Goal: Task Accomplishment & Management: Manage account settings

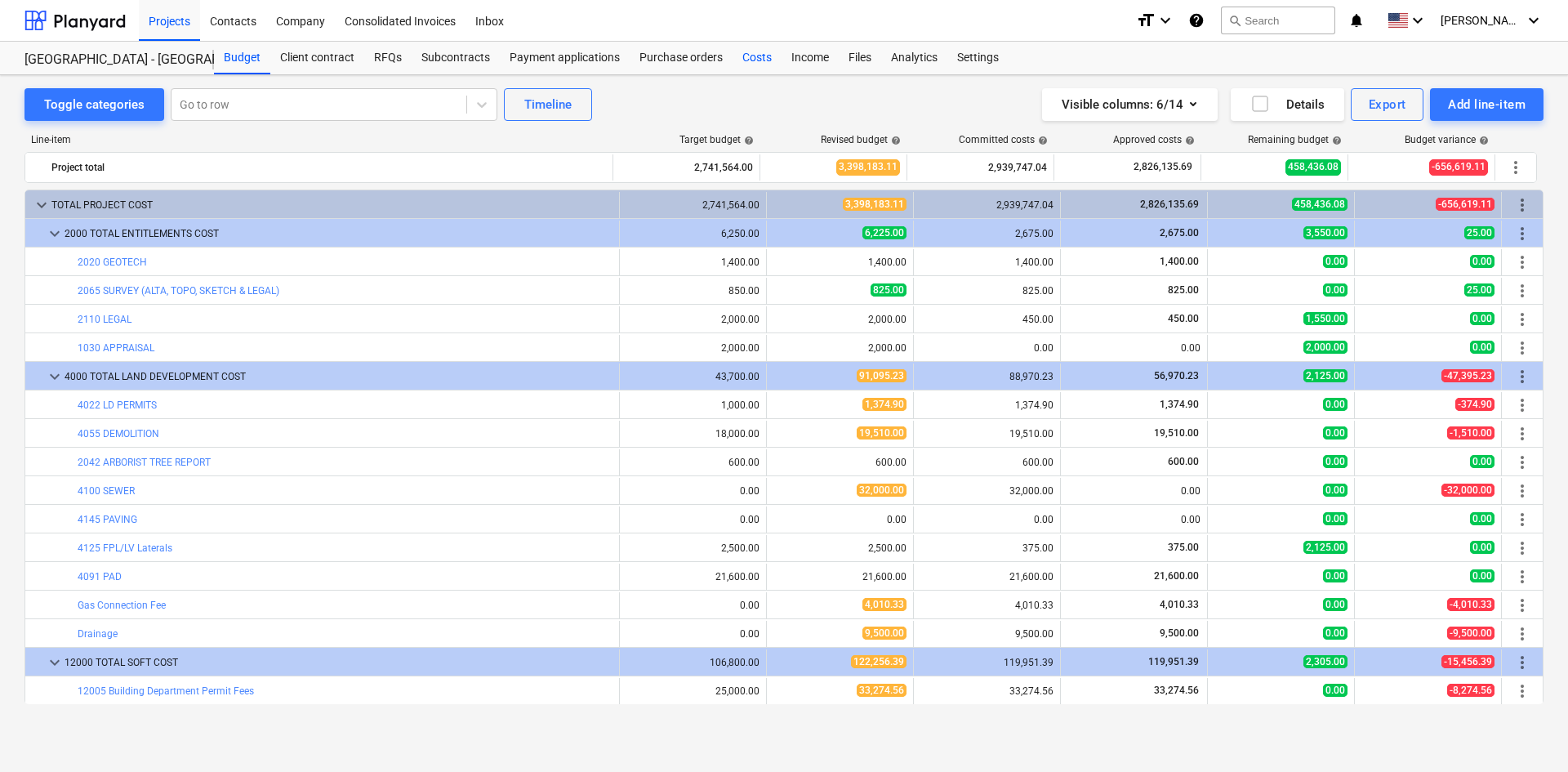
click at [764, 61] on div "Costs" at bounding box center [757, 58] width 49 height 33
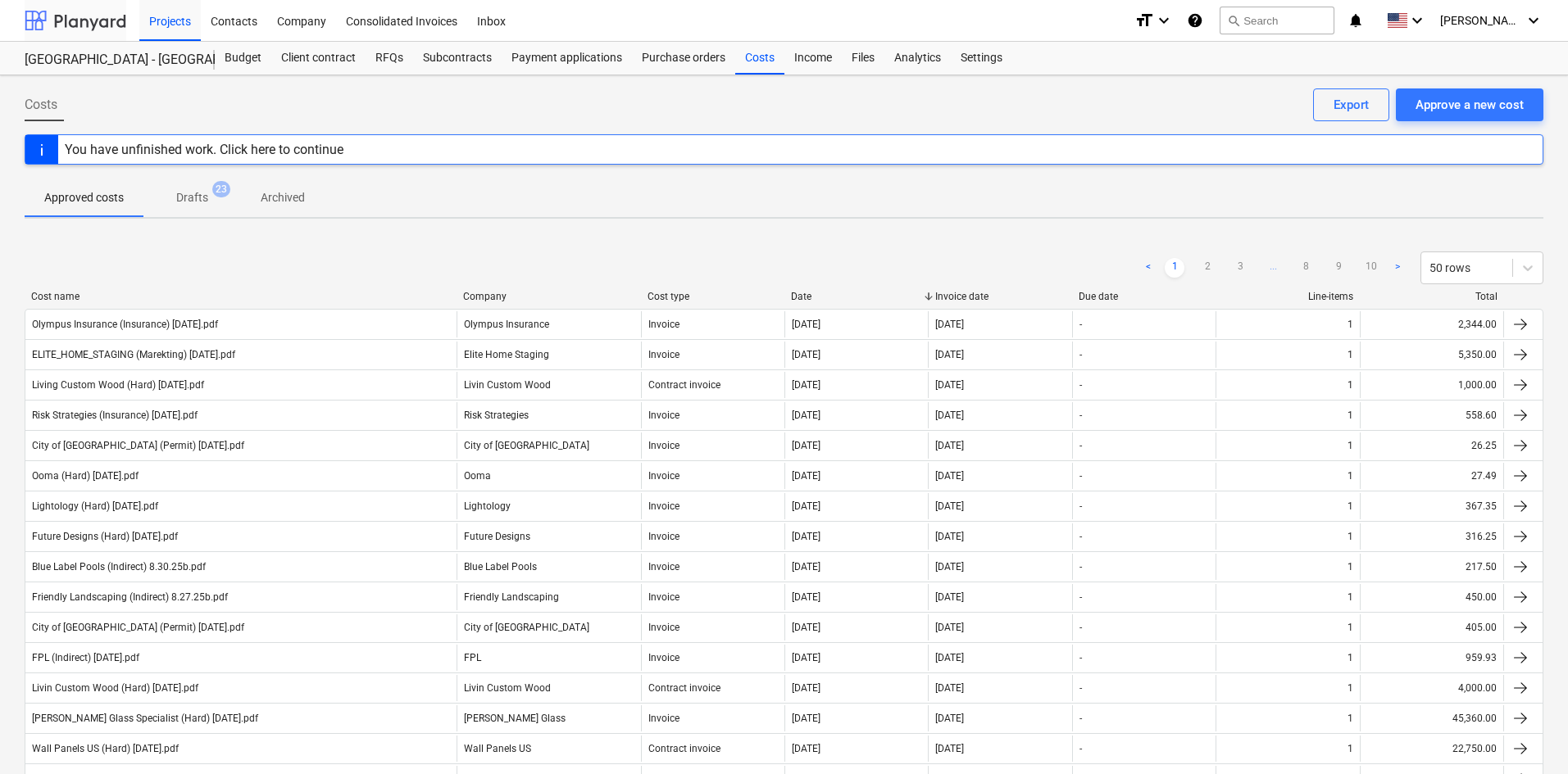
drag, startPoint x: 113, startPoint y: 39, endPoint x: 100, endPoint y: 38, distance: 13.0
click at [113, 39] on div at bounding box center [75, 20] width 102 height 41
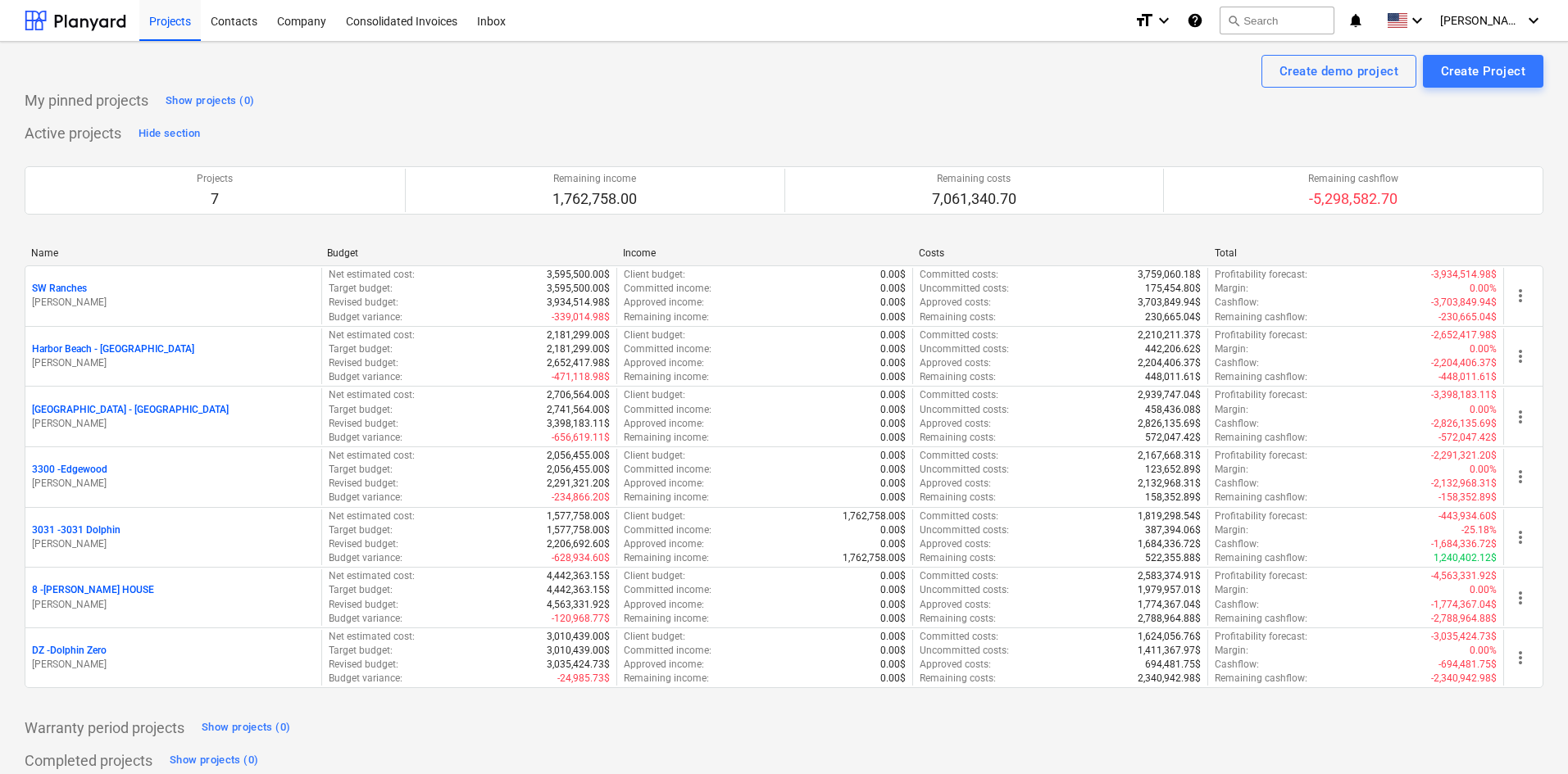
click at [104, 476] on p "3300 - [GEOGRAPHIC_DATA]" at bounding box center [69, 469] width 75 height 14
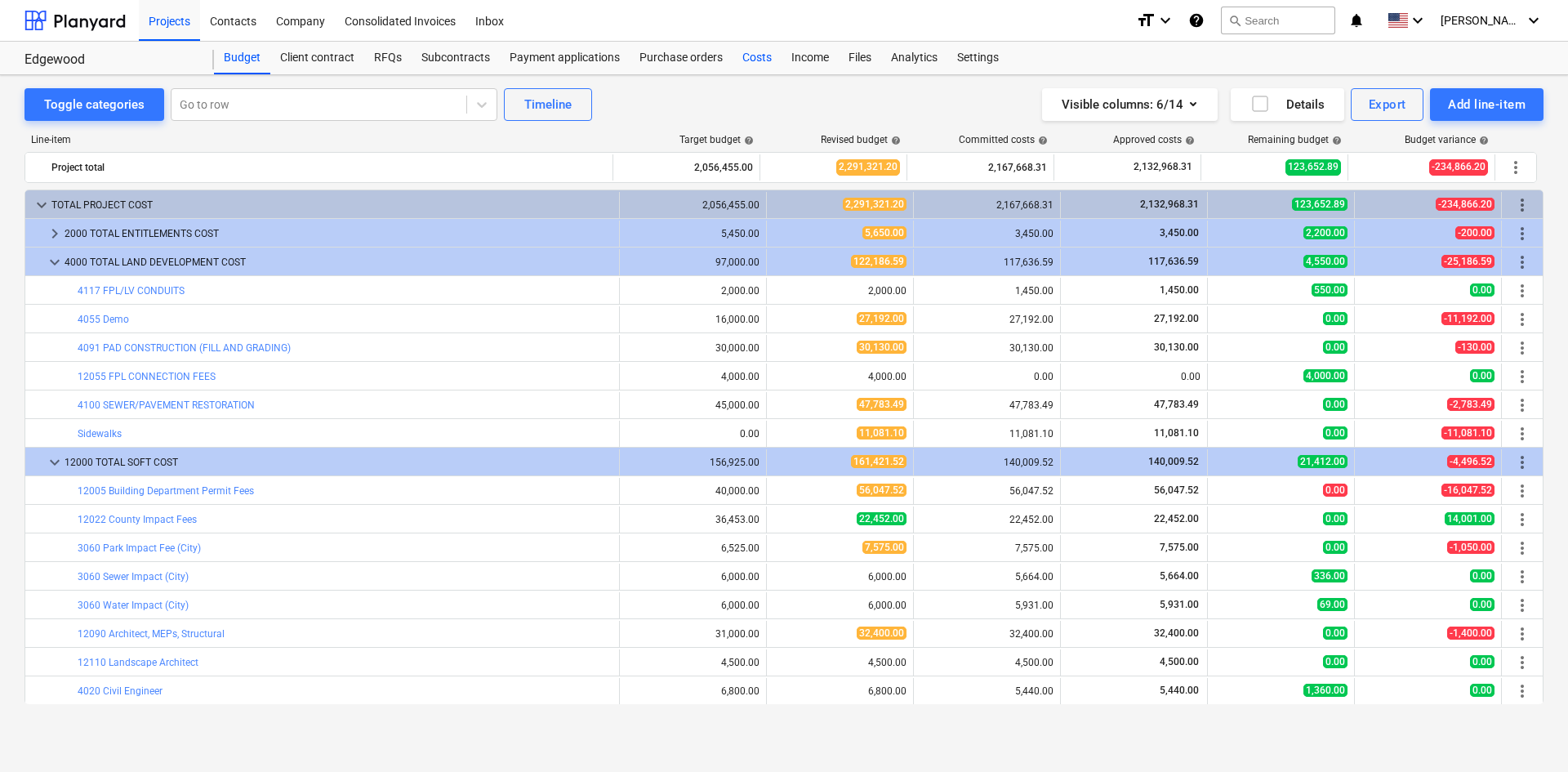
click at [758, 61] on div "Costs" at bounding box center [757, 58] width 49 height 33
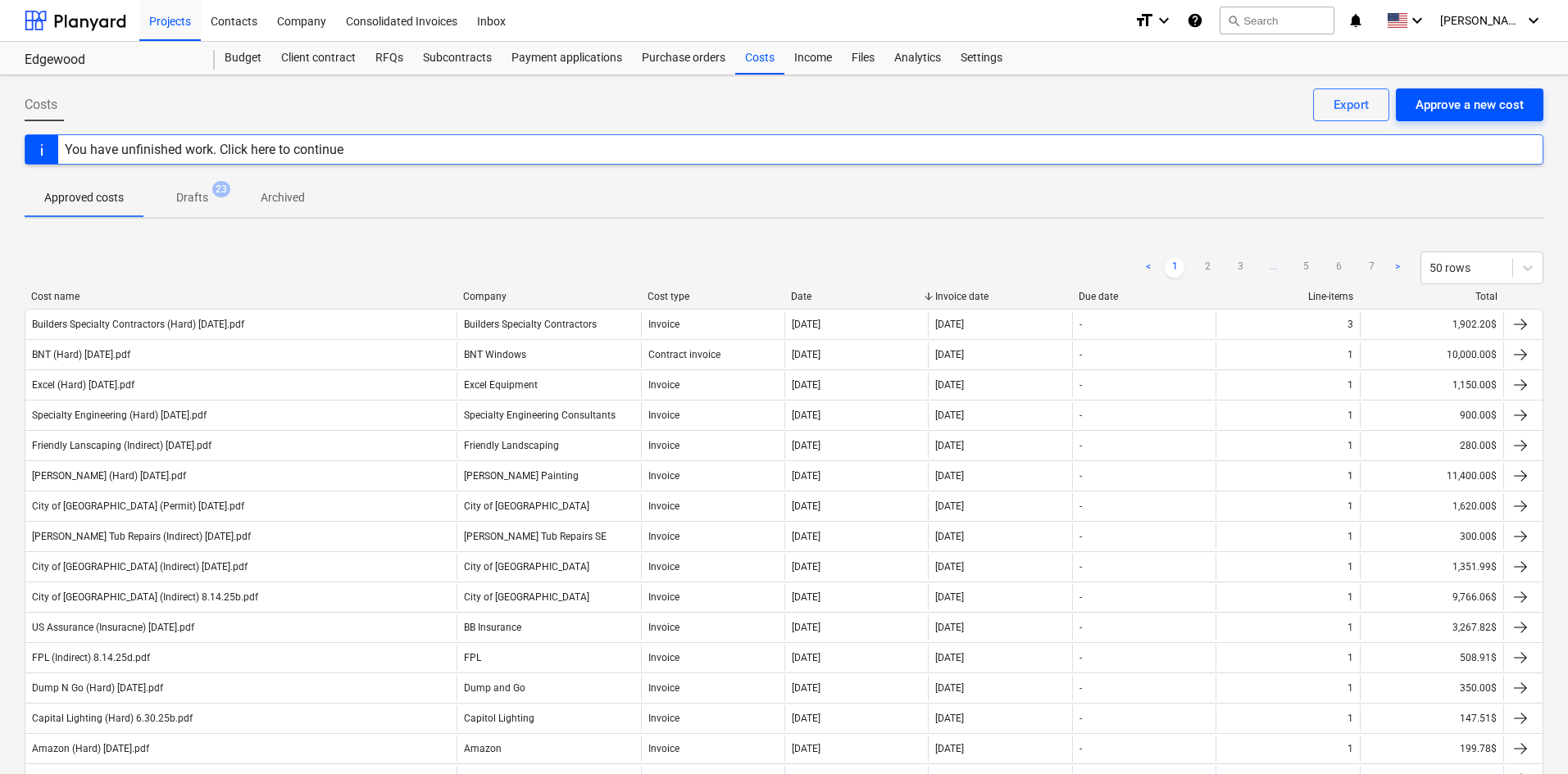
click at [1477, 112] on div "Approve a new cost" at bounding box center [1469, 104] width 108 height 21
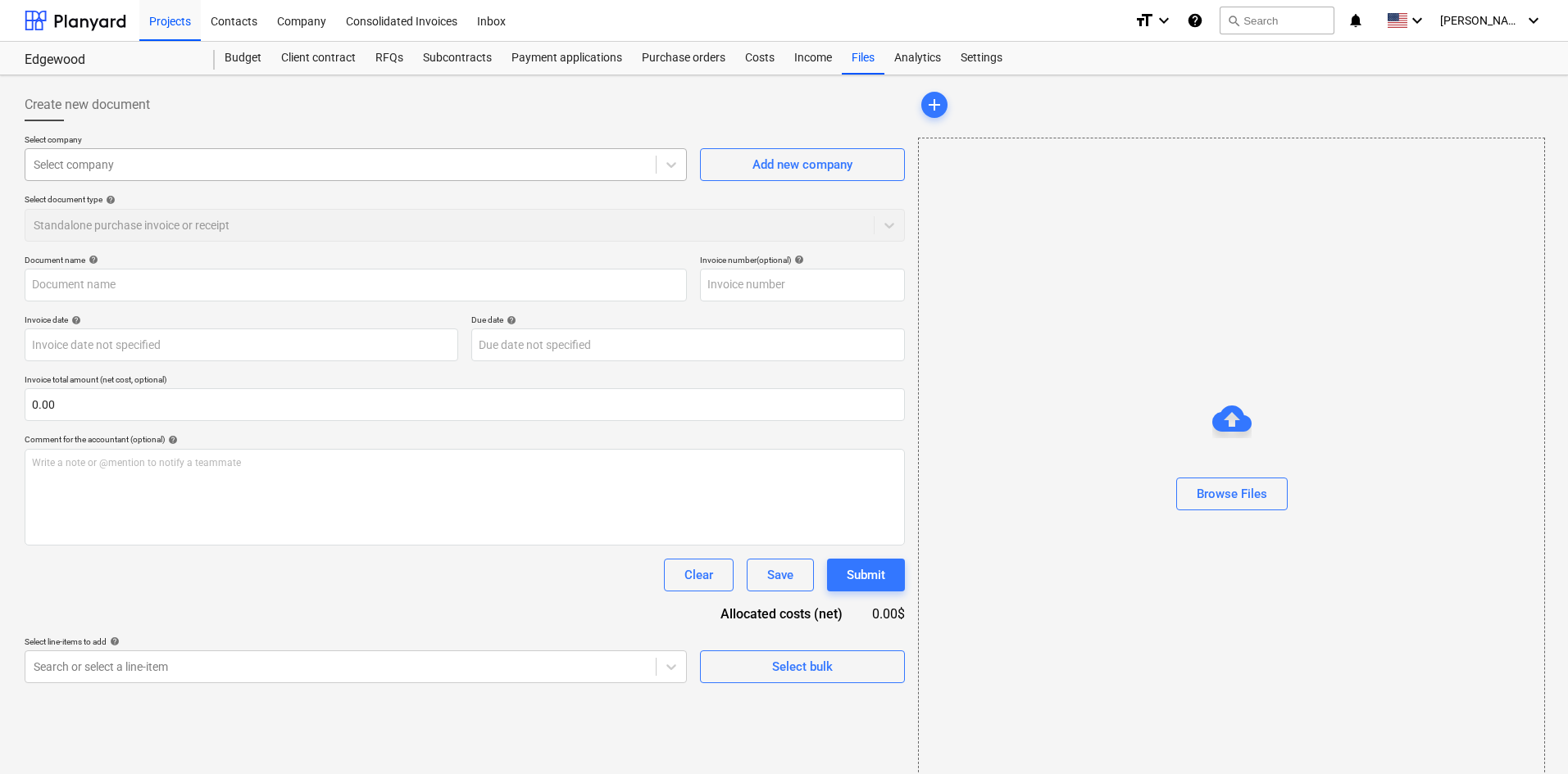
click at [311, 162] on div at bounding box center [340, 164] width 614 height 16
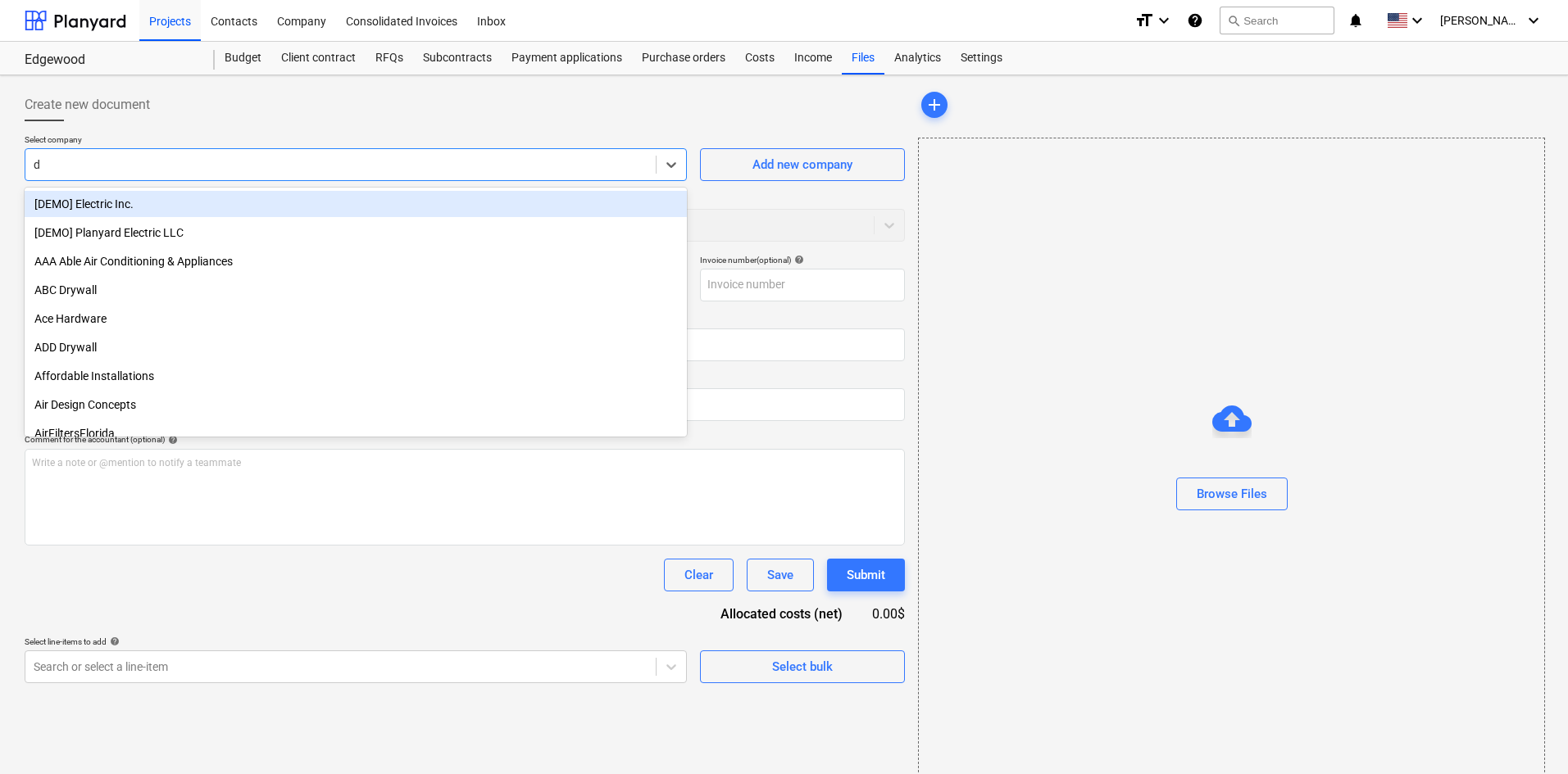
type input "du"
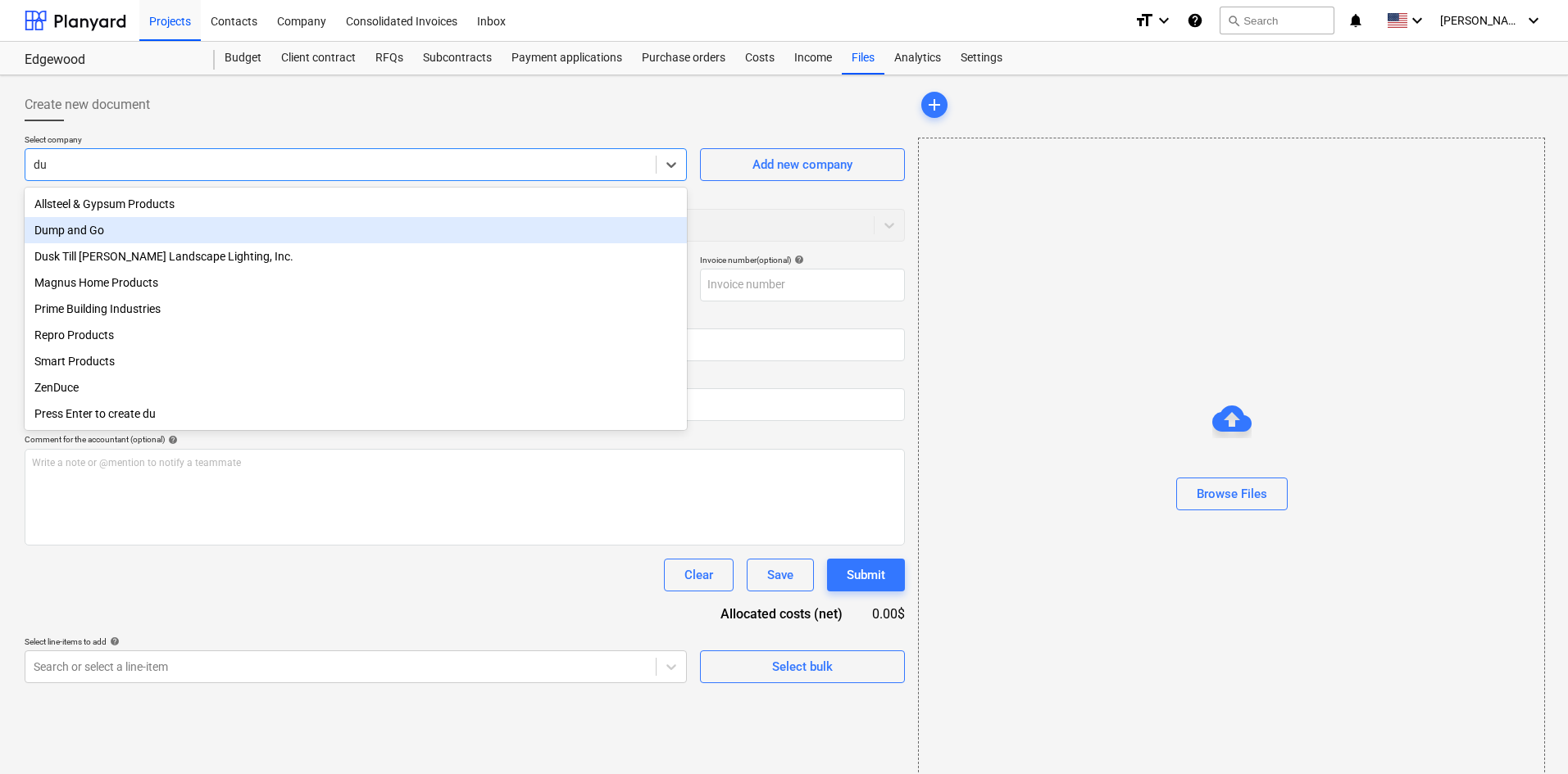
drag, startPoint x: 239, startPoint y: 248, endPoint x: 257, endPoint y: 234, distance: 22.8
click at [257, 234] on div "Allsteel & Gypsum Products Dump and Go Dusk Till [PERSON_NAME] Landscape Lighti…" at bounding box center [355, 309] width 662 height 242
click at [257, 234] on div "Dump and Go" at bounding box center [355, 230] width 662 height 26
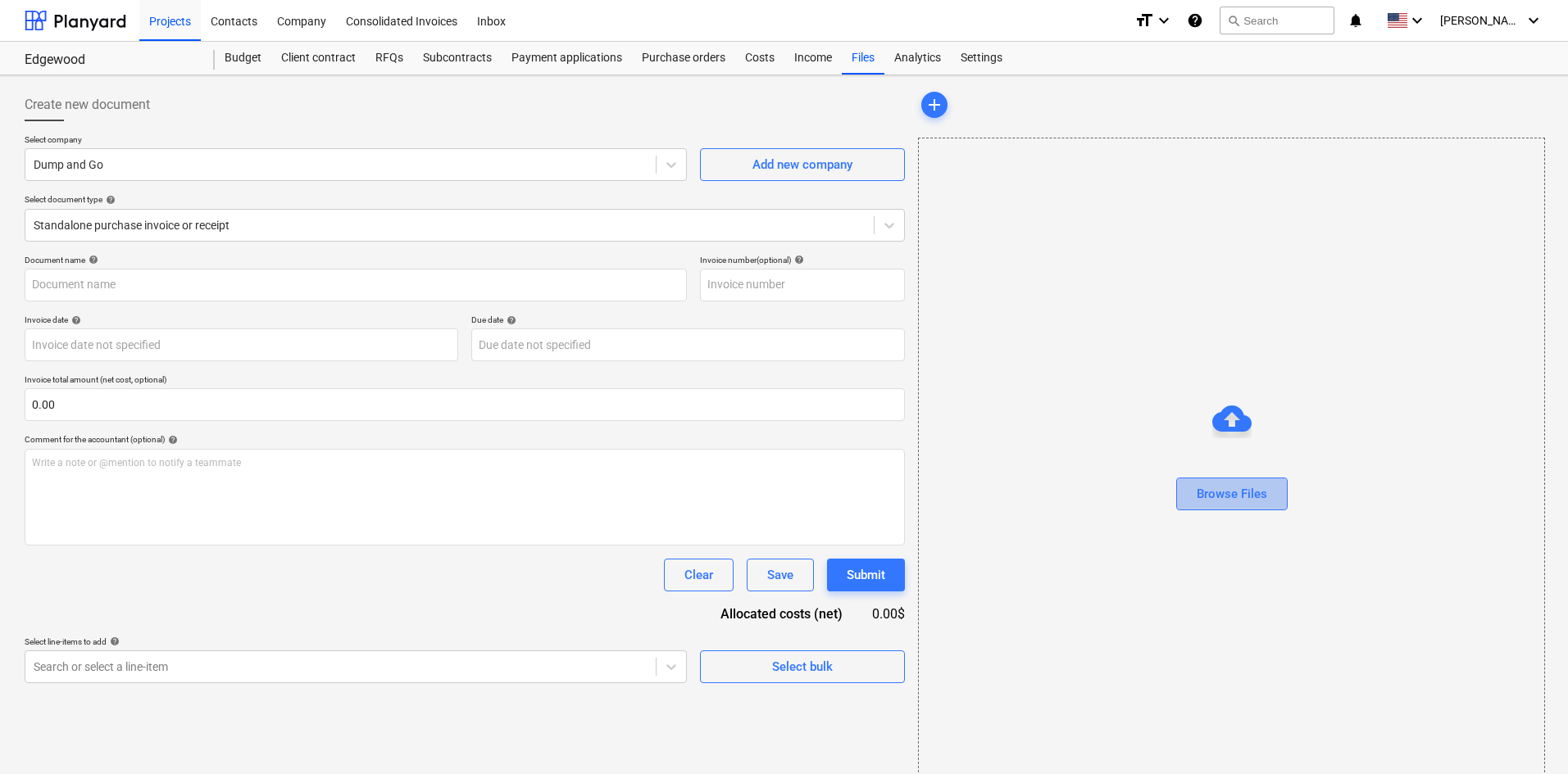
click at [1200, 492] on div "Browse Files" at bounding box center [1232, 494] width 71 height 21
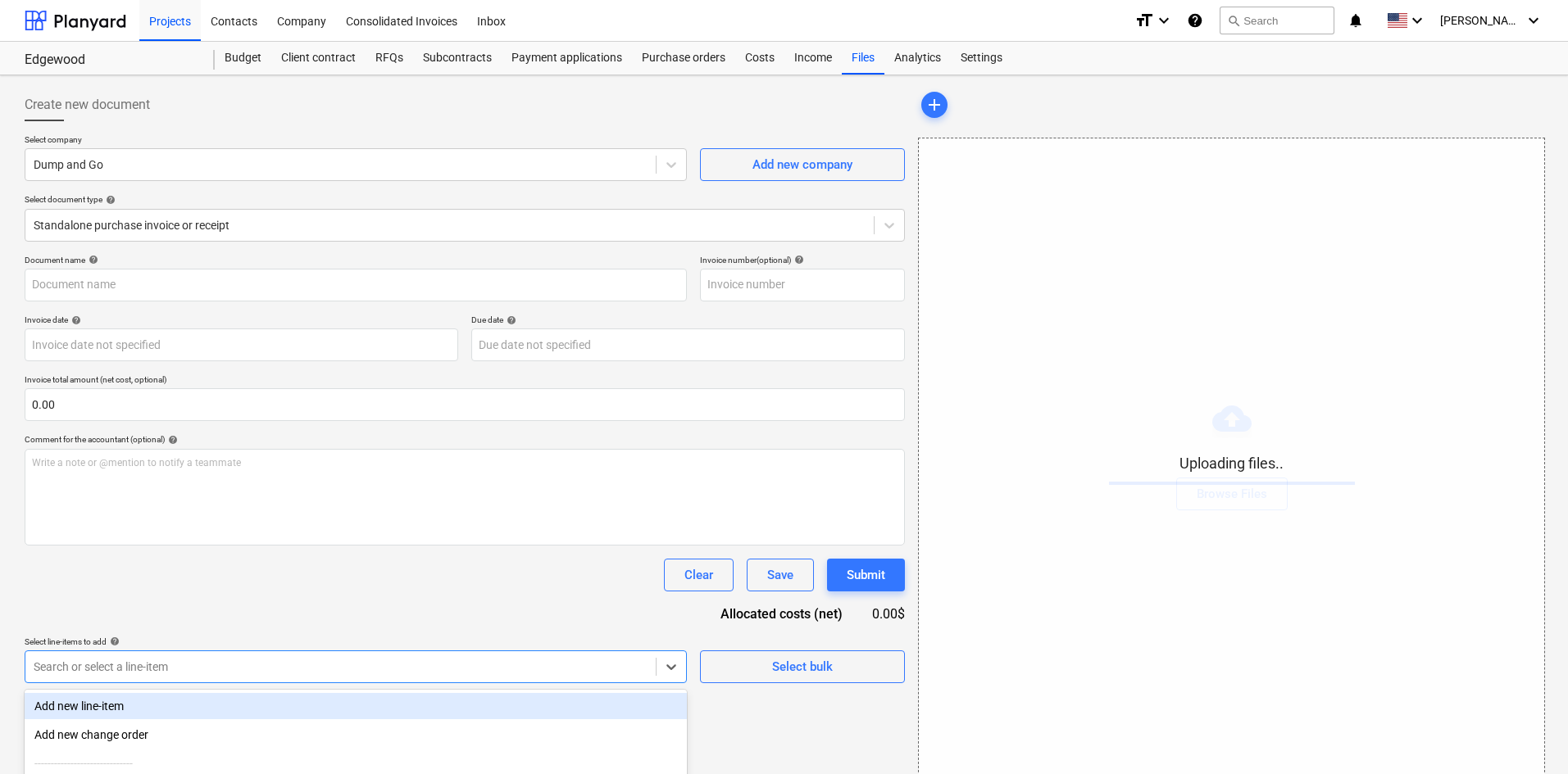
scroll to position [164, 0]
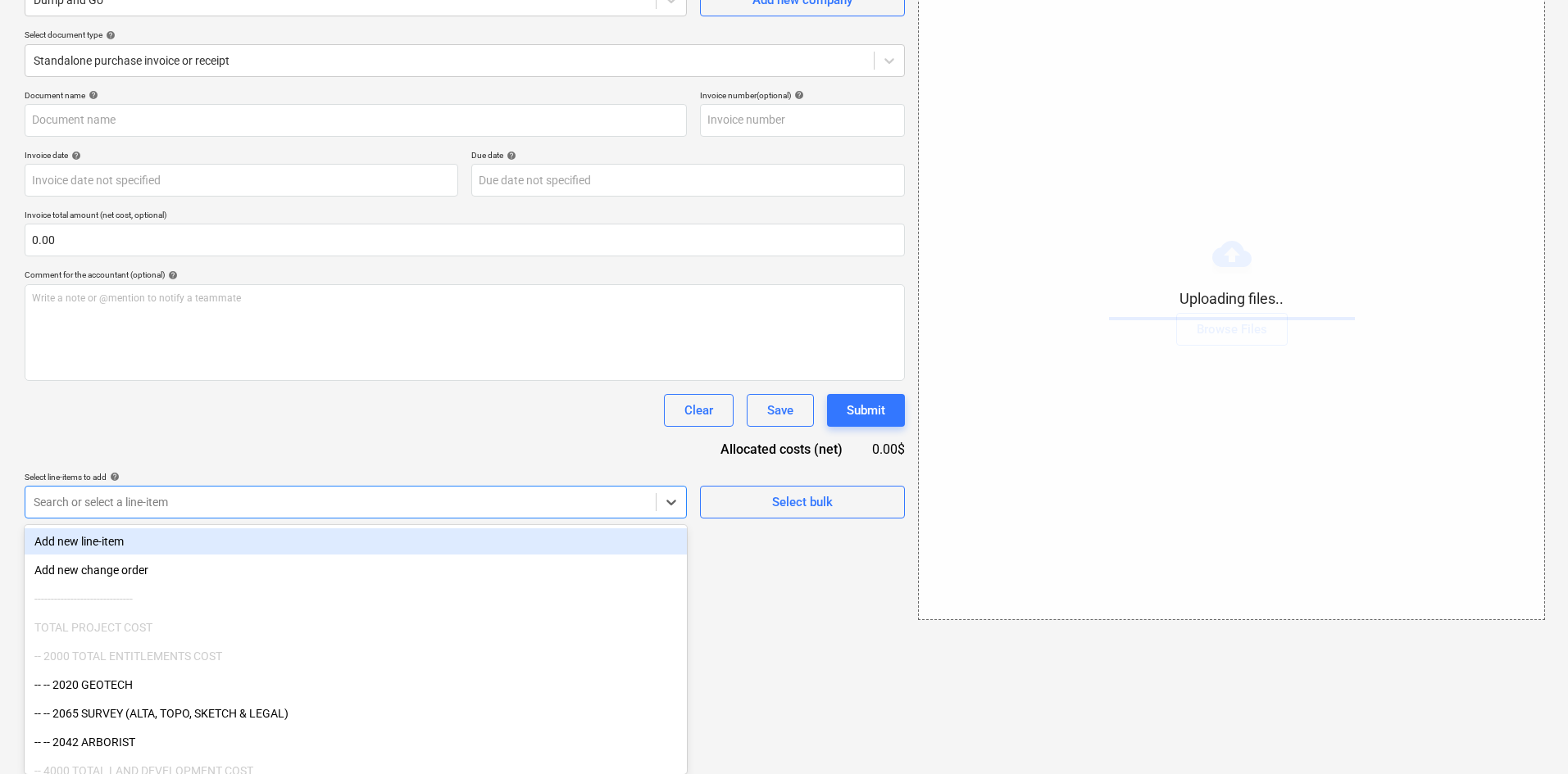
click at [370, 610] on body "Projects Contacts Company Consolidated Invoices Inbox format_size keyboard_arro…" at bounding box center [784, 222] width 1568 height 774
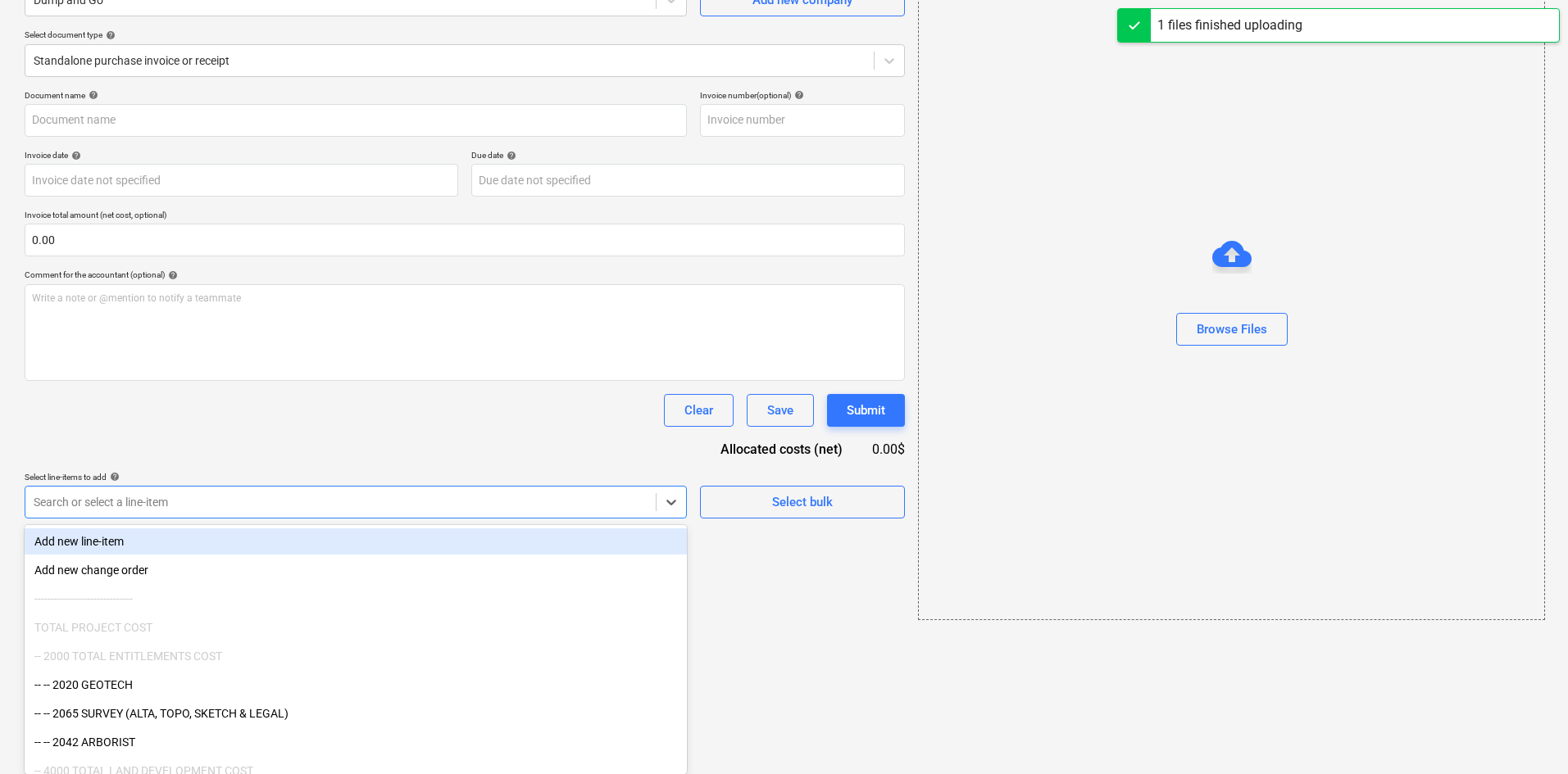
type input "Dump N Go (Hard) [DATE].pdf"
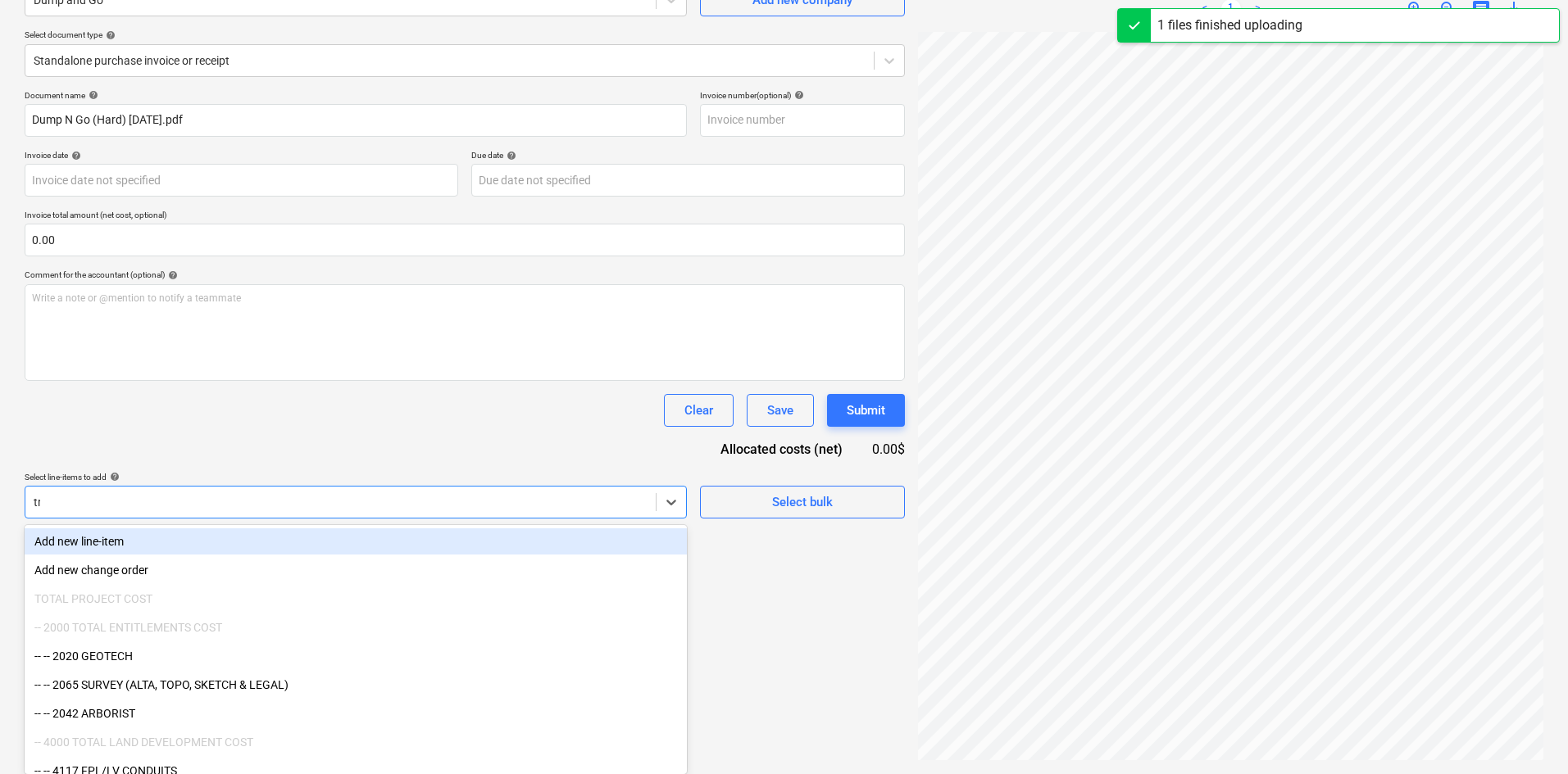
scroll to position [164, 0]
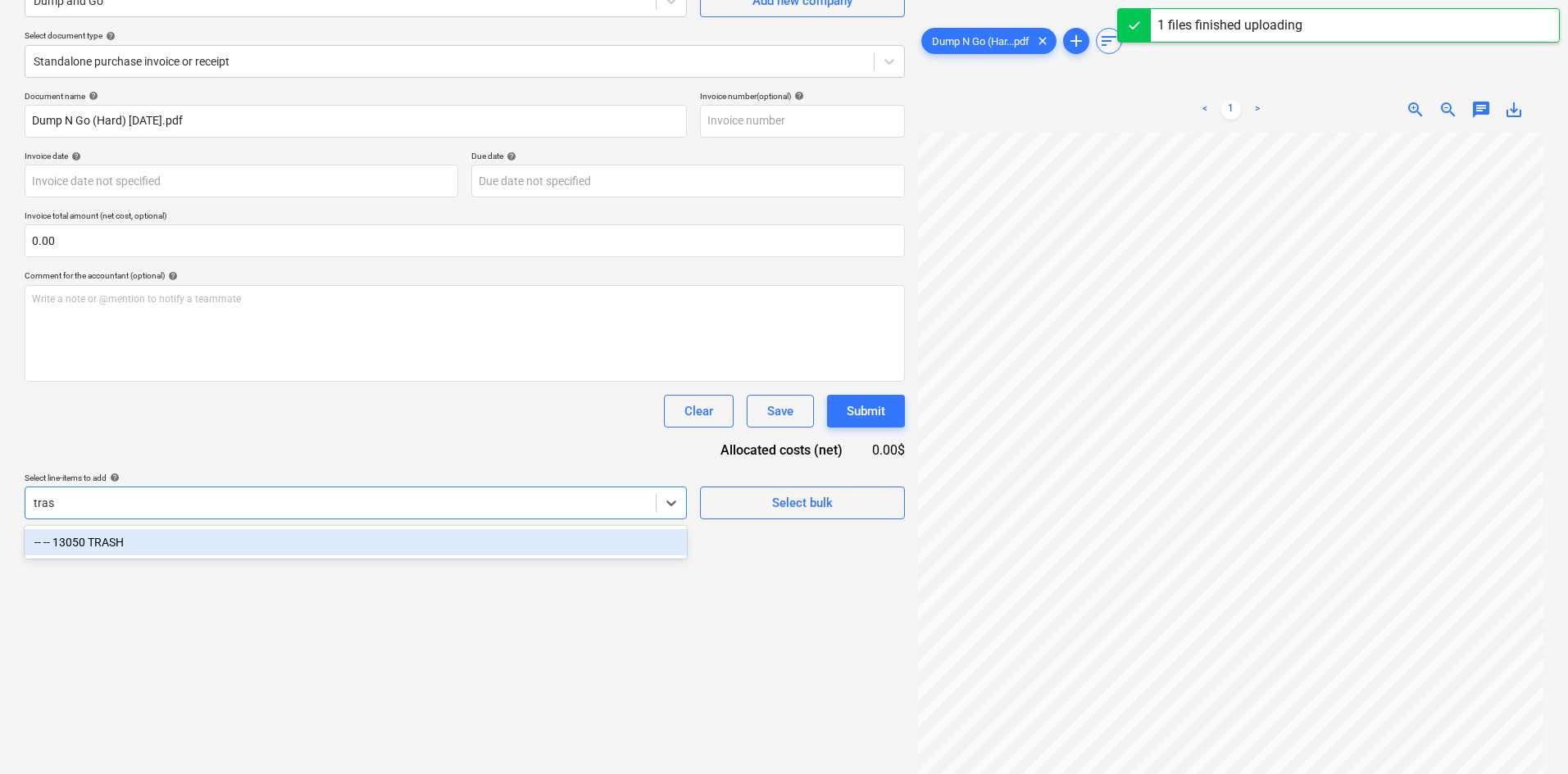
type input "trash"
click at [468, 538] on div "-- -- 13050 TRASH" at bounding box center [355, 542] width 662 height 26
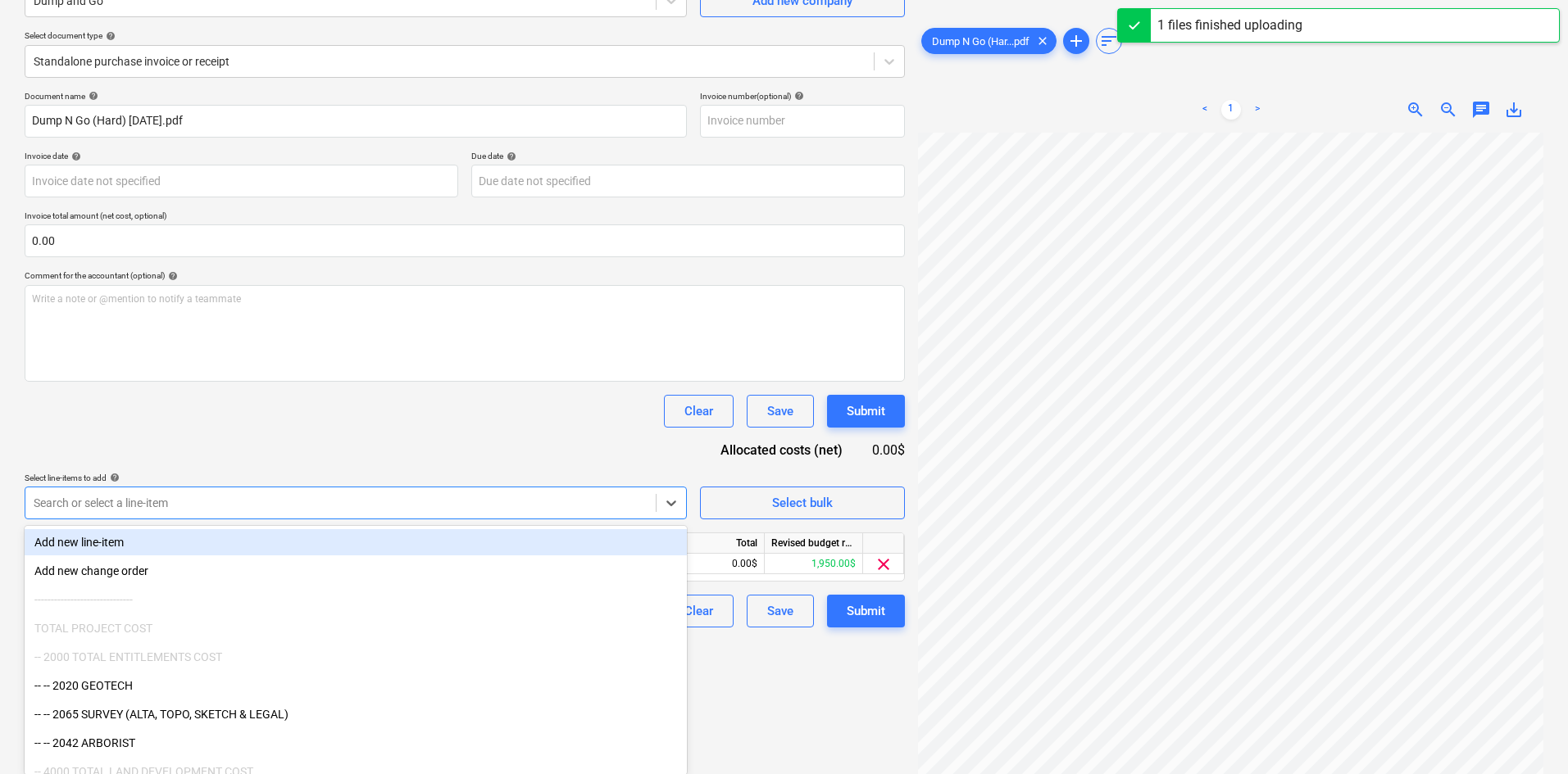
click at [493, 474] on div "Select line-items to add help" at bounding box center [355, 478] width 662 height 11
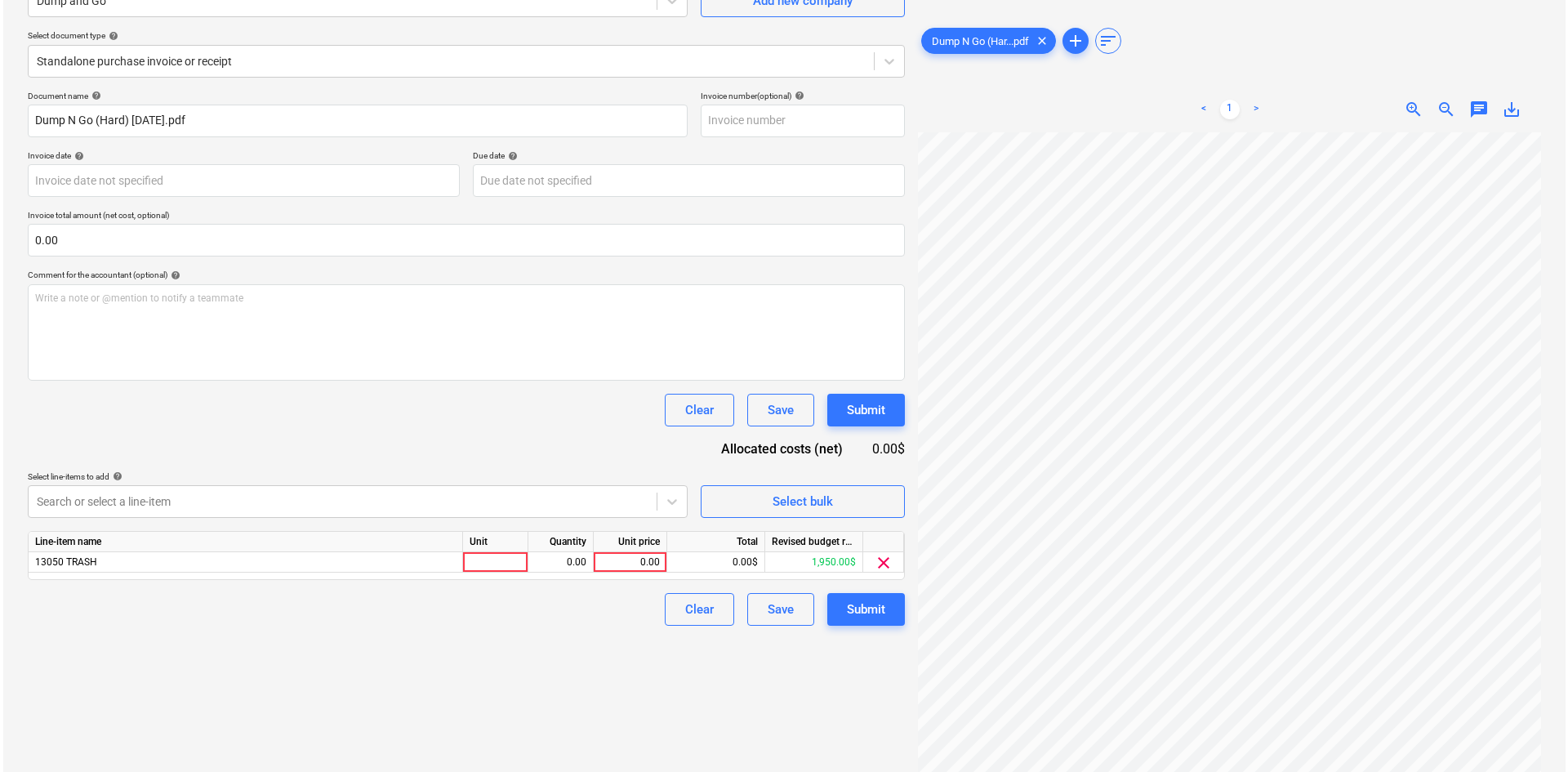
scroll to position [0, 136]
click at [637, 565] on div "0.00" at bounding box center [627, 562] width 60 height 21
type input "150"
click at [522, 664] on div "Create new document Select company Dump and Go Add new company Select document …" at bounding box center [463, 342] width 890 height 847
click at [868, 615] on div "Submit" at bounding box center [862, 609] width 38 height 21
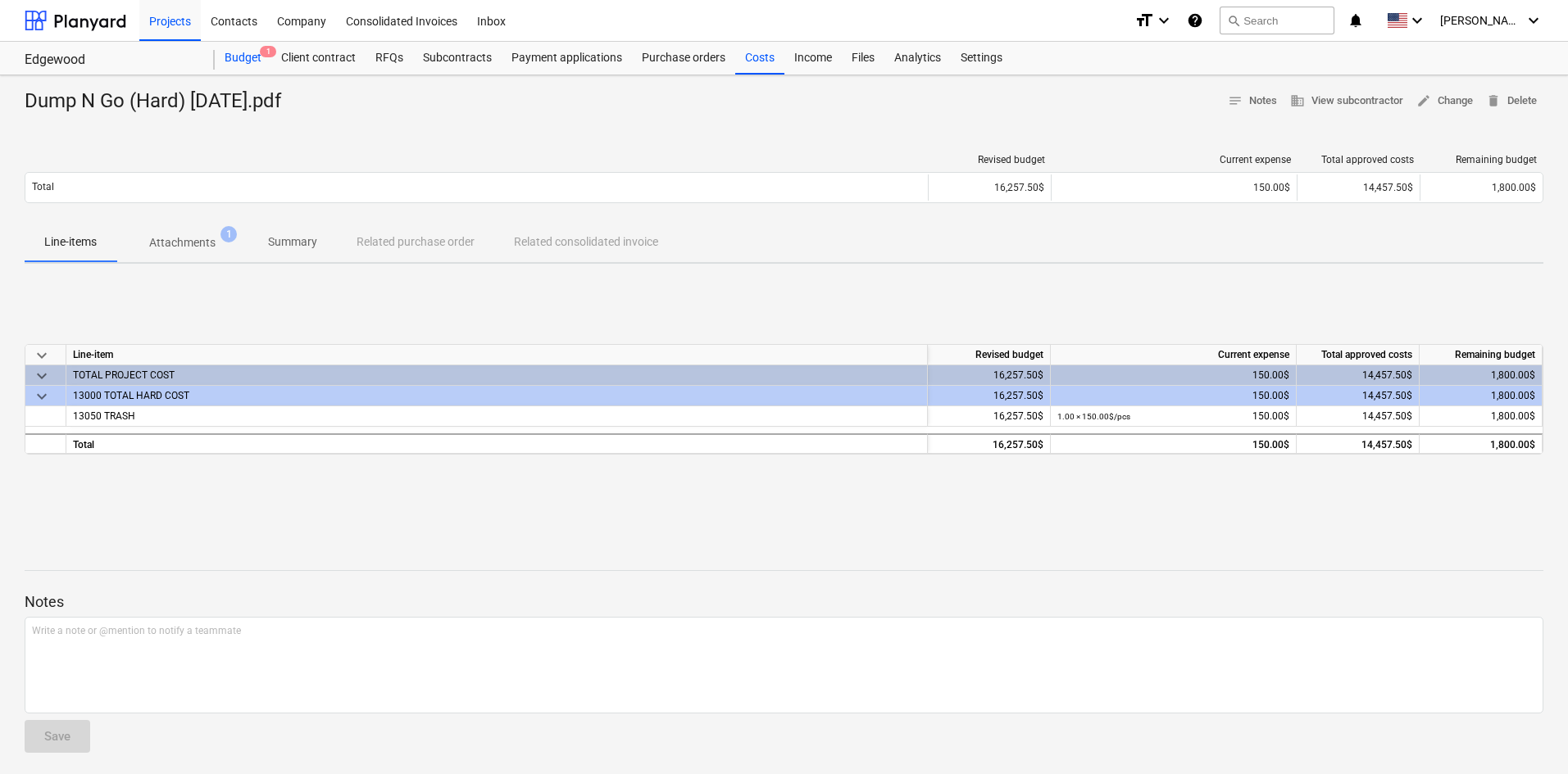
click at [225, 55] on div "Budget 1" at bounding box center [242, 58] width 56 height 33
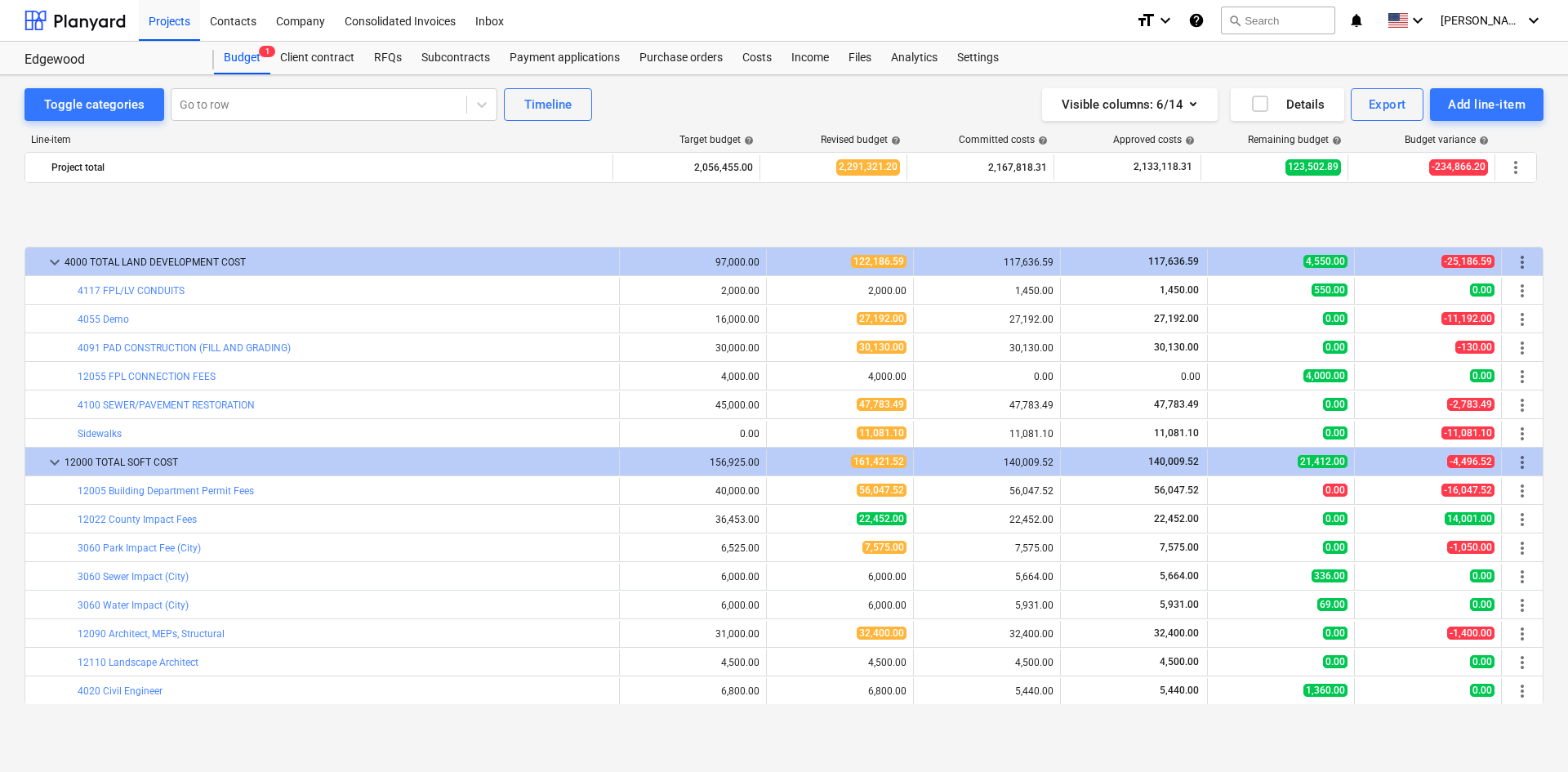
scroll to position [653, 0]
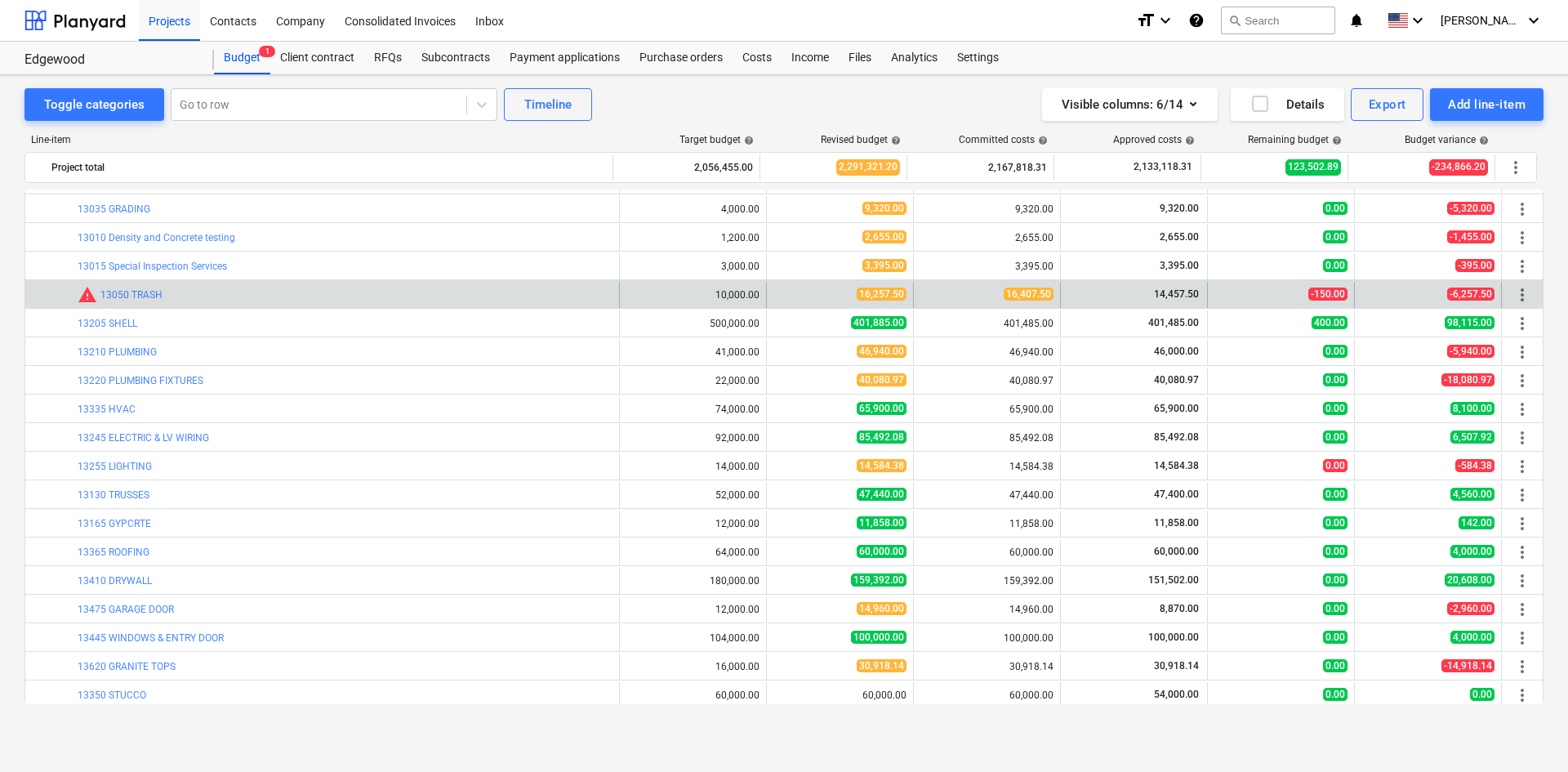
click at [767, 298] on div "edit 16,257.50" at bounding box center [841, 294] width 147 height 26
click at [776, 298] on span "edit" at bounding box center [783, 295] width 13 height 13
type textarea "x"
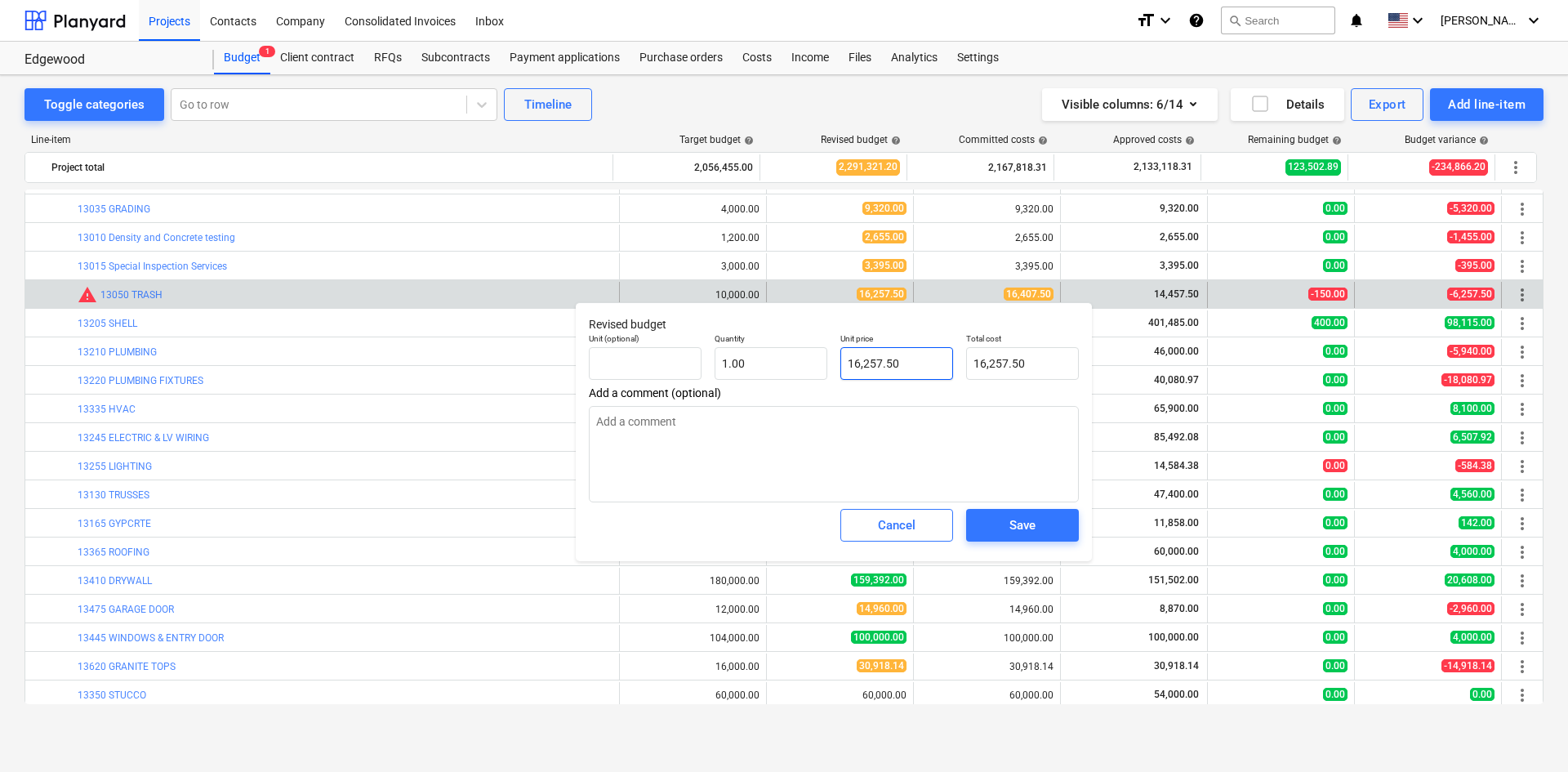
type input "16257.5"
drag, startPoint x: 905, startPoint y: 353, endPoint x: 743, endPoint y: 373, distance: 163.2
click at [743, 373] on div "Unit (optional) Quantity 1.00 Unit price 16257.5 Total cost 16,257.50" at bounding box center [834, 357] width 503 height 60
type textarea "x"
type input "1"
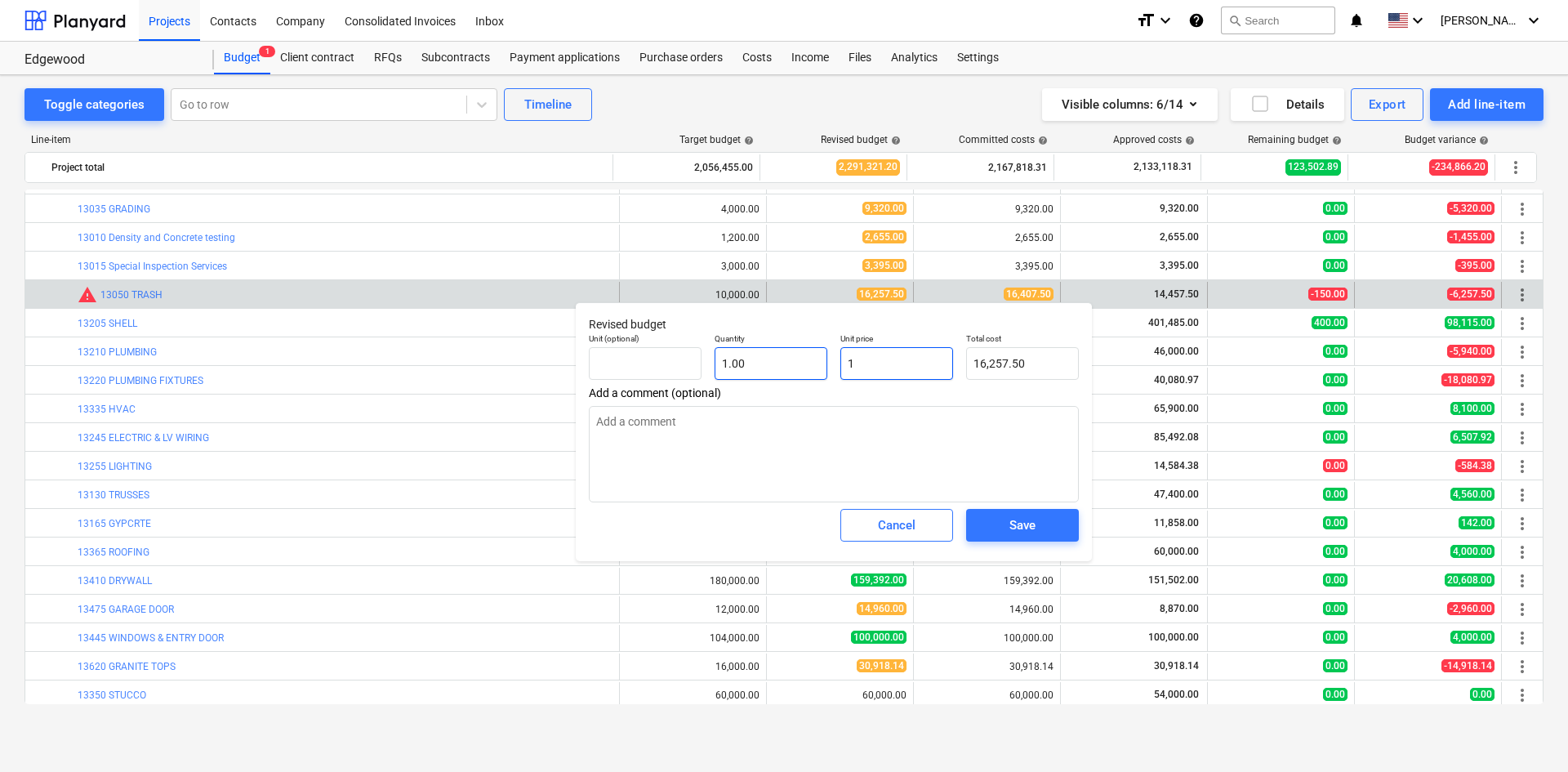
type input "1.00"
type textarea "x"
type input "16"
type input "16.00"
type textarea "x"
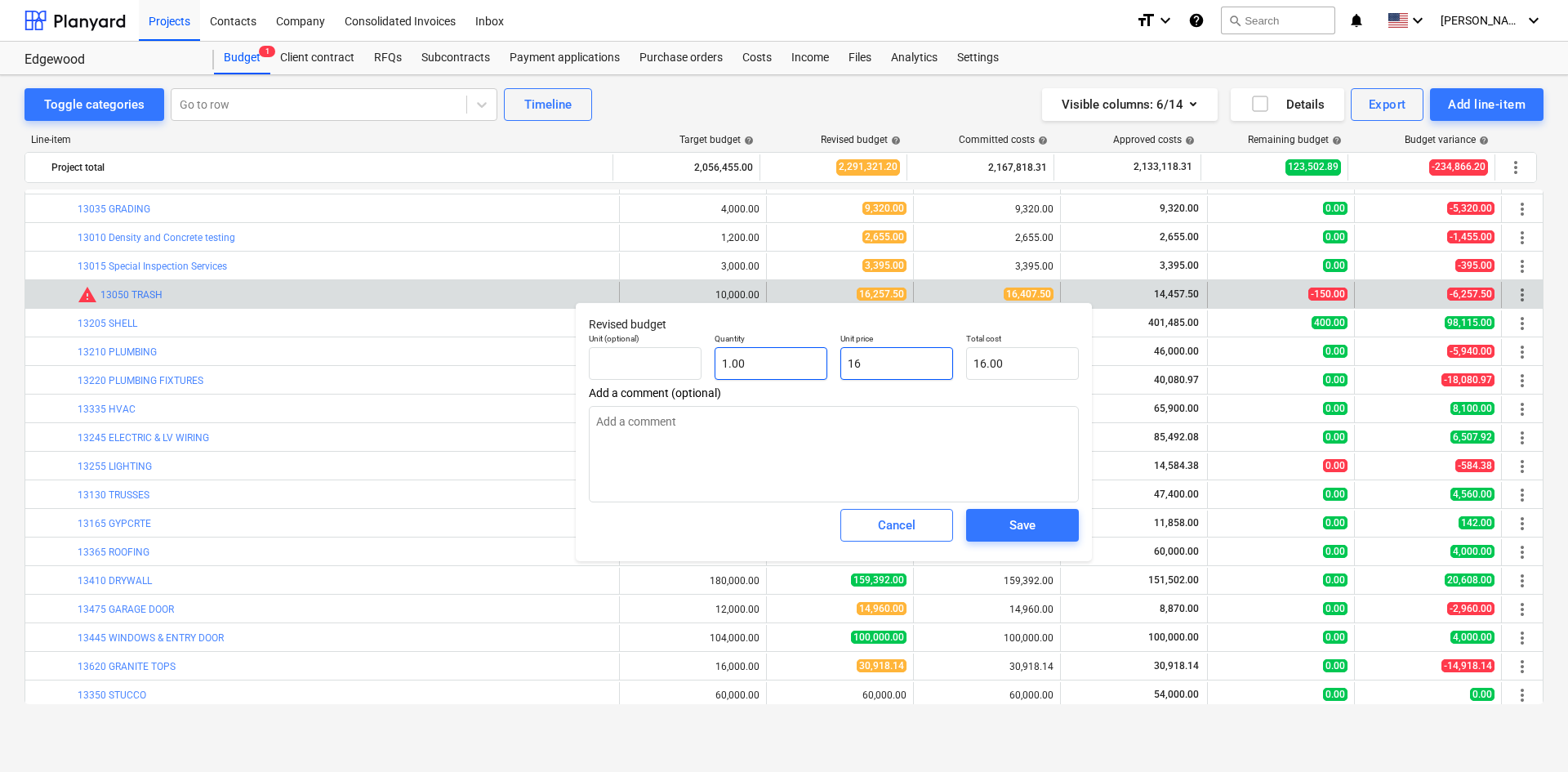
type input "164"
type input "164.00"
type textarea "x"
type input "1640"
type input "1,640.00"
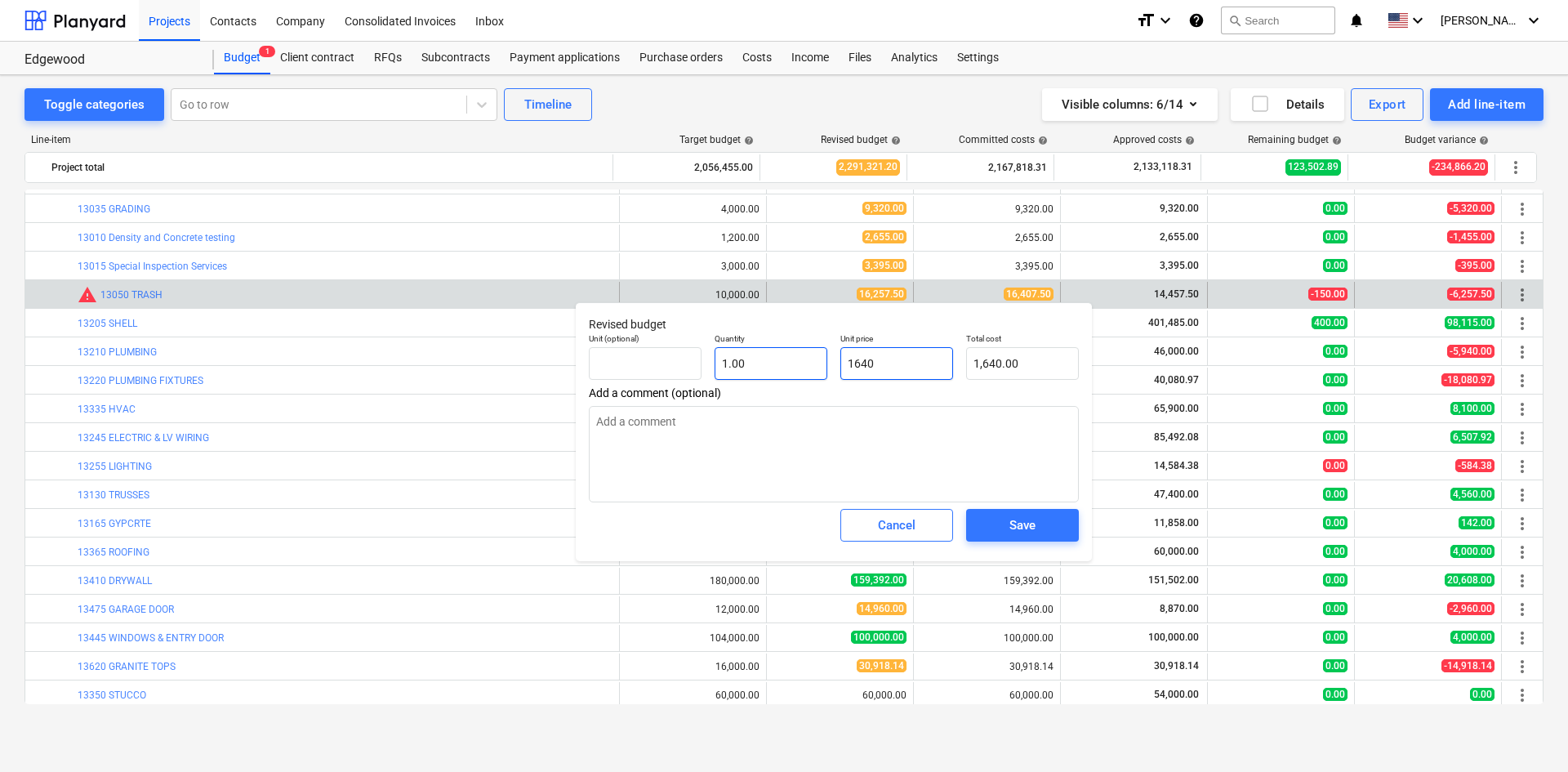
type textarea "x"
type input "16407"
type input "16,407.00"
type textarea "x"
type input "16407."
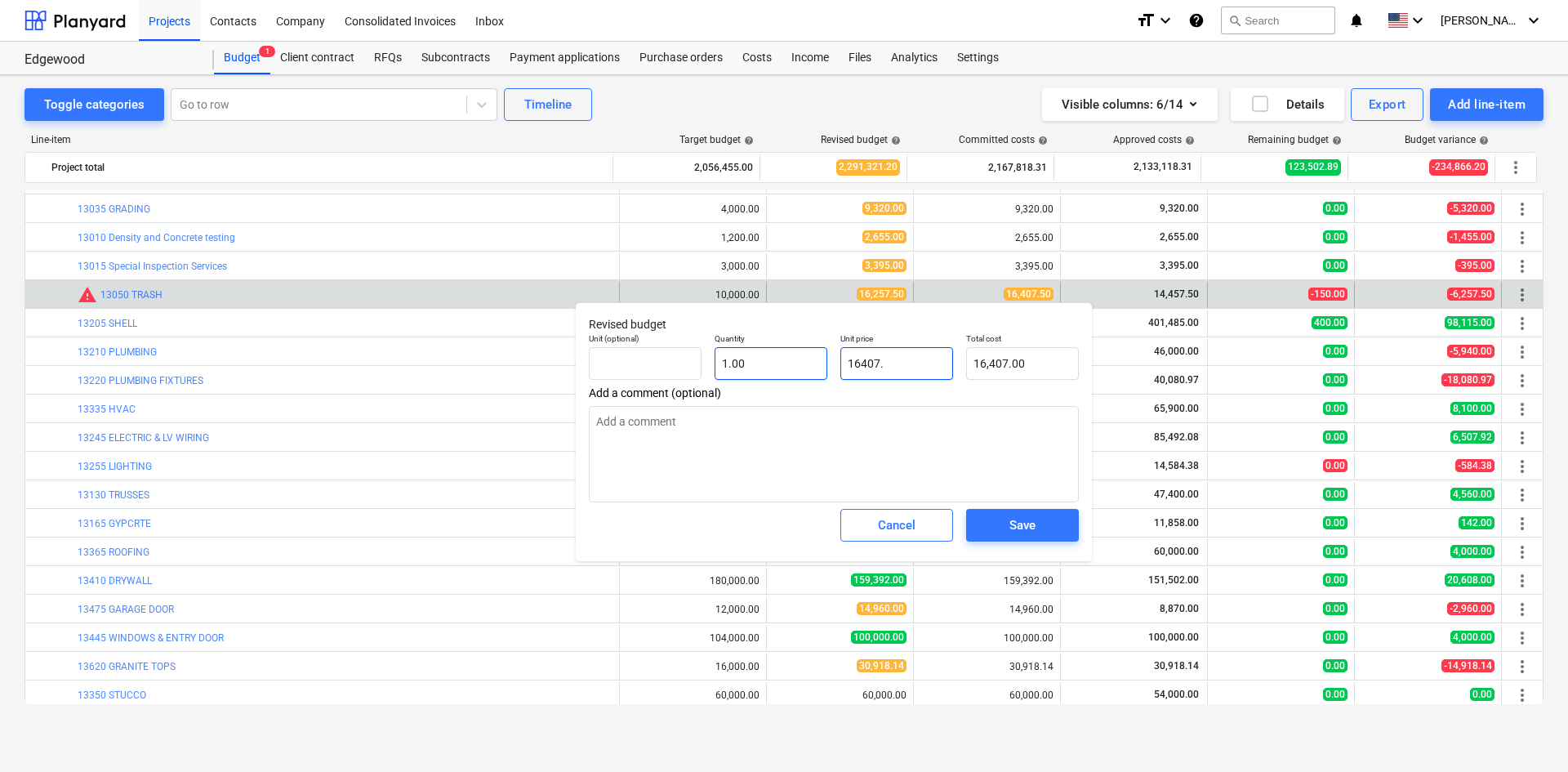
type textarea "x"
type input "16407.5"
type input "16,407.50"
type textarea "x"
type input "16407.50"
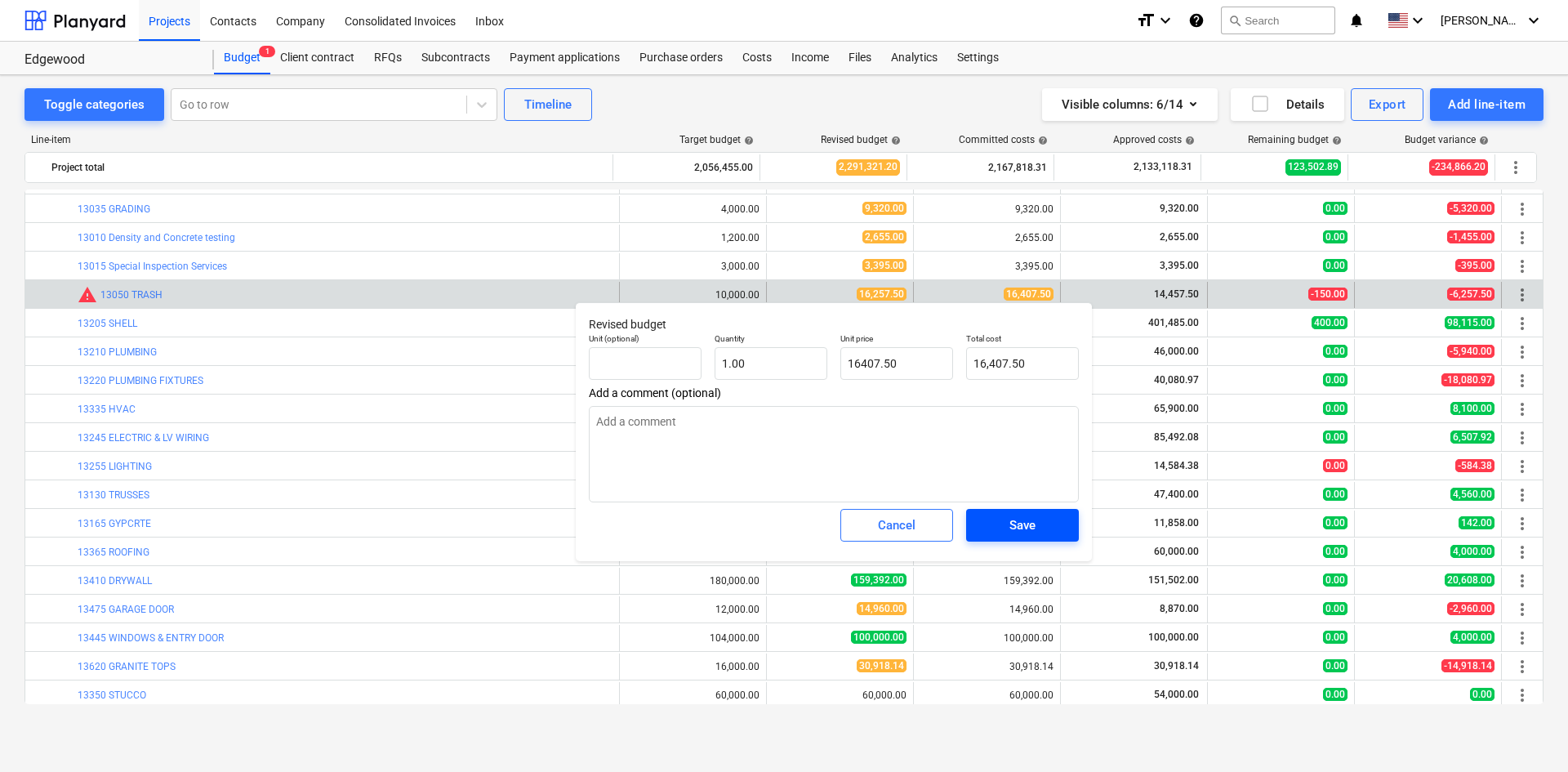
type textarea "x"
type input "16,407.50"
click at [1019, 531] on div "Save" at bounding box center [1022, 525] width 26 height 21
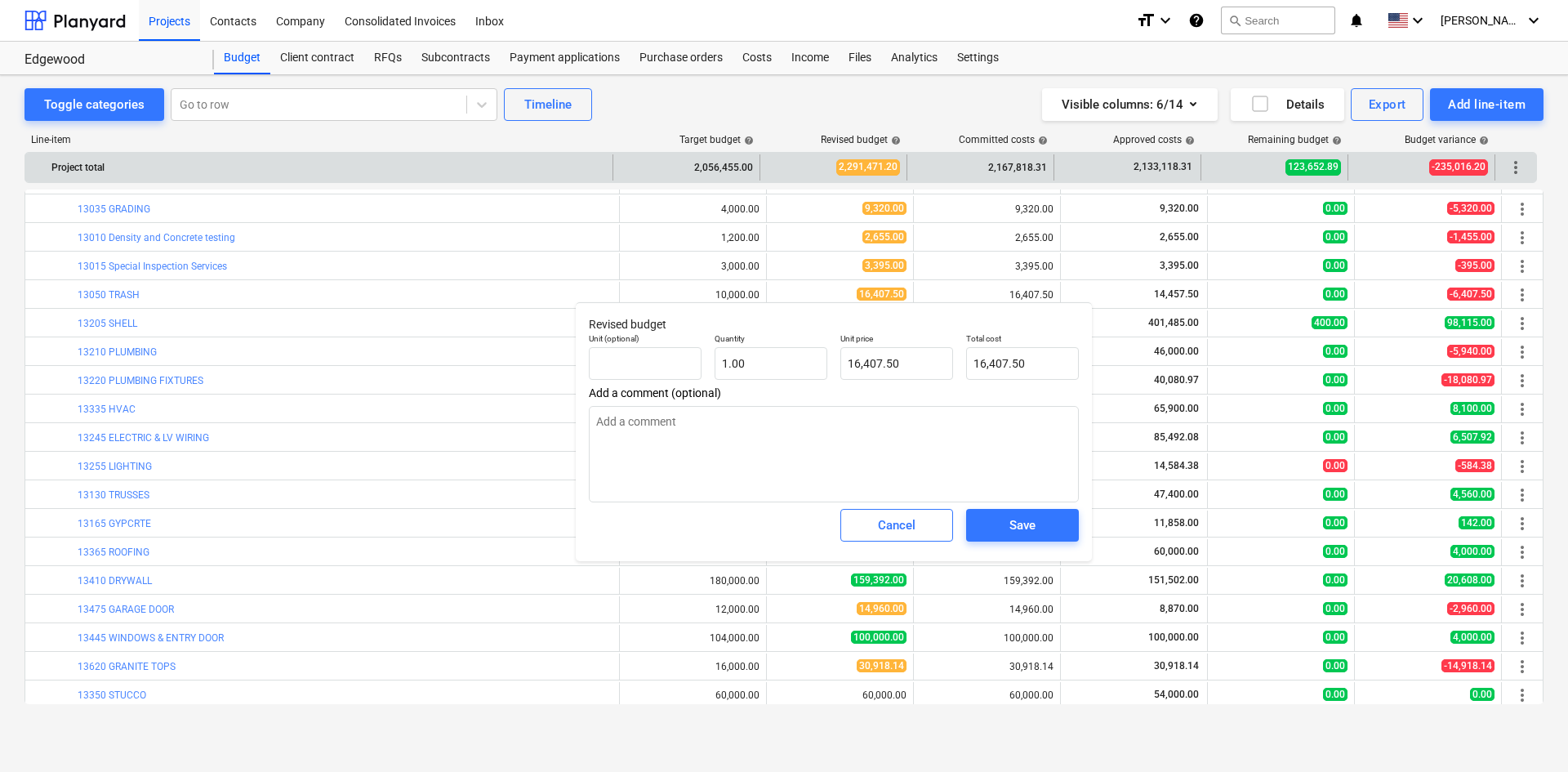
type textarea "x"
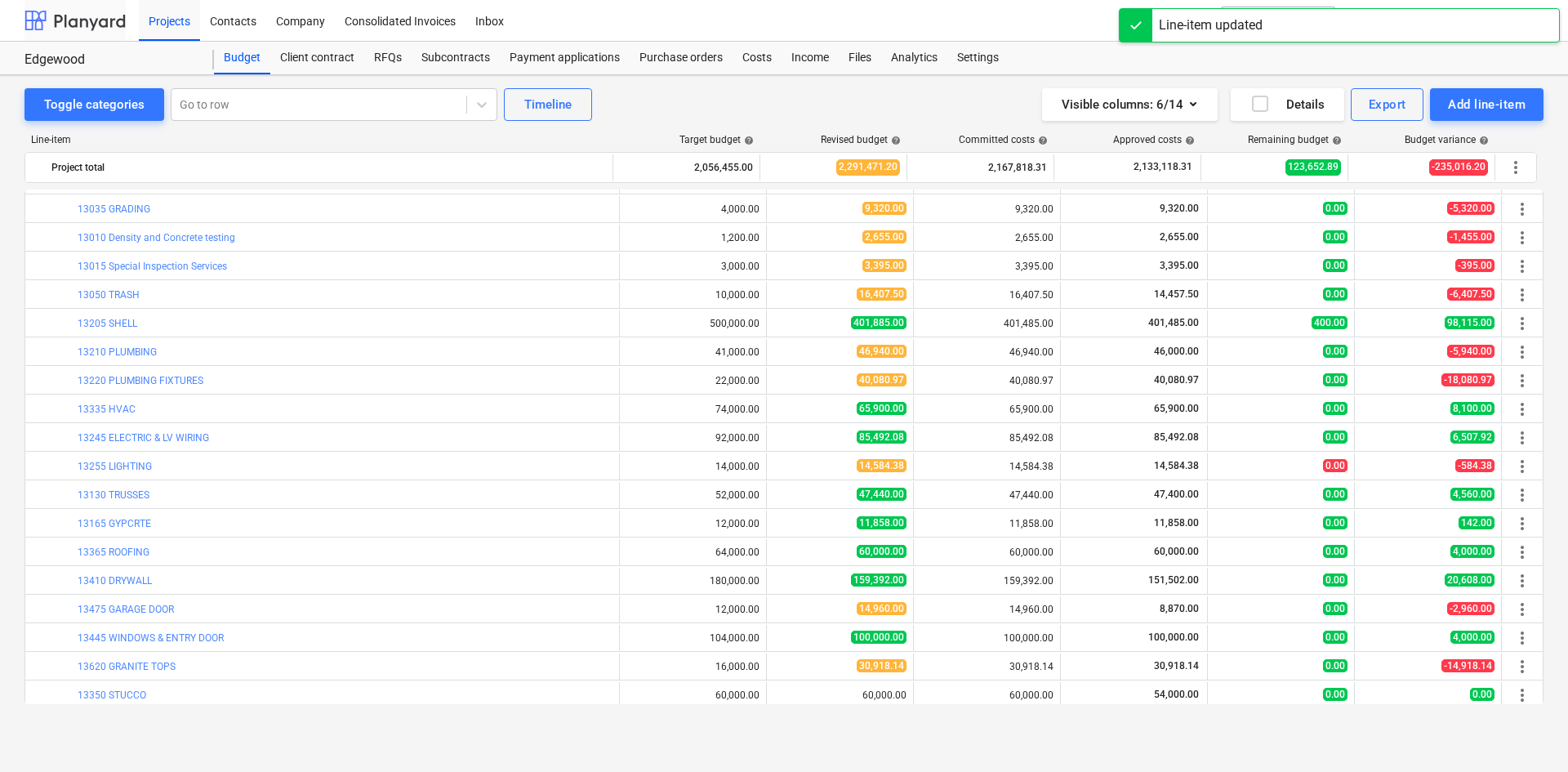
click at [63, 15] on div at bounding box center [75, 20] width 101 height 41
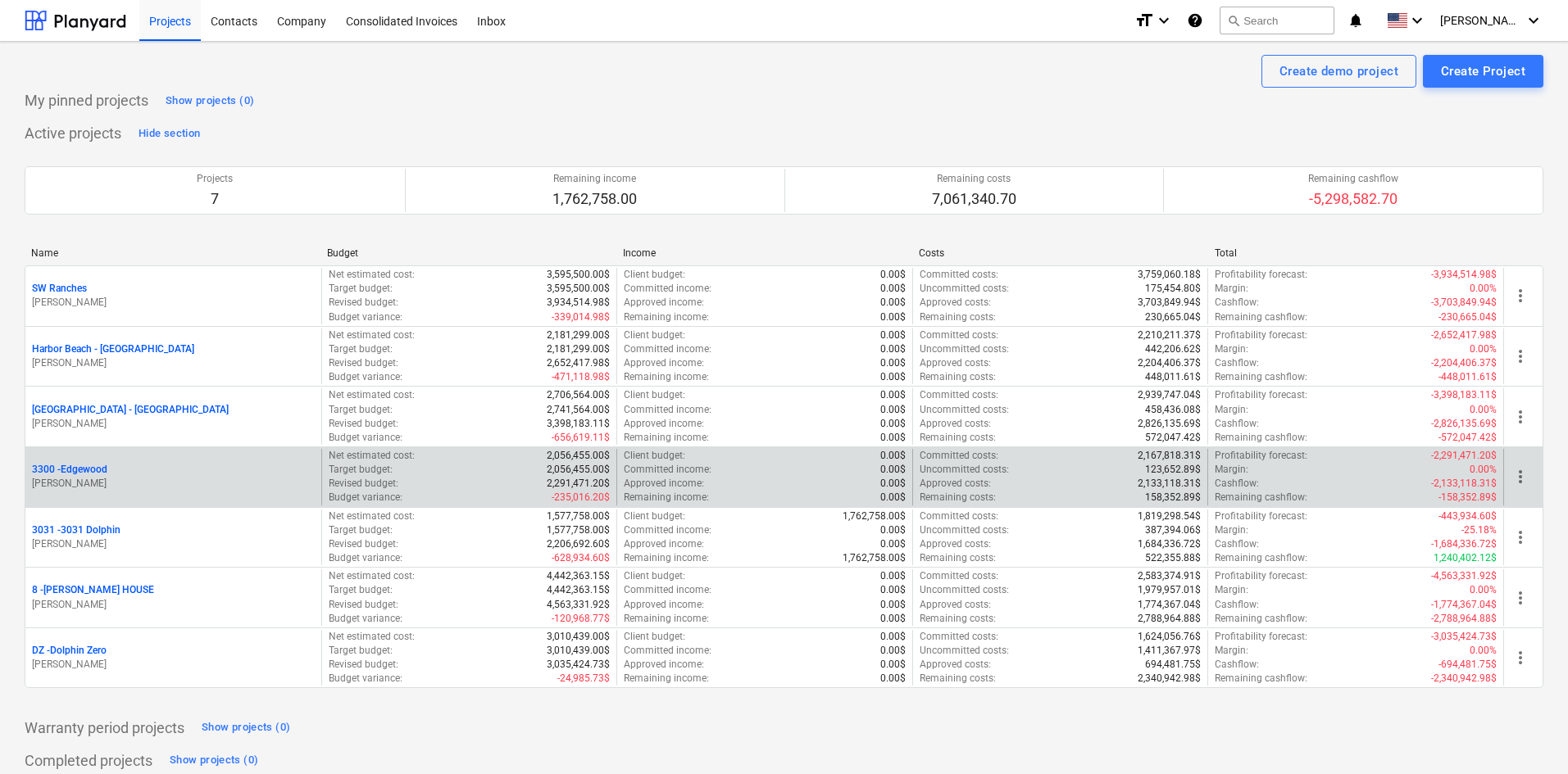
click at [80, 475] on p "3300 - [GEOGRAPHIC_DATA]" at bounding box center [69, 469] width 75 height 14
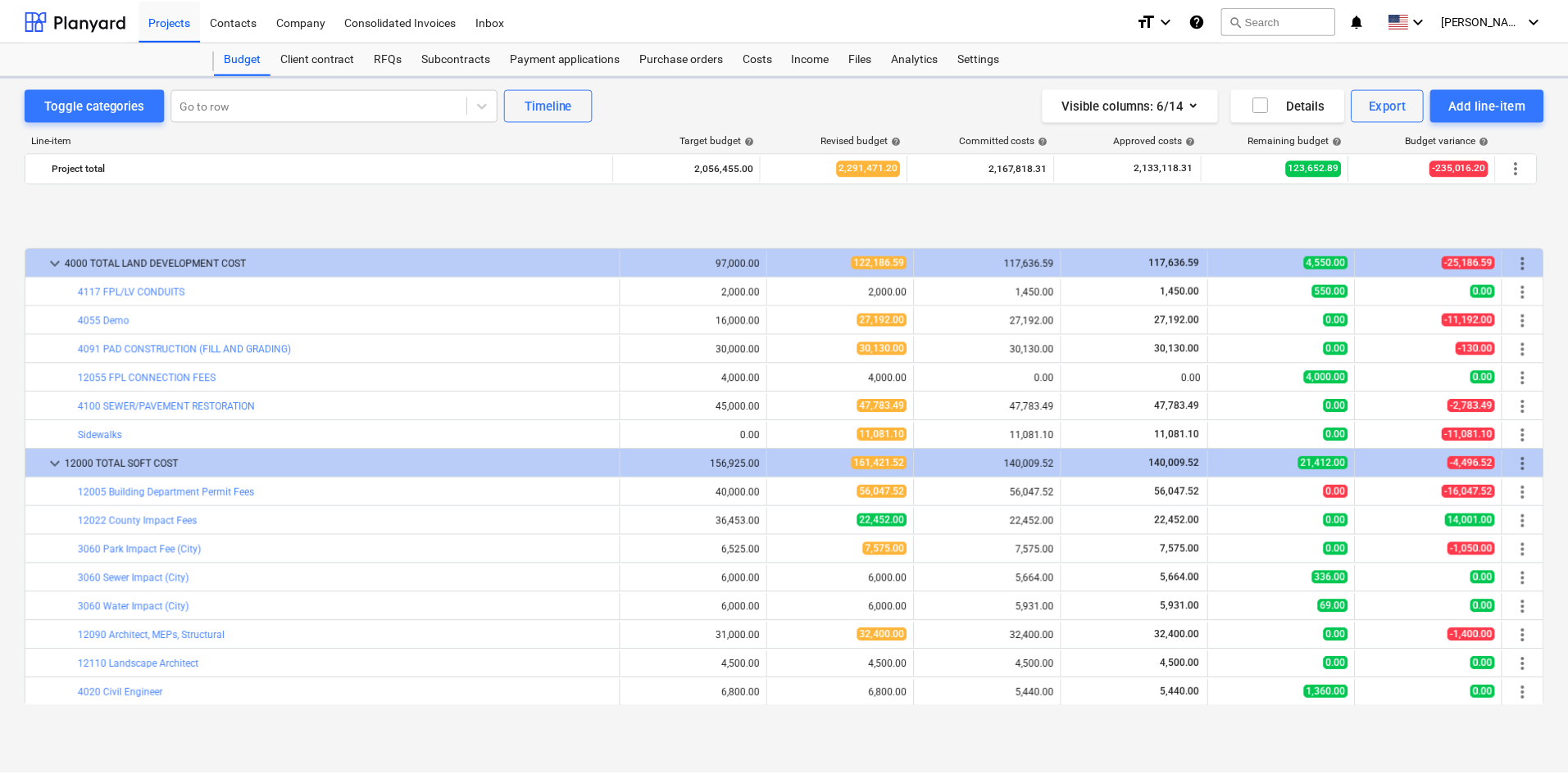
scroll to position [655, 0]
click at [770, 62] on div "Costs" at bounding box center [760, 58] width 49 height 33
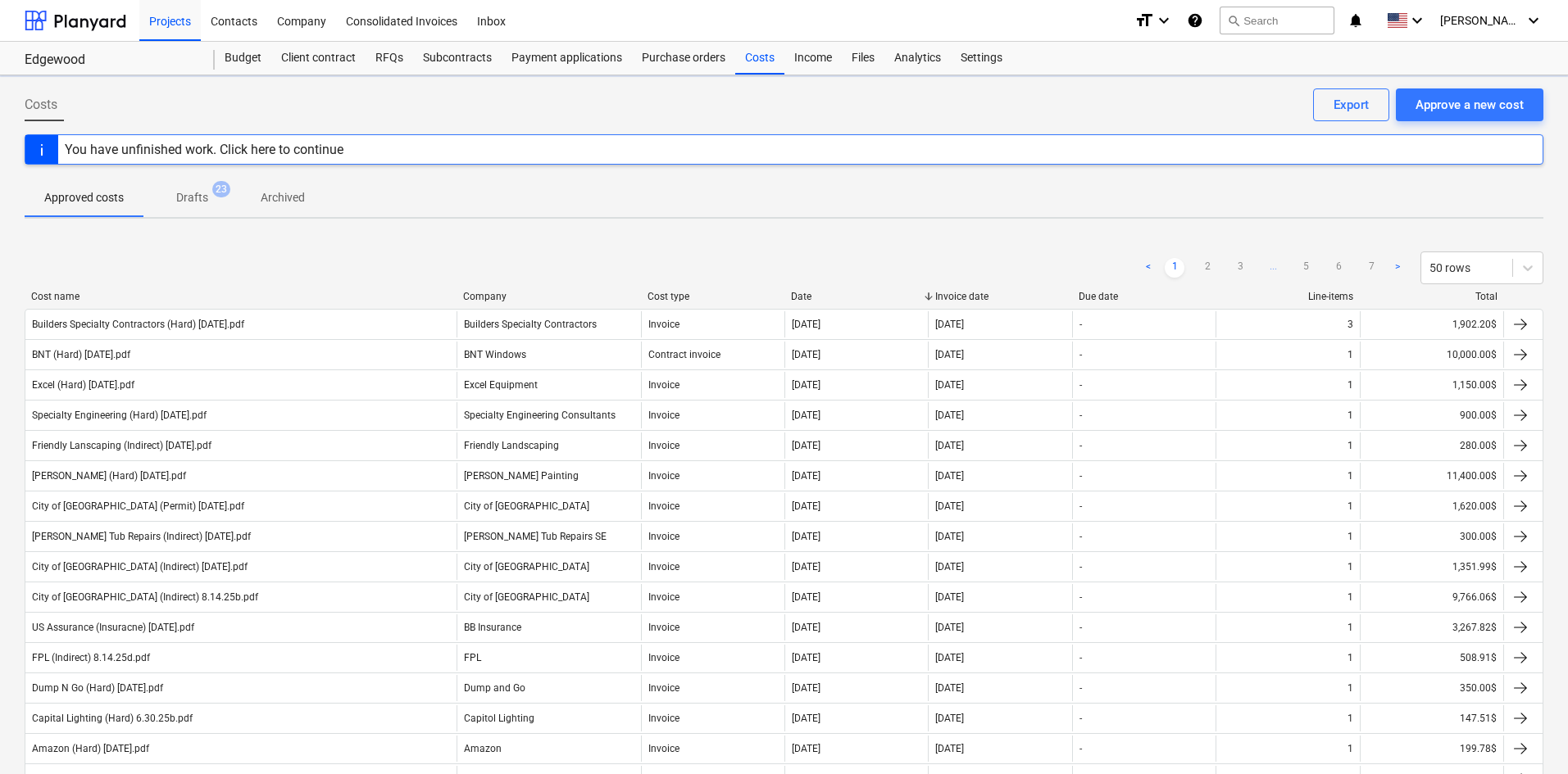
click at [1493, 105] on div "Approve a new cost" at bounding box center [1469, 104] width 108 height 21
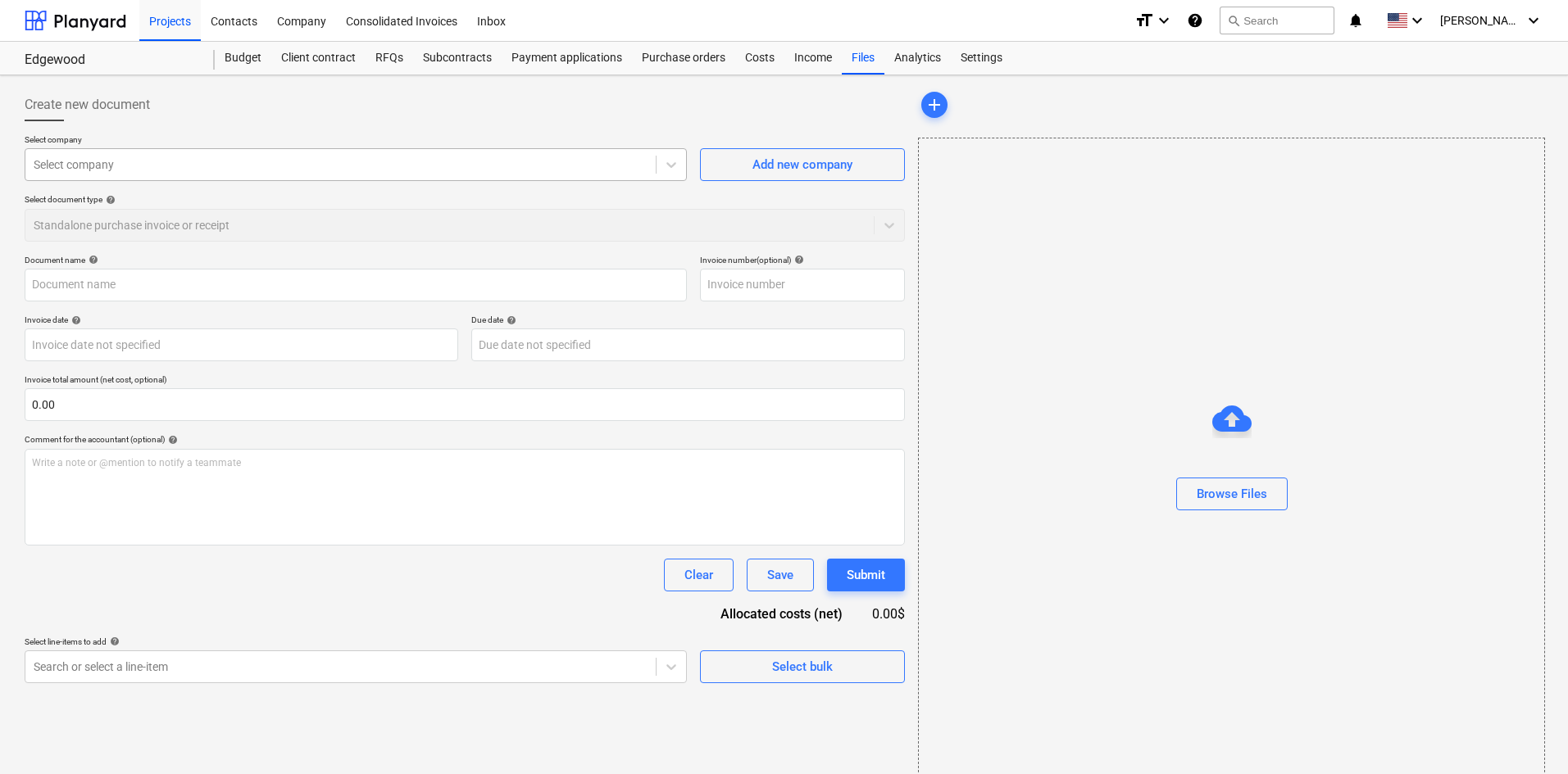
click at [173, 164] on div at bounding box center [340, 164] width 614 height 16
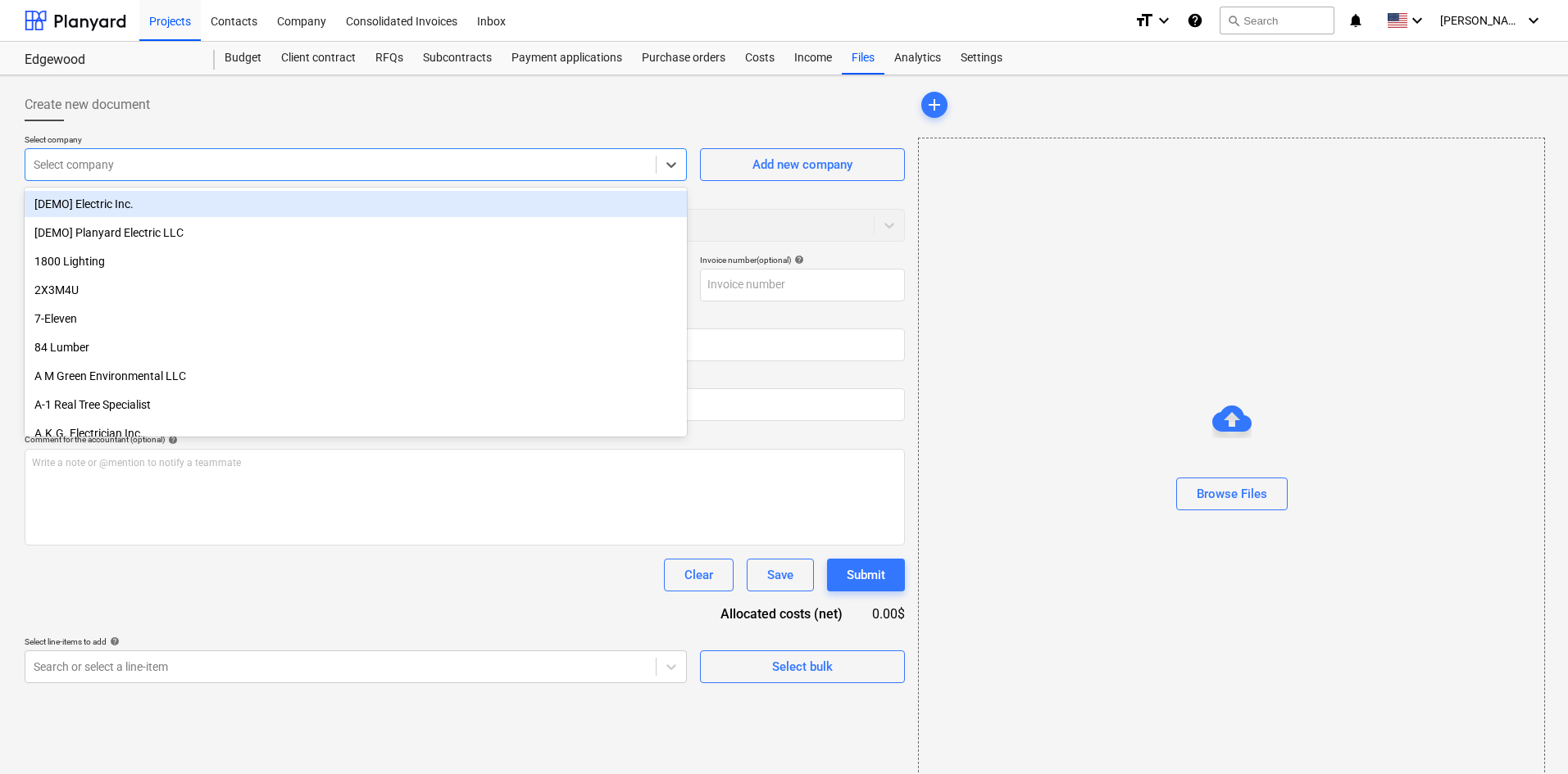
drag, startPoint x: 1496, startPoint y: 275, endPoint x: 1323, endPoint y: 403, distance: 215.2
click at [1495, 275] on div "Browse Files" at bounding box center [1231, 461] width 626 height 647
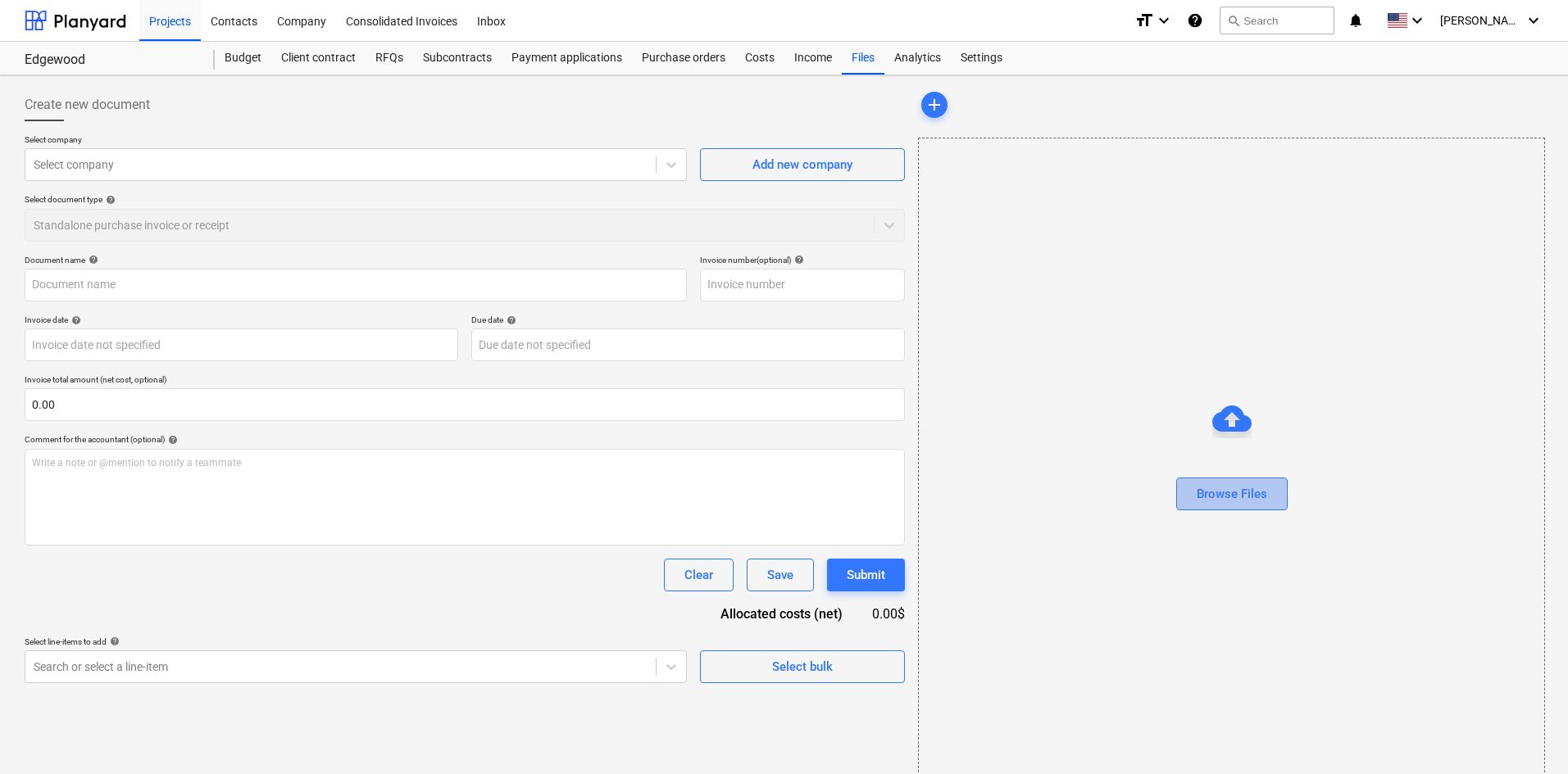
click at [1251, 494] on div "Browse Files" at bounding box center [1232, 494] width 71 height 21
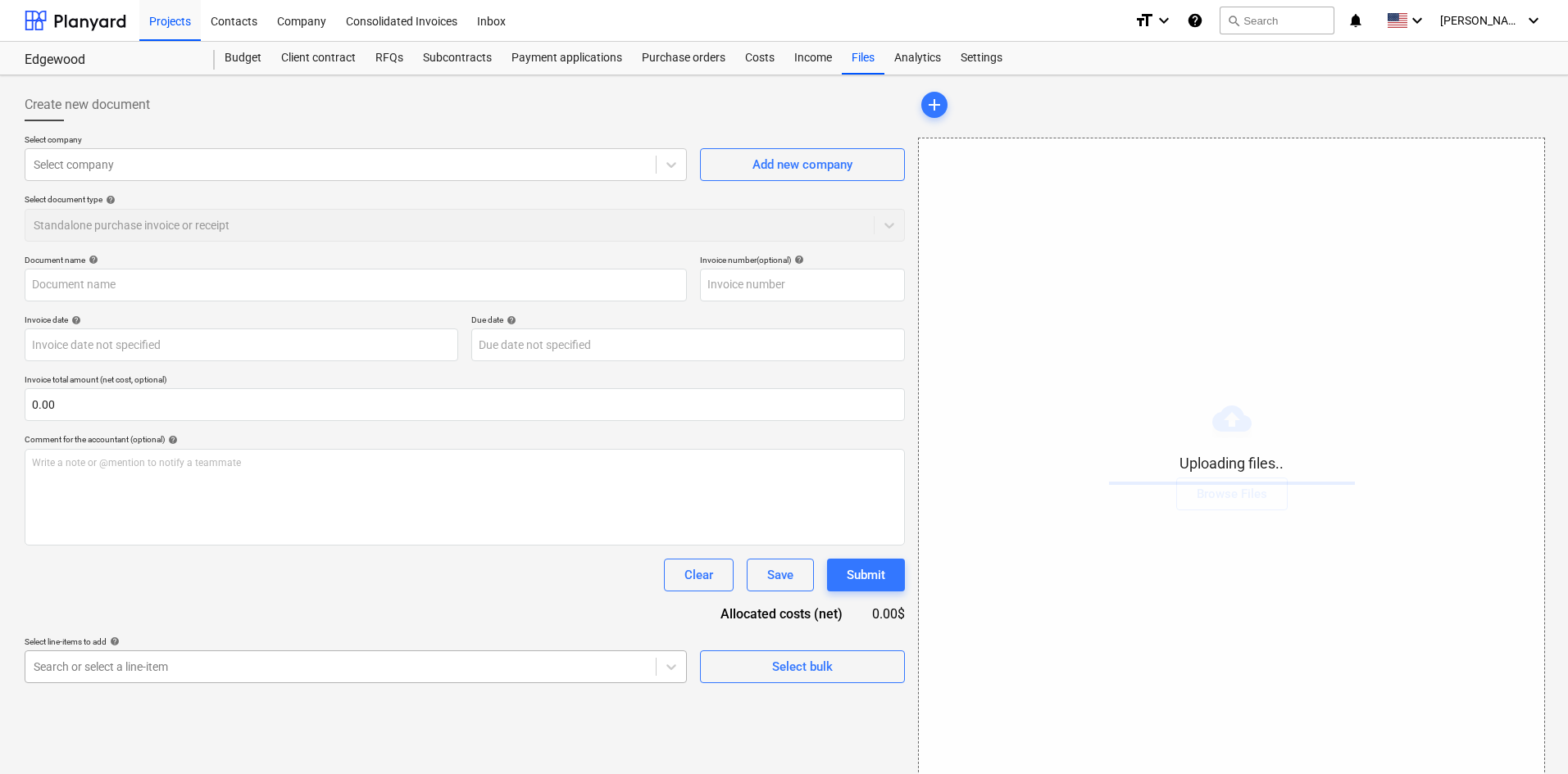
click at [278, 655] on body "Projects Contacts Company Consolidated Invoices Inbox format_size keyboard_arro…" at bounding box center [784, 387] width 1568 height 774
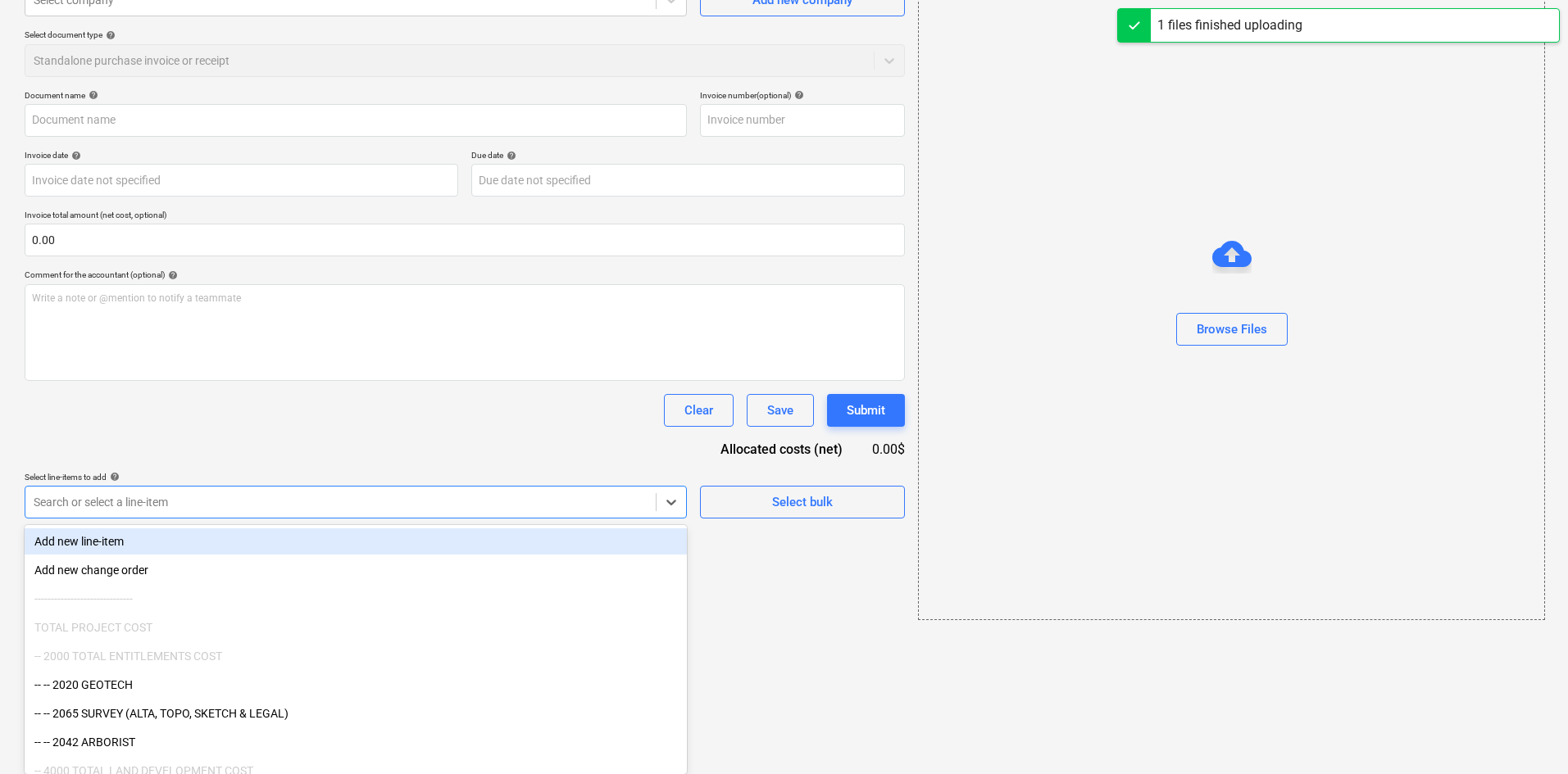
type input "[PERSON_NAME] (Hard) [DATE].pdf"
type input "a"
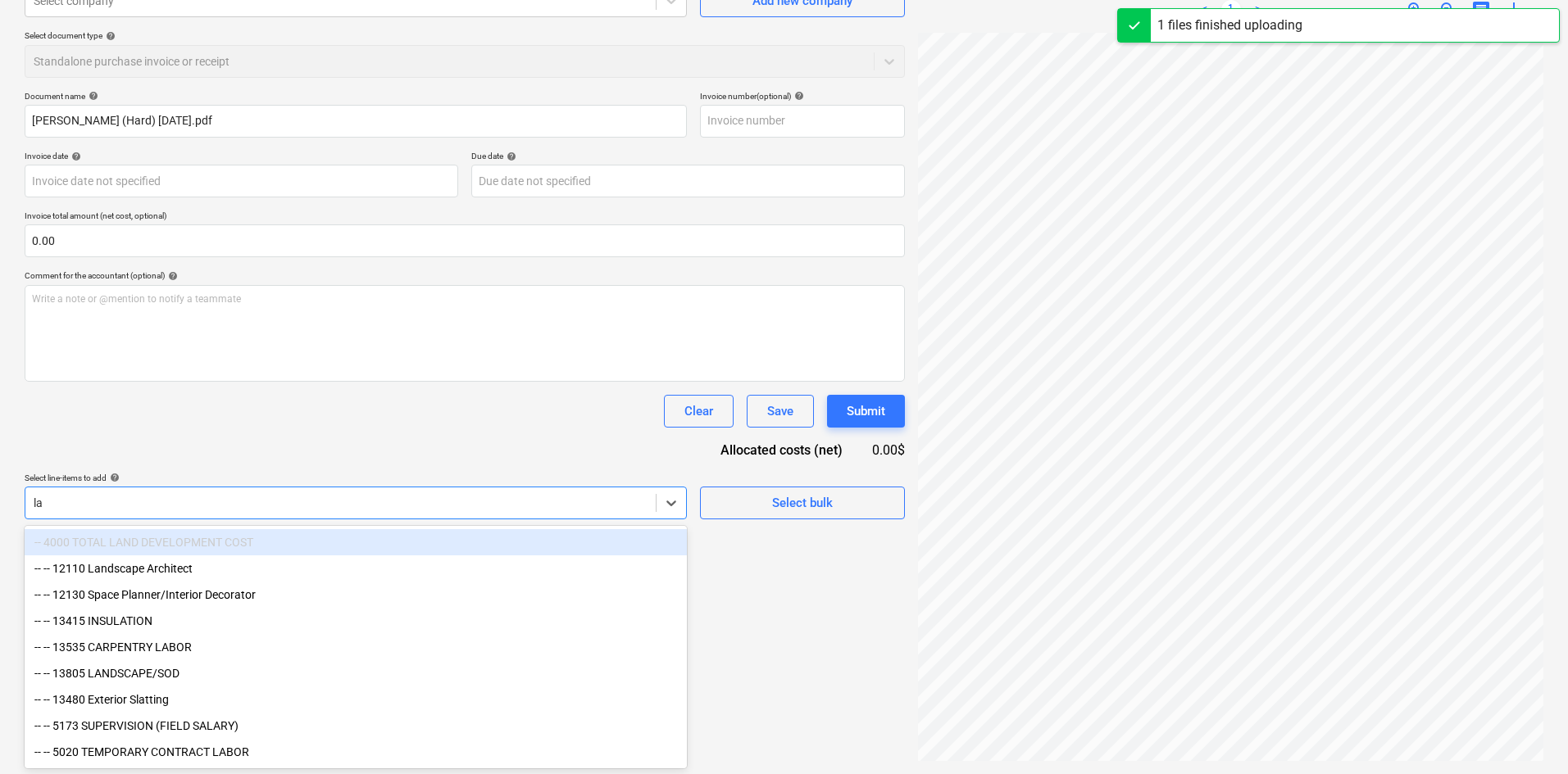
scroll to position [164, 0]
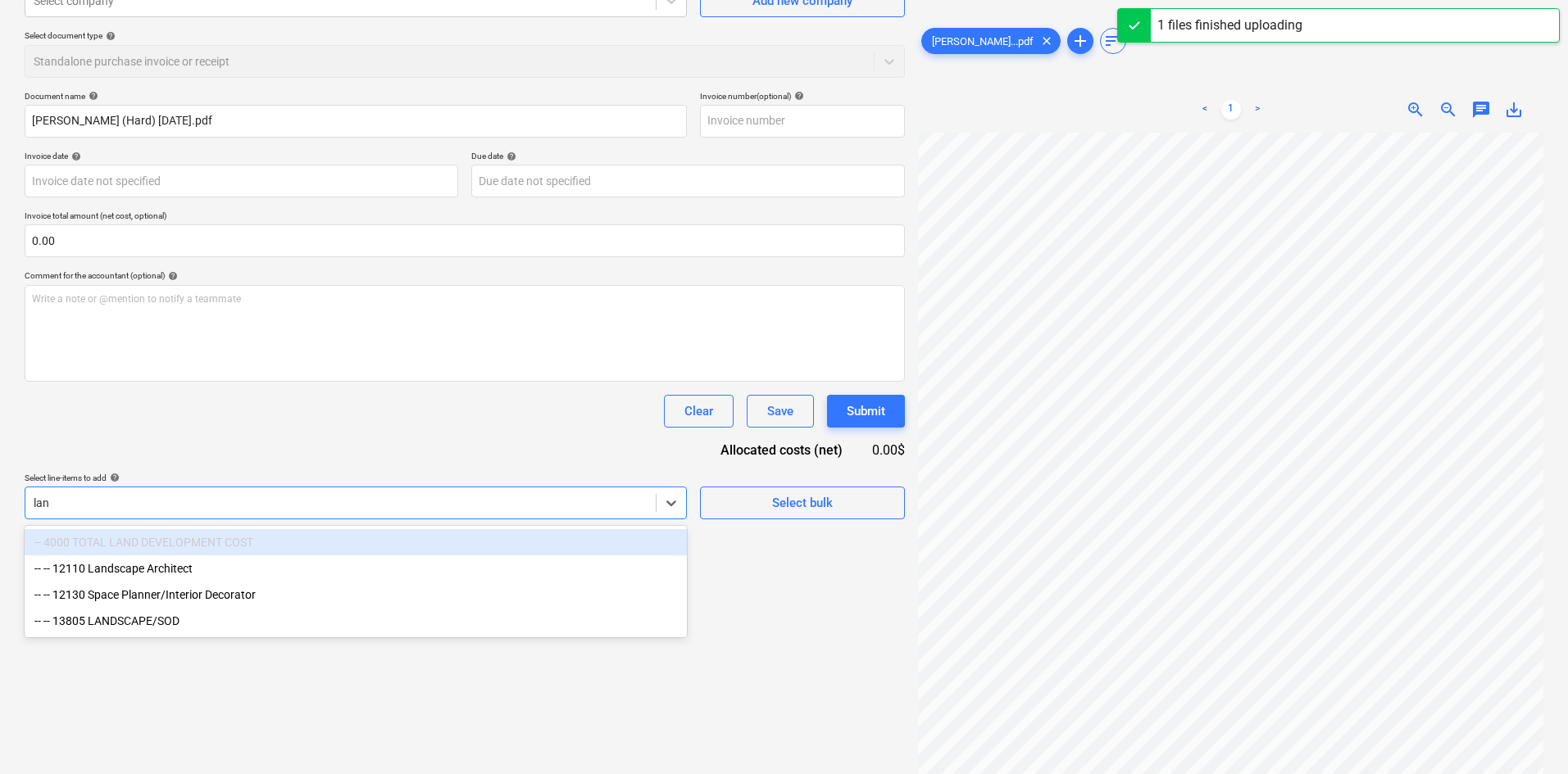
type input "land"
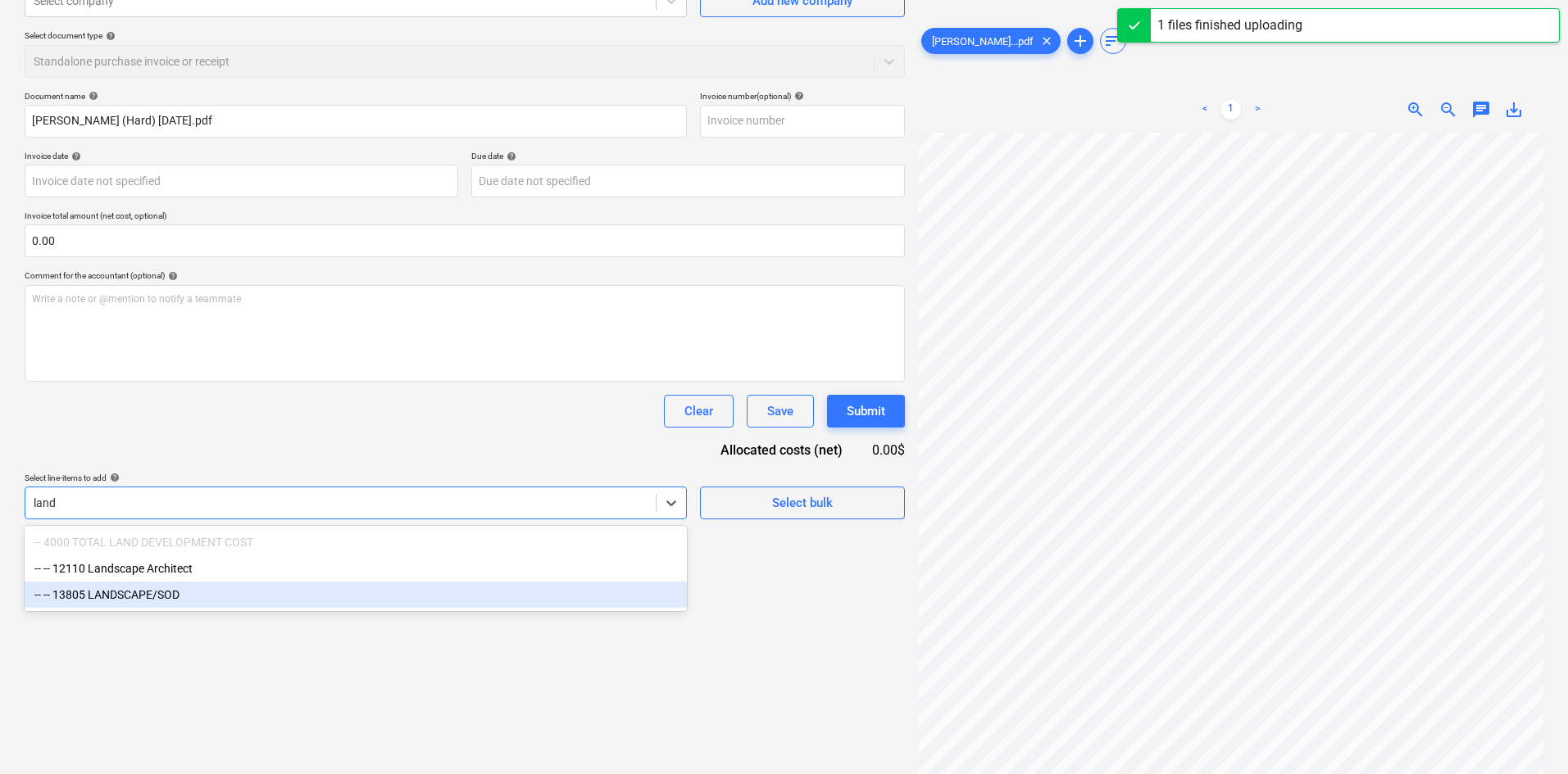
click at [203, 601] on div "-- -- 13805 LANDSCAPE/SOD" at bounding box center [355, 594] width 662 height 26
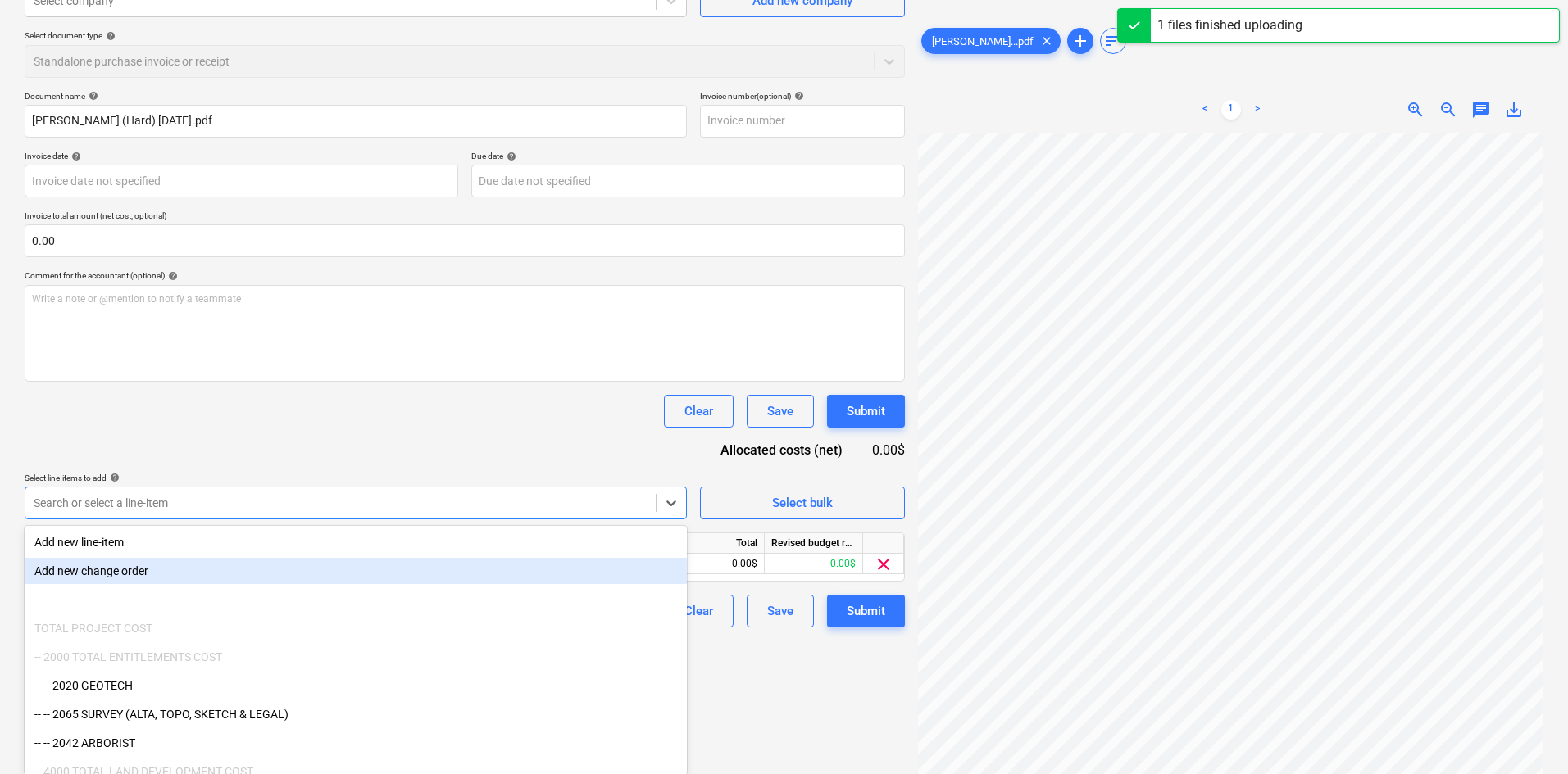
click at [422, 458] on div "Document name help [PERSON_NAME] (Hard) [DATE].pdf Invoice number (optional) he…" at bounding box center [464, 358] width 880 height 536
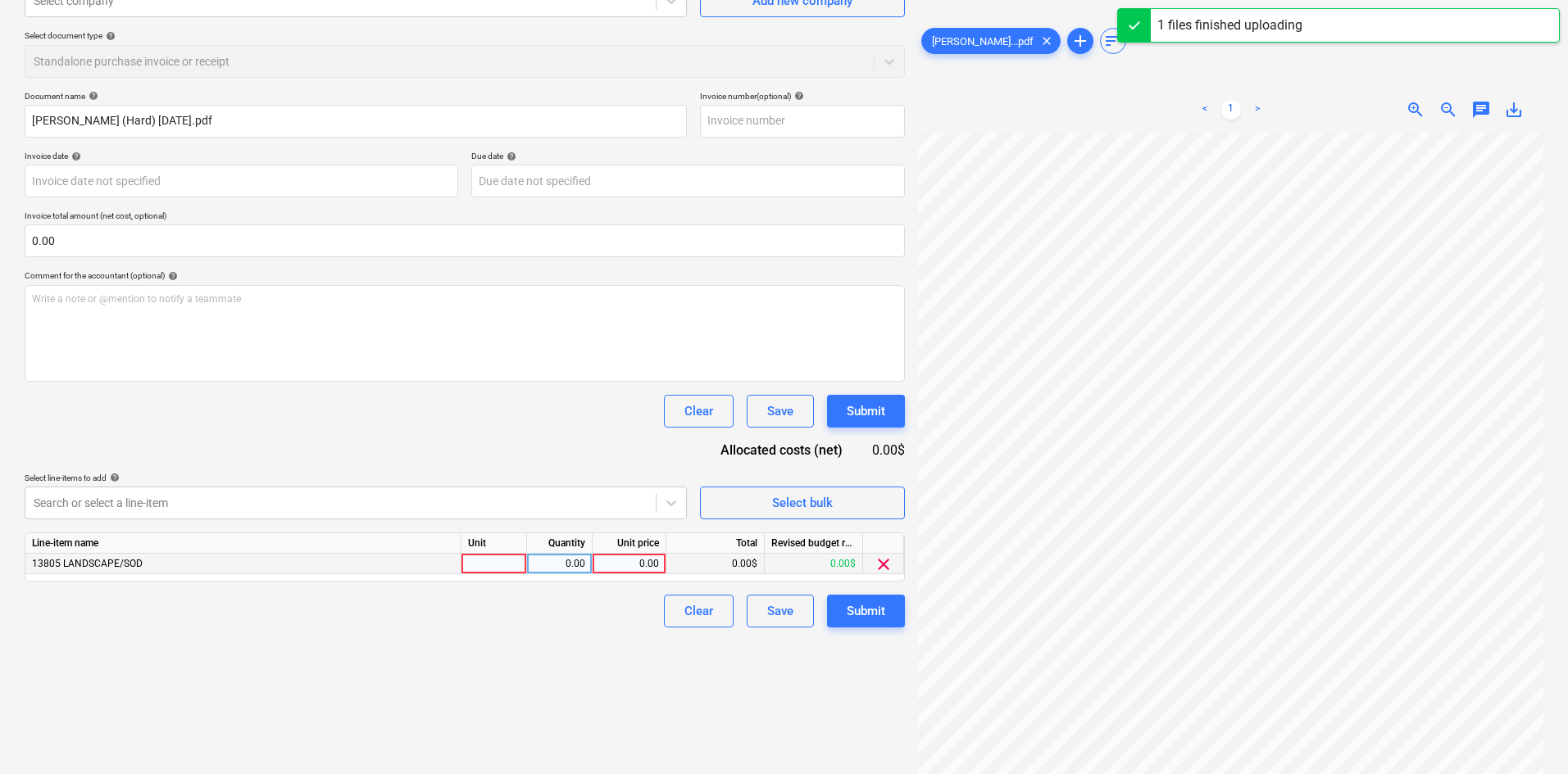
click at [624, 554] on div "0.00" at bounding box center [629, 563] width 60 height 21
click at [615, 563] on div "0.00" at bounding box center [629, 563] width 60 height 21
type input "3800"
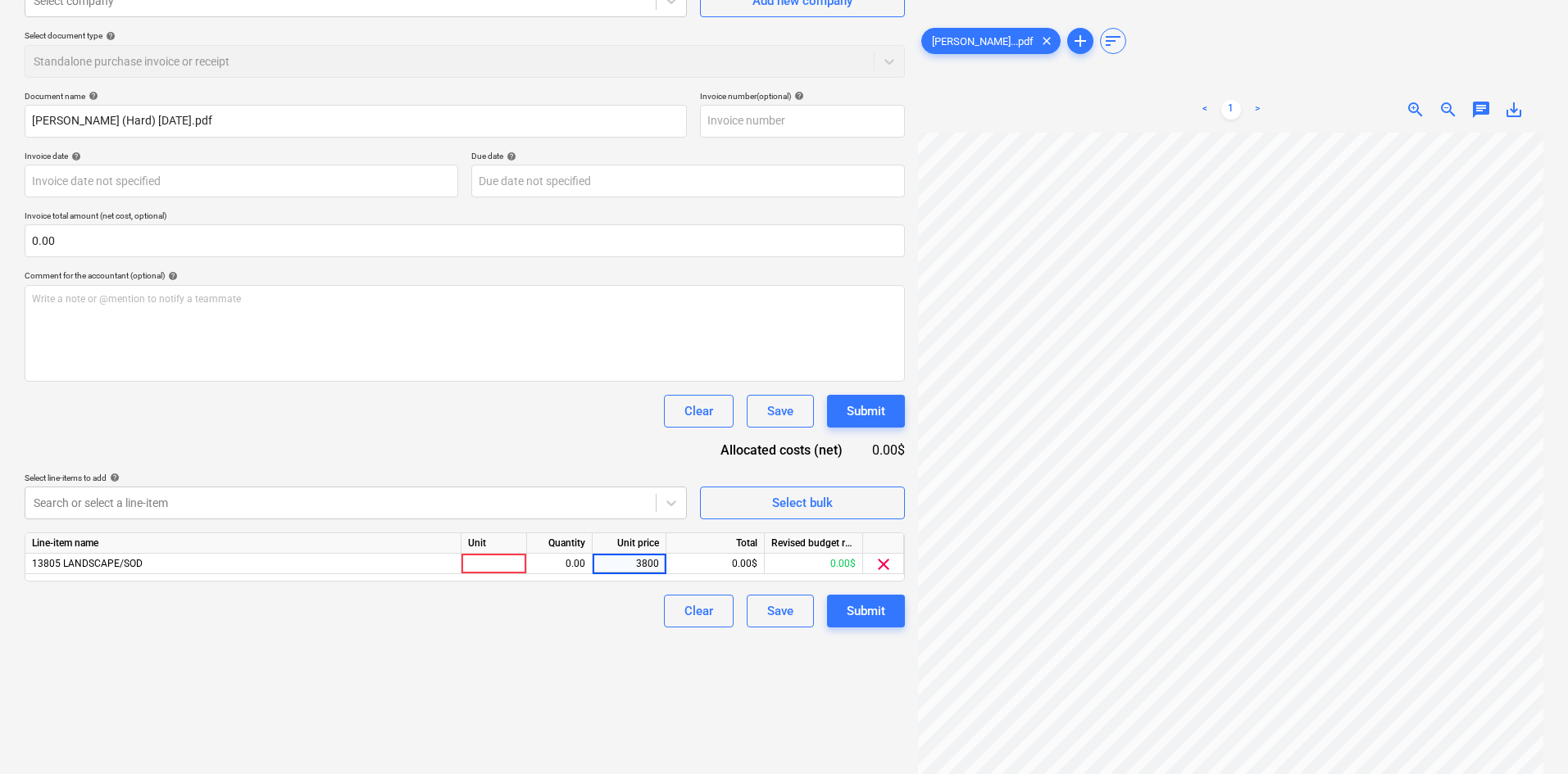
click at [537, 458] on div "Document name help [PERSON_NAME] (Hard) [DATE].pdf Invoice number (optional) he…" at bounding box center [464, 358] width 880 height 536
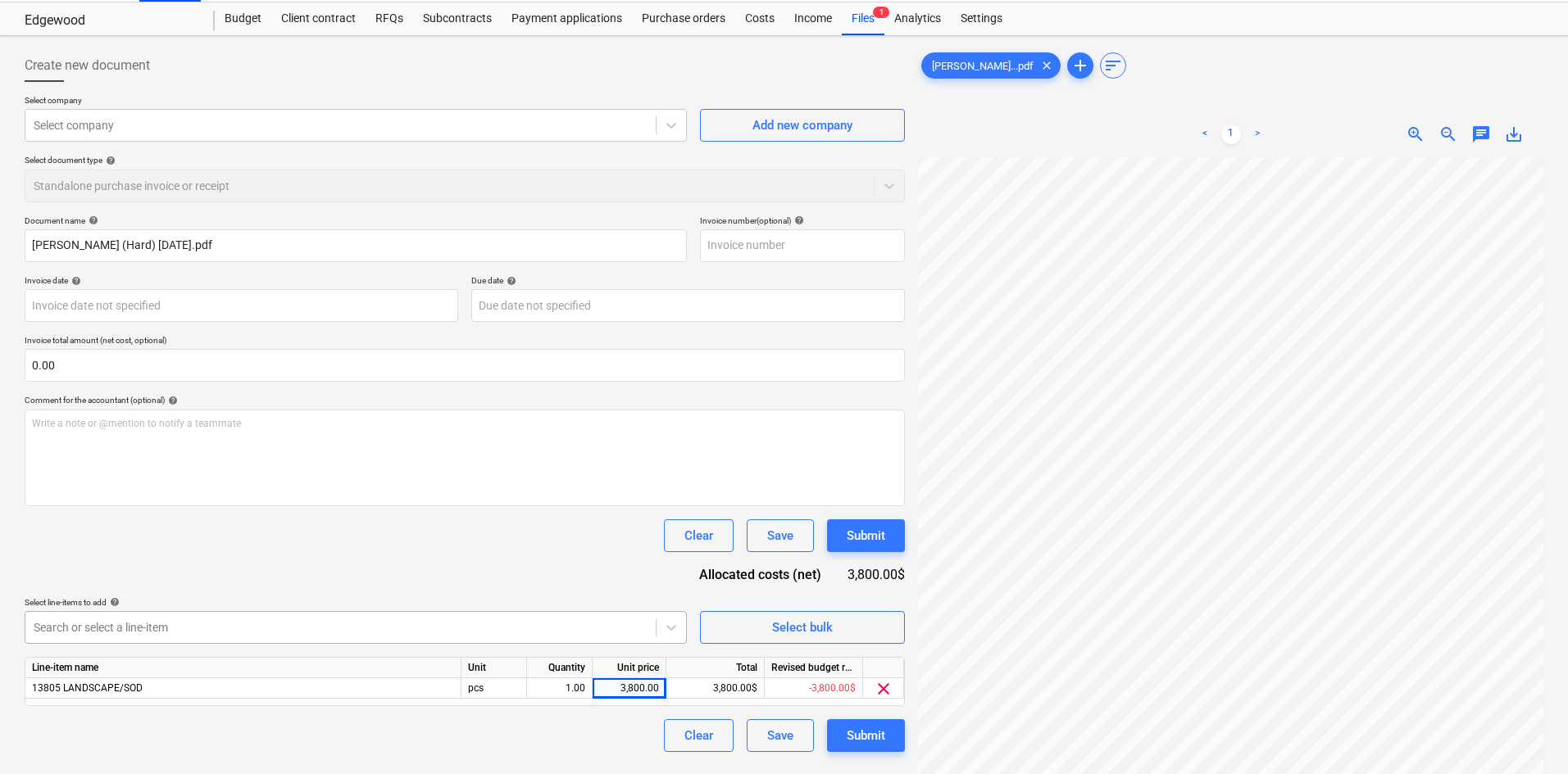
scroll to position [0, 0]
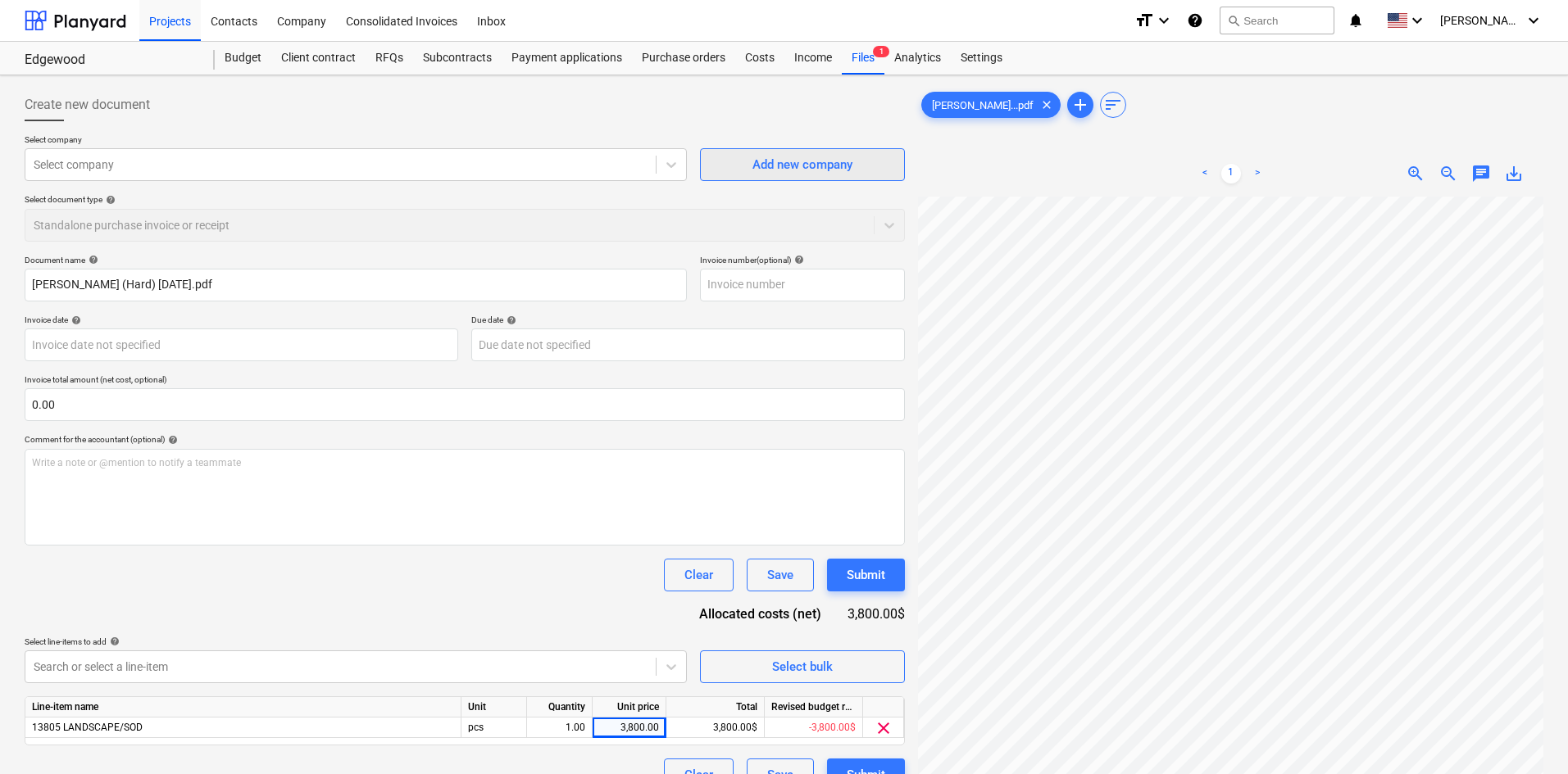
click at [836, 167] on div "Add new company" at bounding box center [803, 164] width 100 height 21
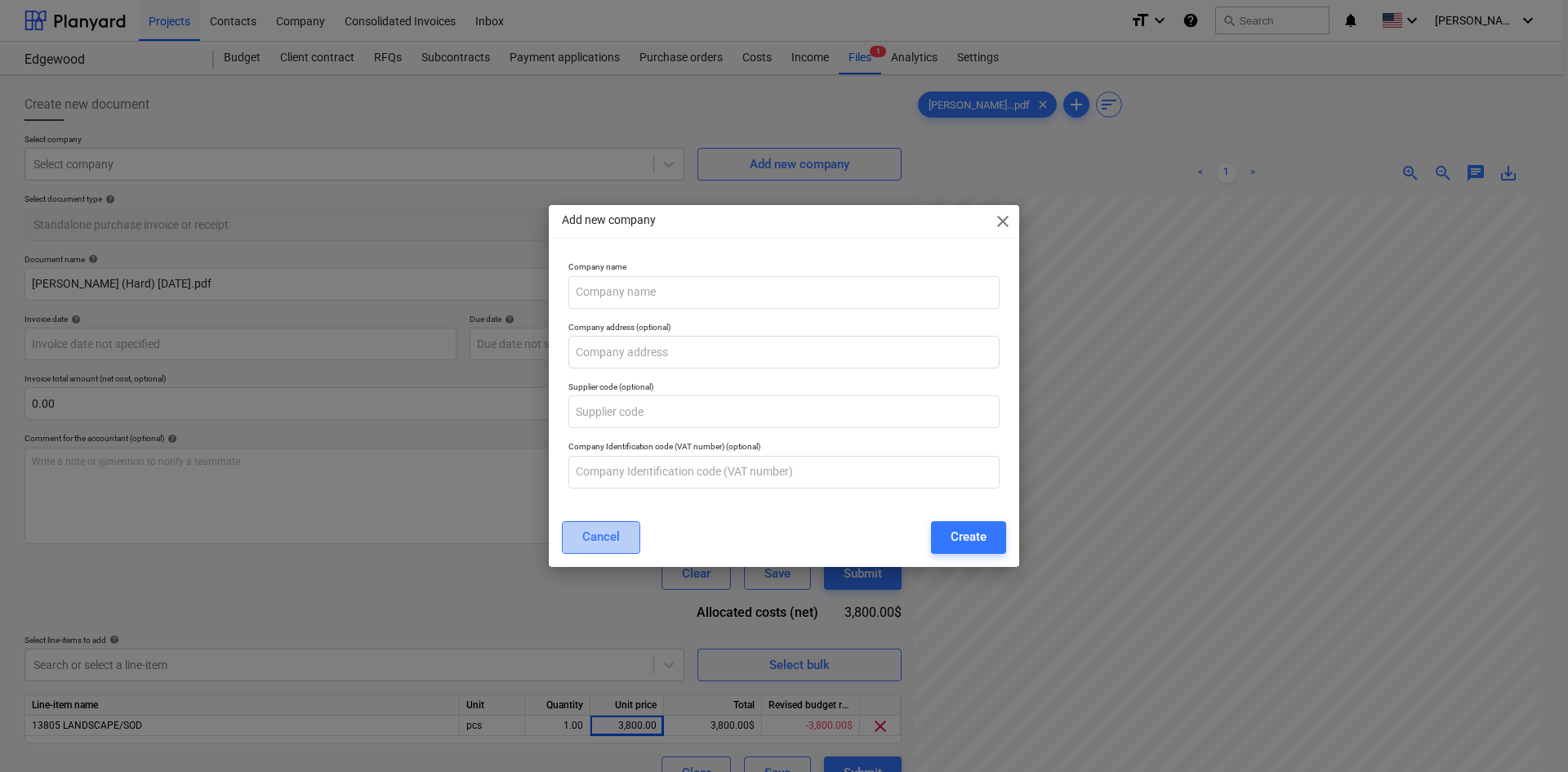
click at [620, 540] on button "Cancel" at bounding box center [601, 538] width 79 height 33
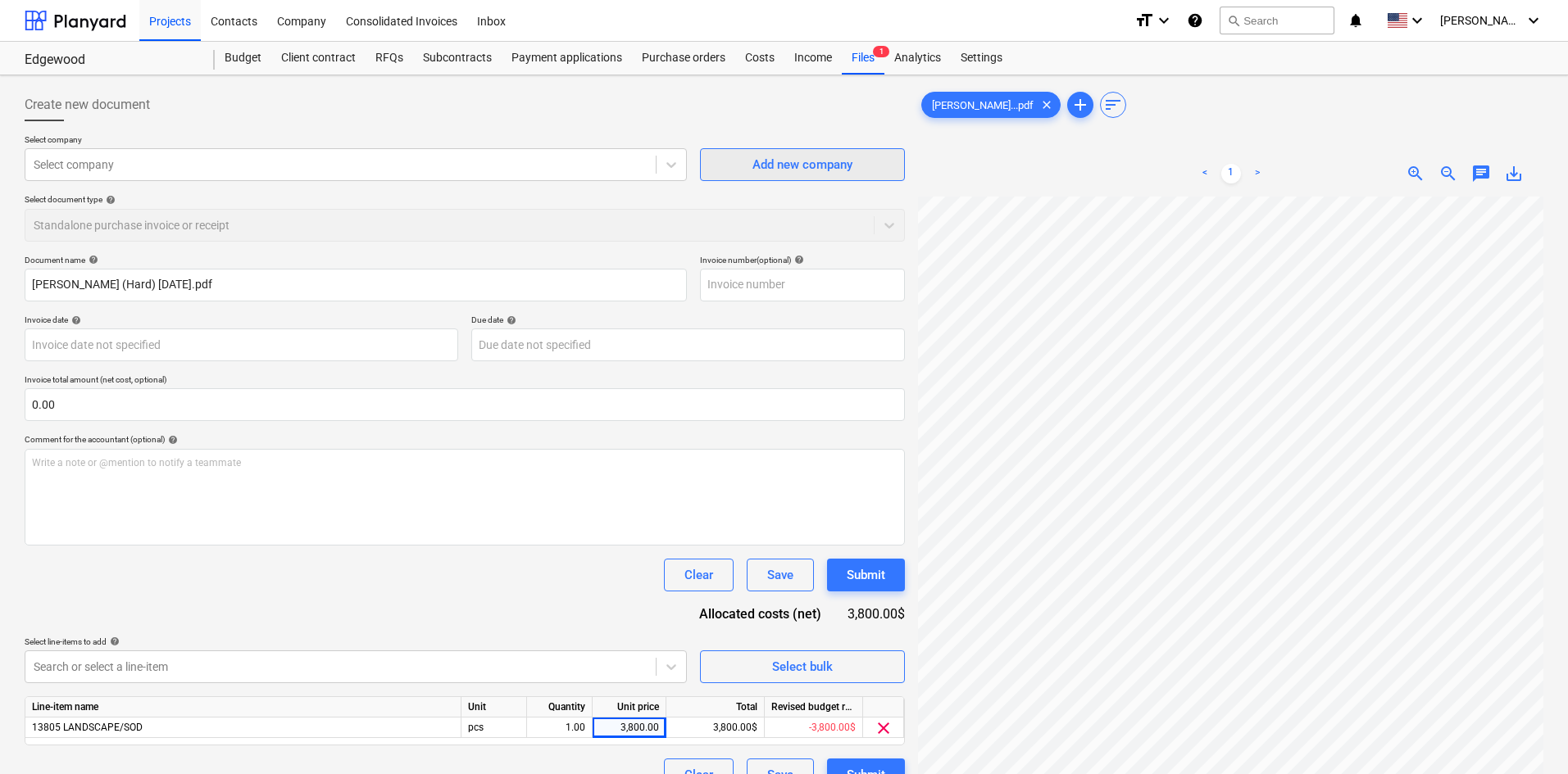
click at [838, 171] on div "Add new company" at bounding box center [803, 164] width 100 height 21
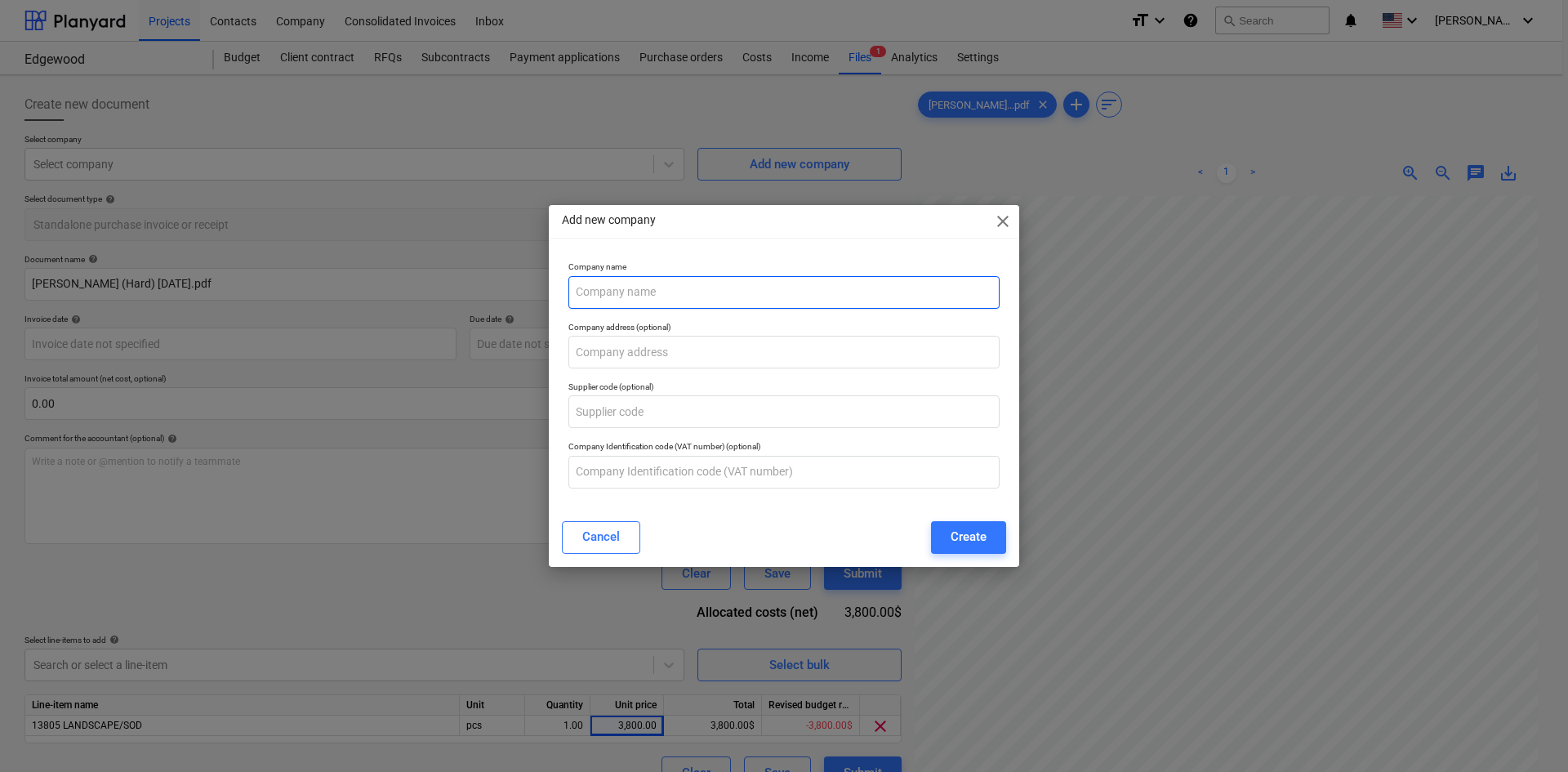
click at [809, 299] on input "text" at bounding box center [784, 292] width 432 height 33
type input "[PERSON_NAME] Multiservices"
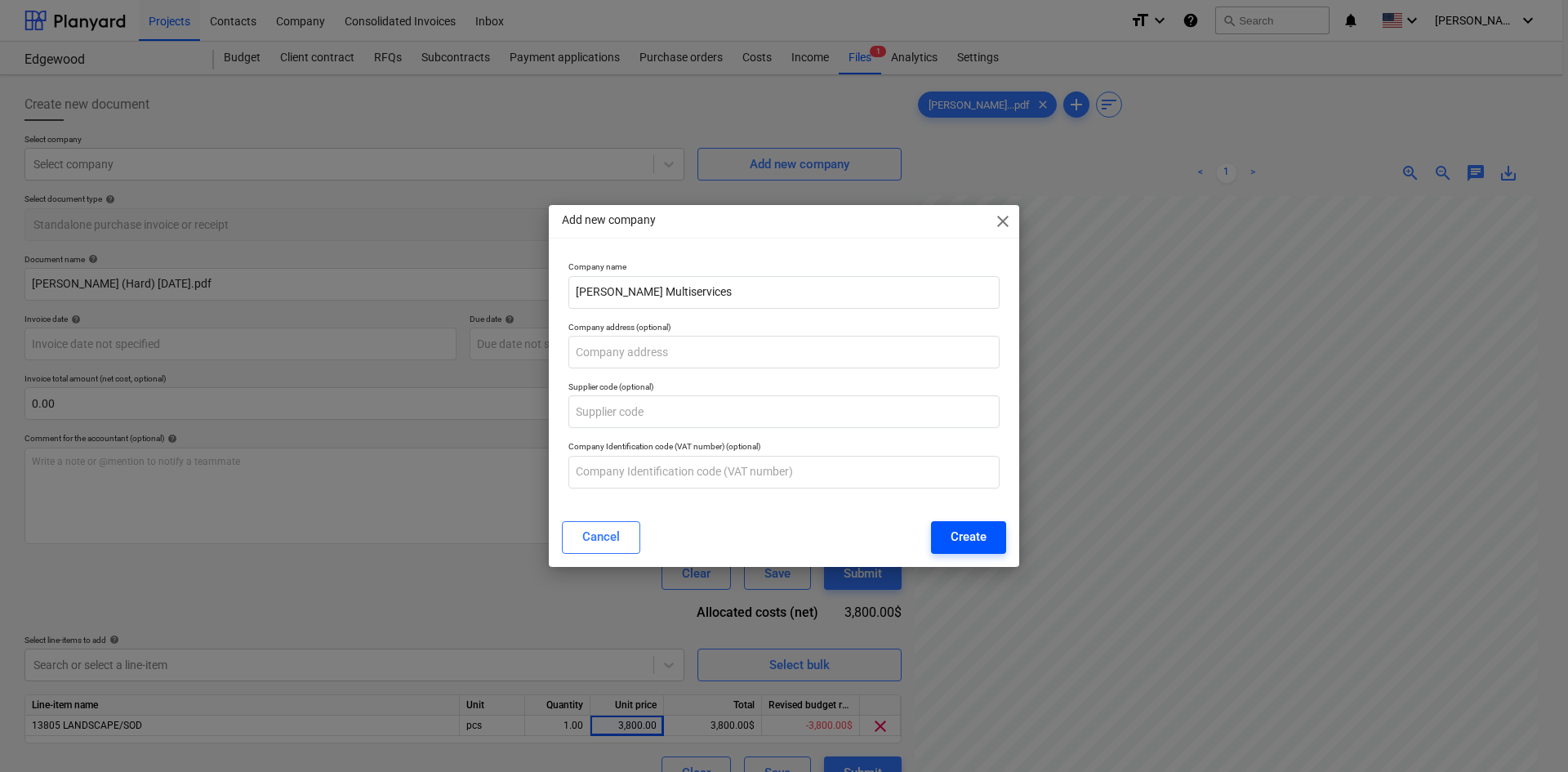
click at [958, 533] on div "Create" at bounding box center [969, 536] width 36 height 21
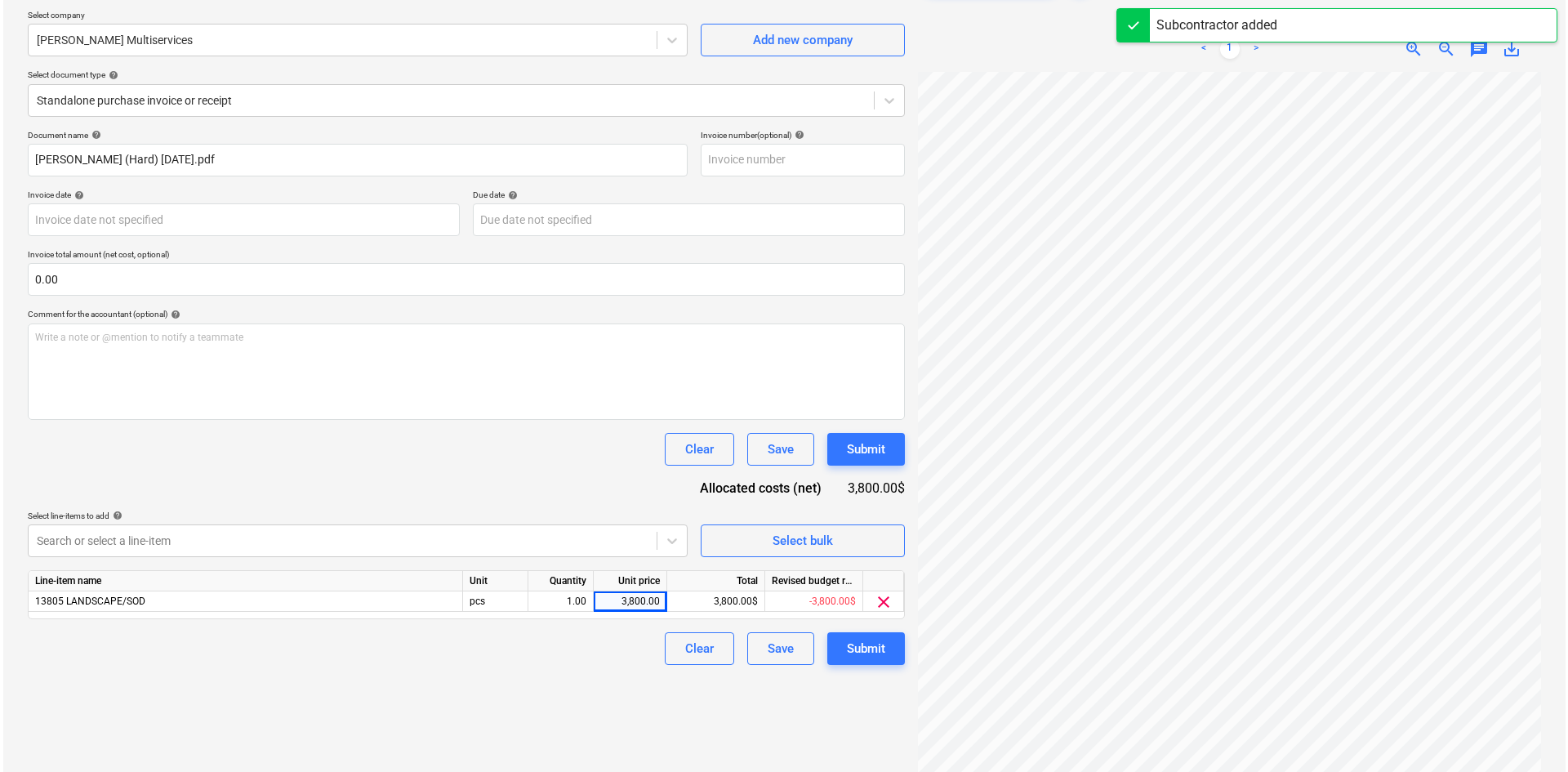
scroll to position [164, 0]
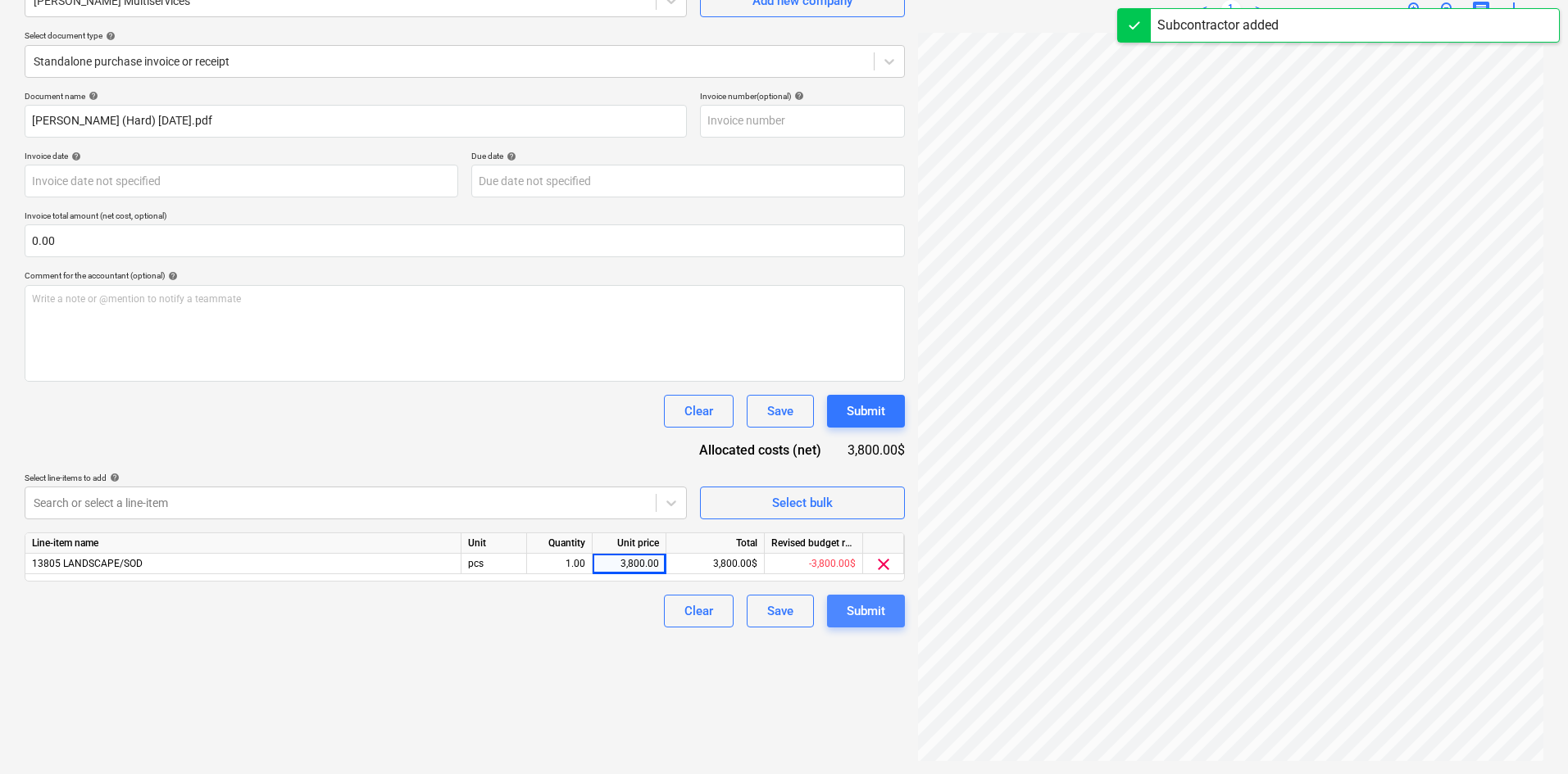
click at [841, 603] on button "Submit" at bounding box center [866, 611] width 78 height 33
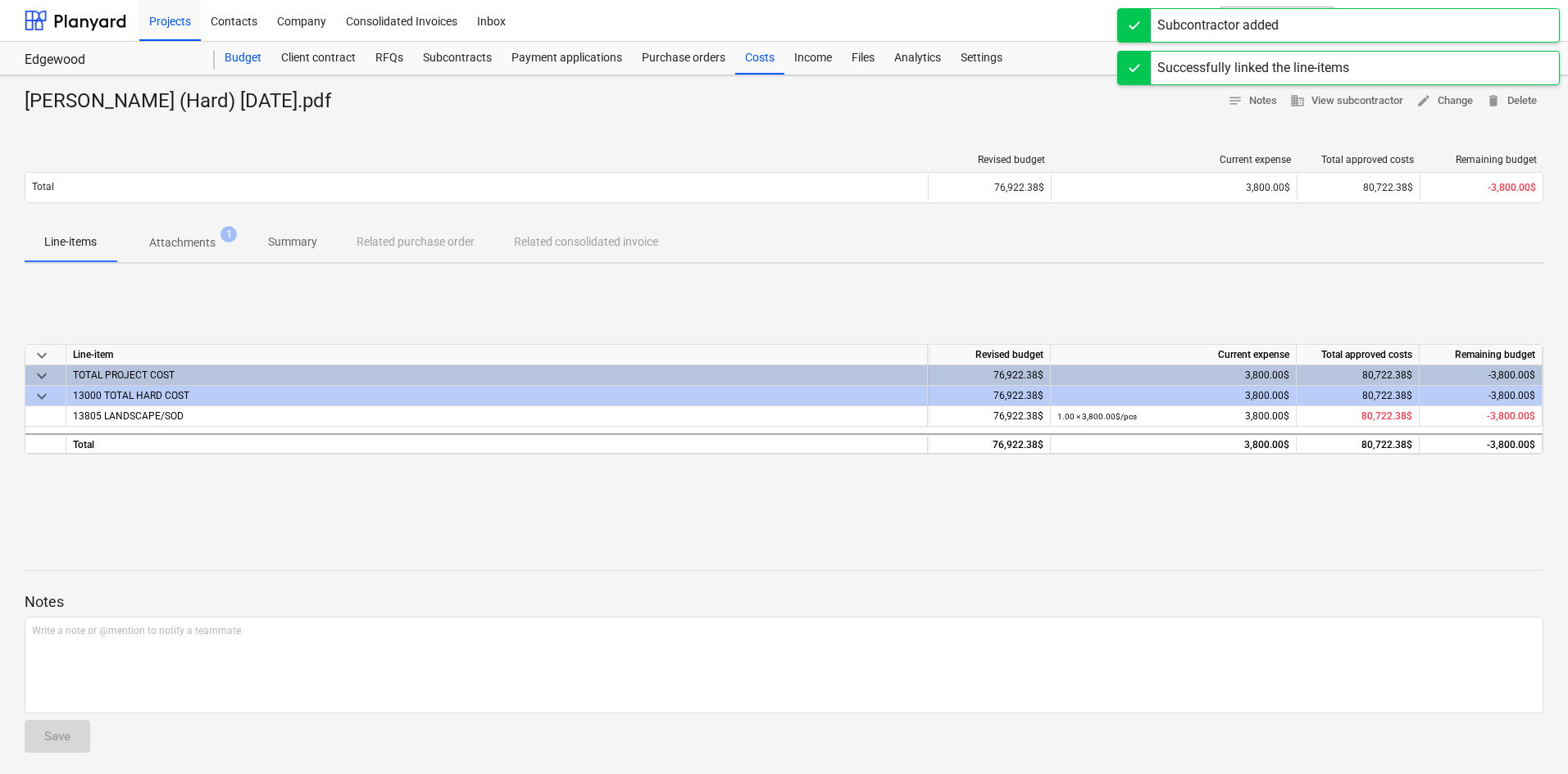
click at [233, 58] on div "Budget" at bounding box center [242, 58] width 56 height 33
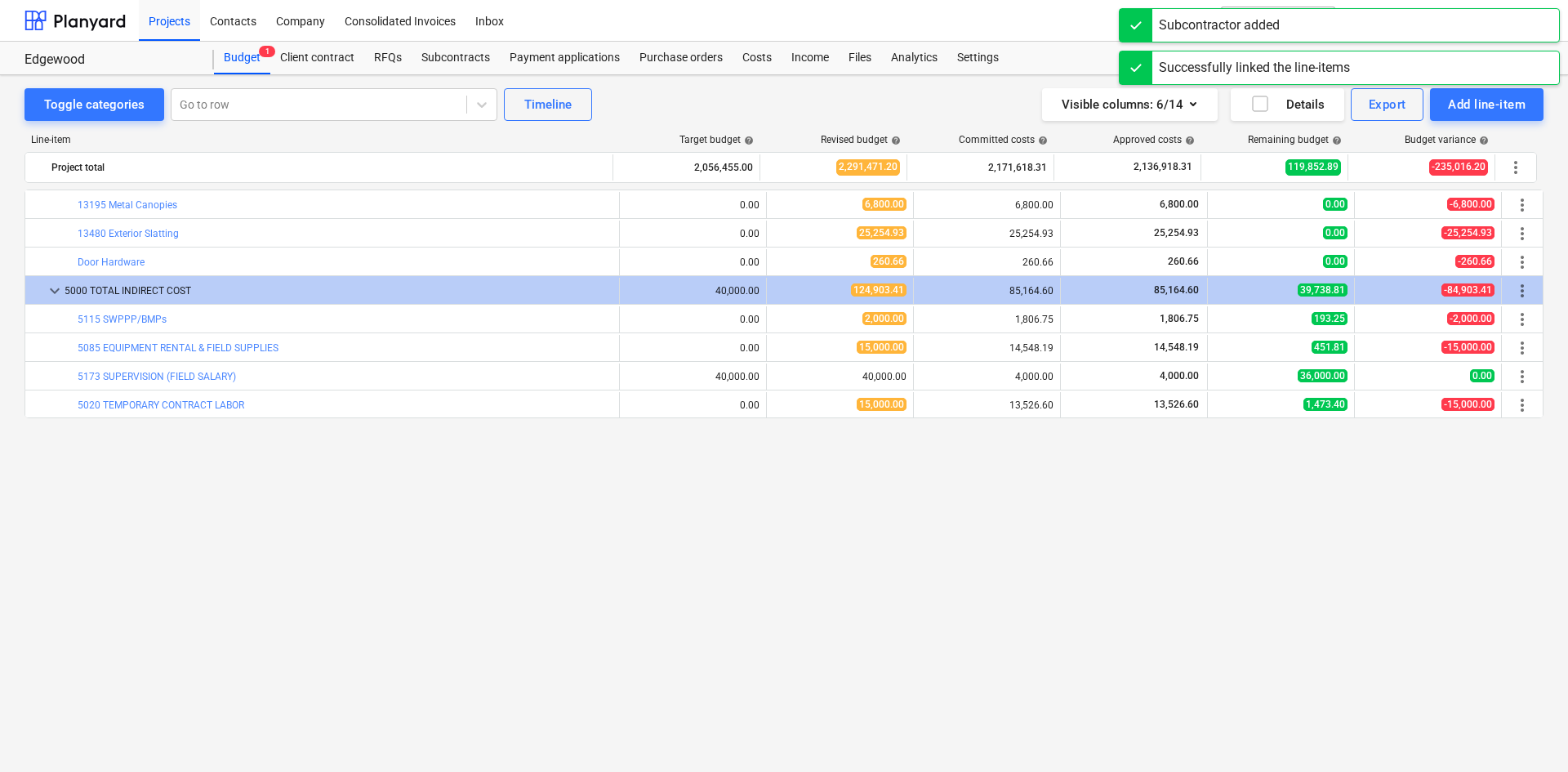
scroll to position [1446, 0]
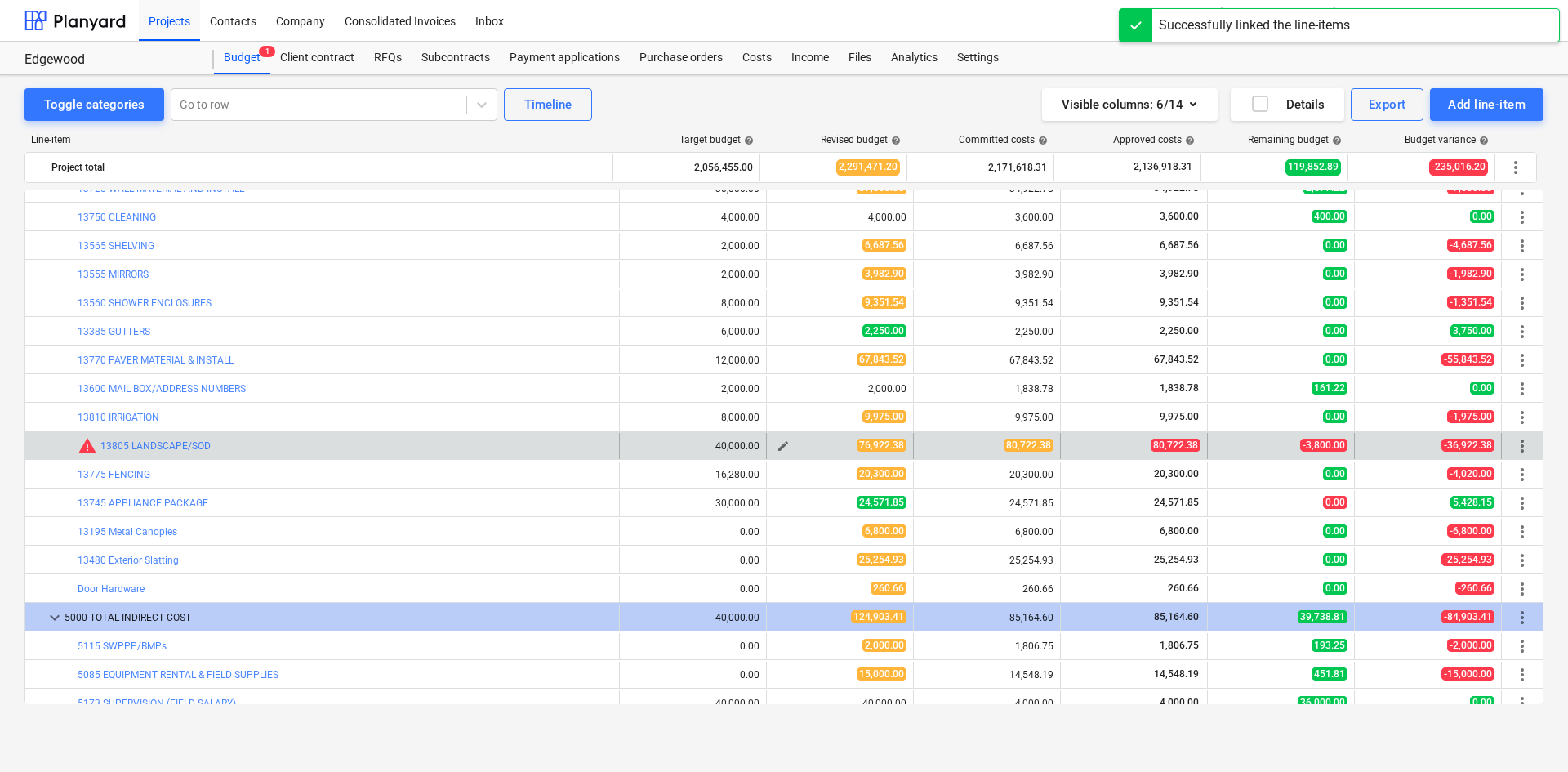
click at [778, 450] on span "edit" at bounding box center [783, 446] width 13 height 13
type textarea "x"
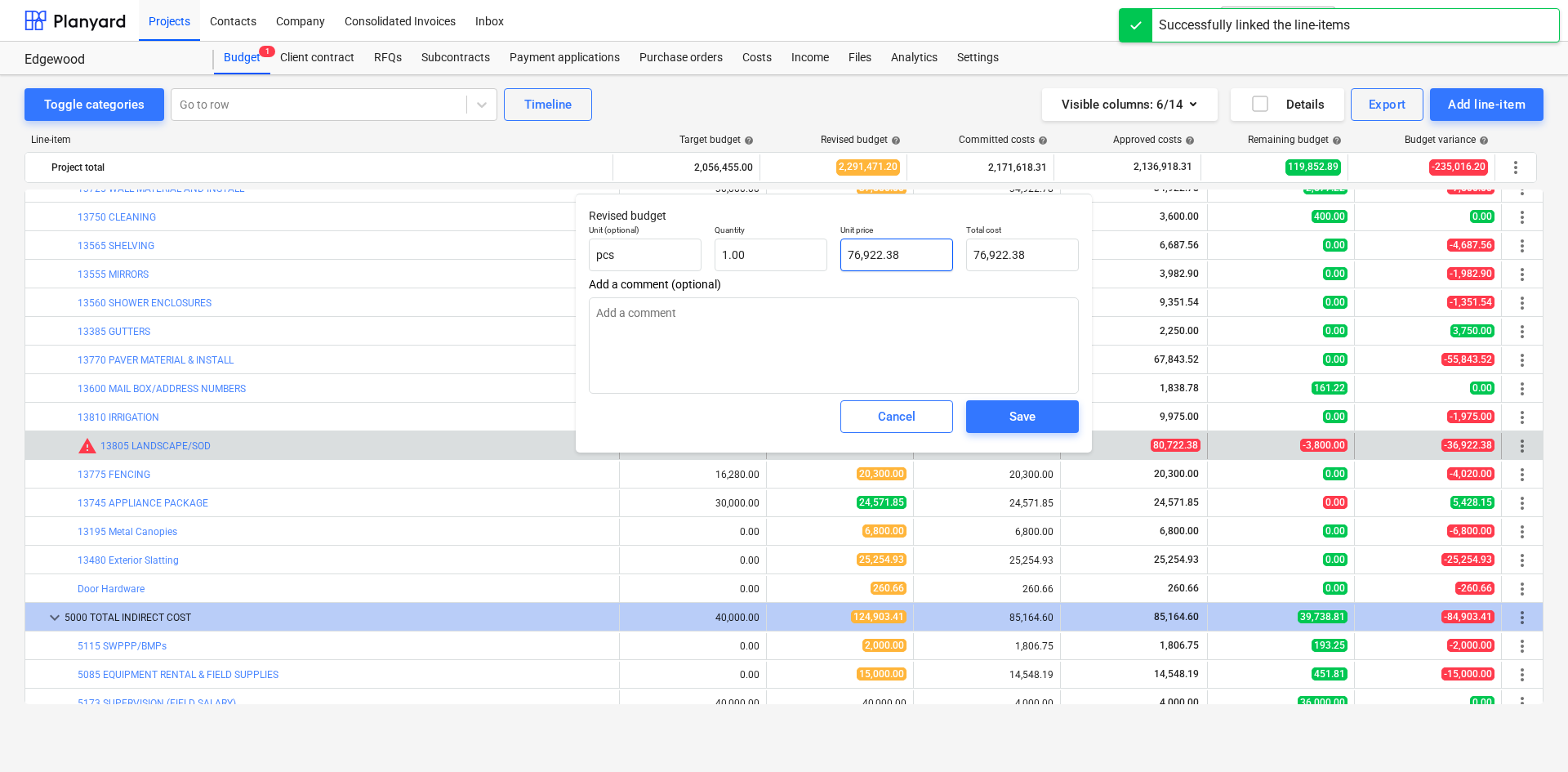
type input "76922.38"
drag, startPoint x: 902, startPoint y: 250, endPoint x: 752, endPoint y: 280, distance: 153.0
click at [752, 280] on div "Revised budget Unit (optional) pcs Quantity 1.00 Unit price 76922.38 Total cost…" at bounding box center [833, 323] width 516 height 259
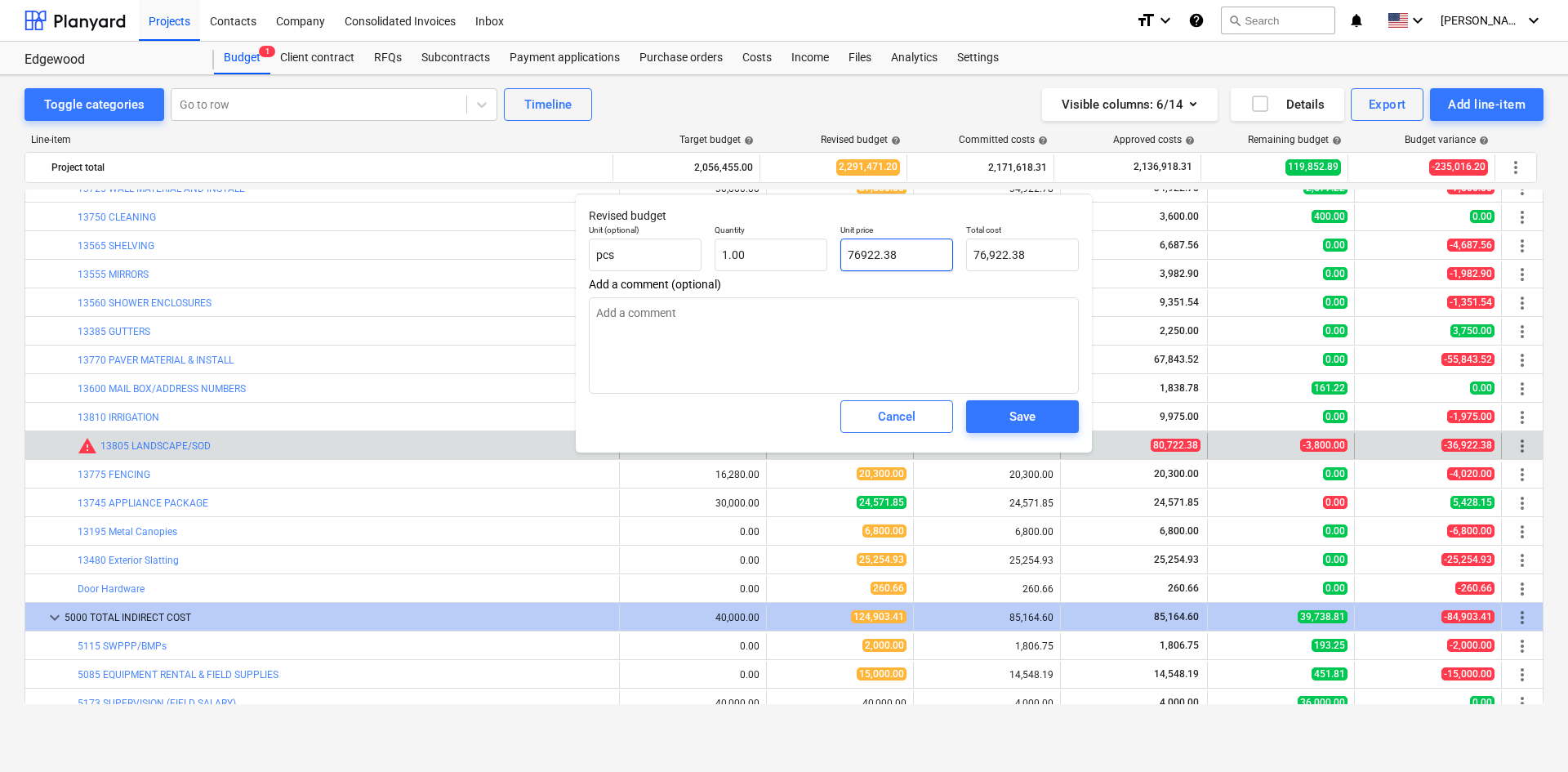
type textarea "x"
type input "8"
type input "8.00"
type input "80"
type textarea "x"
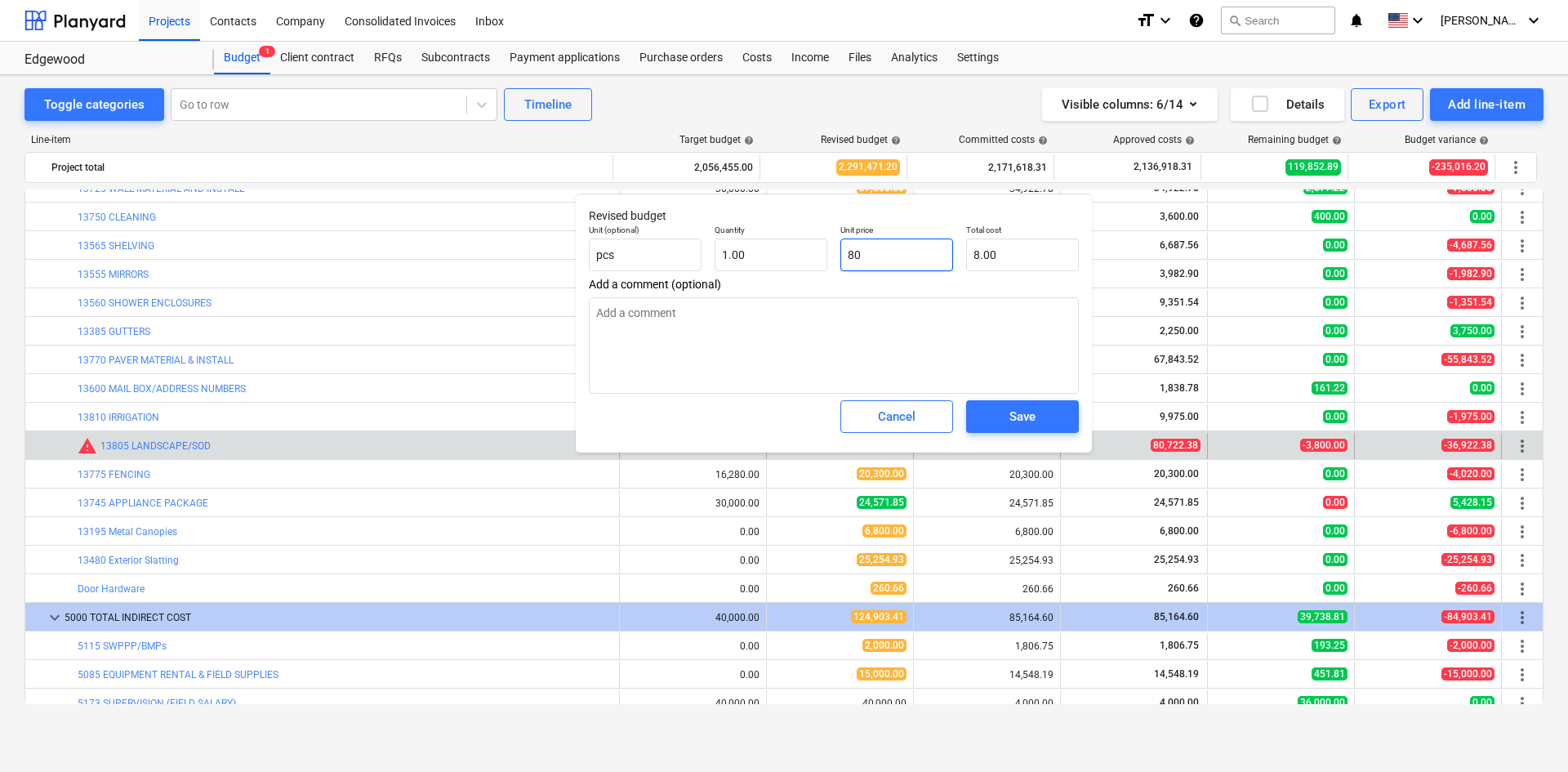
type input "80.00"
type textarea "x"
type input "807"
type input "807.00"
type textarea "x"
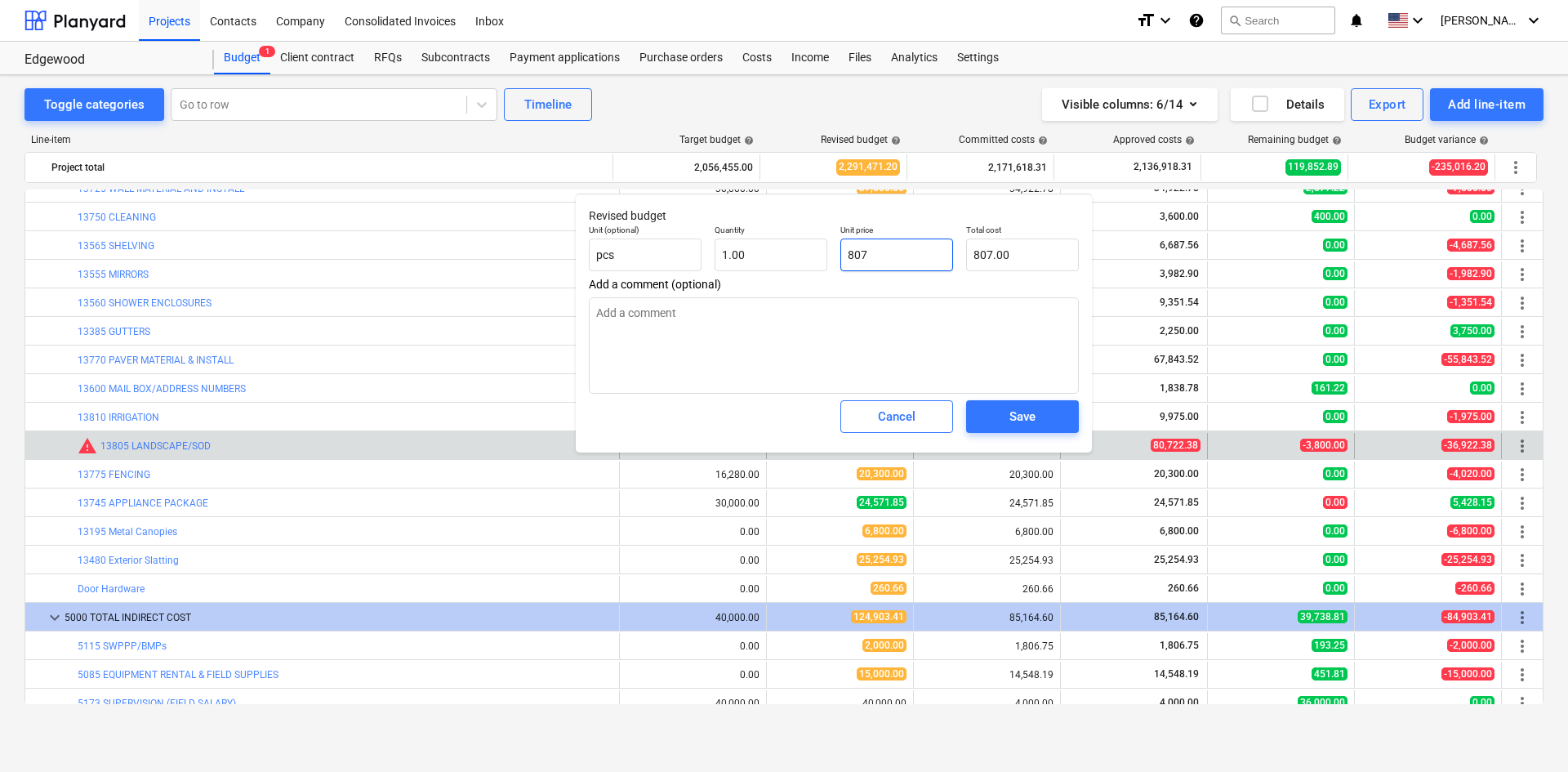
type input "8077"
type input "8,077.00"
type textarea "x"
type input "80772"
type input "80,772.00"
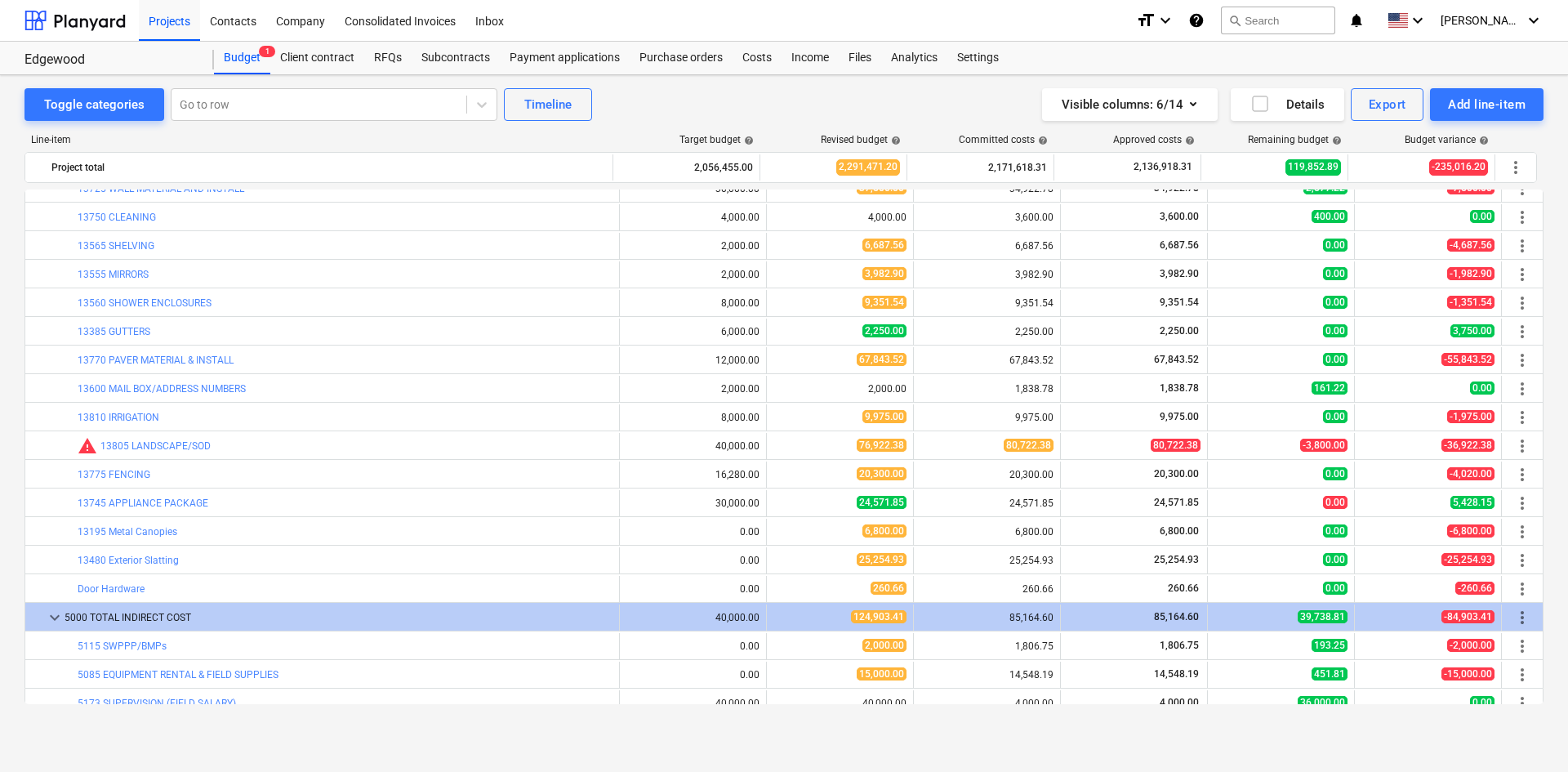
scroll to position [1282, 0]
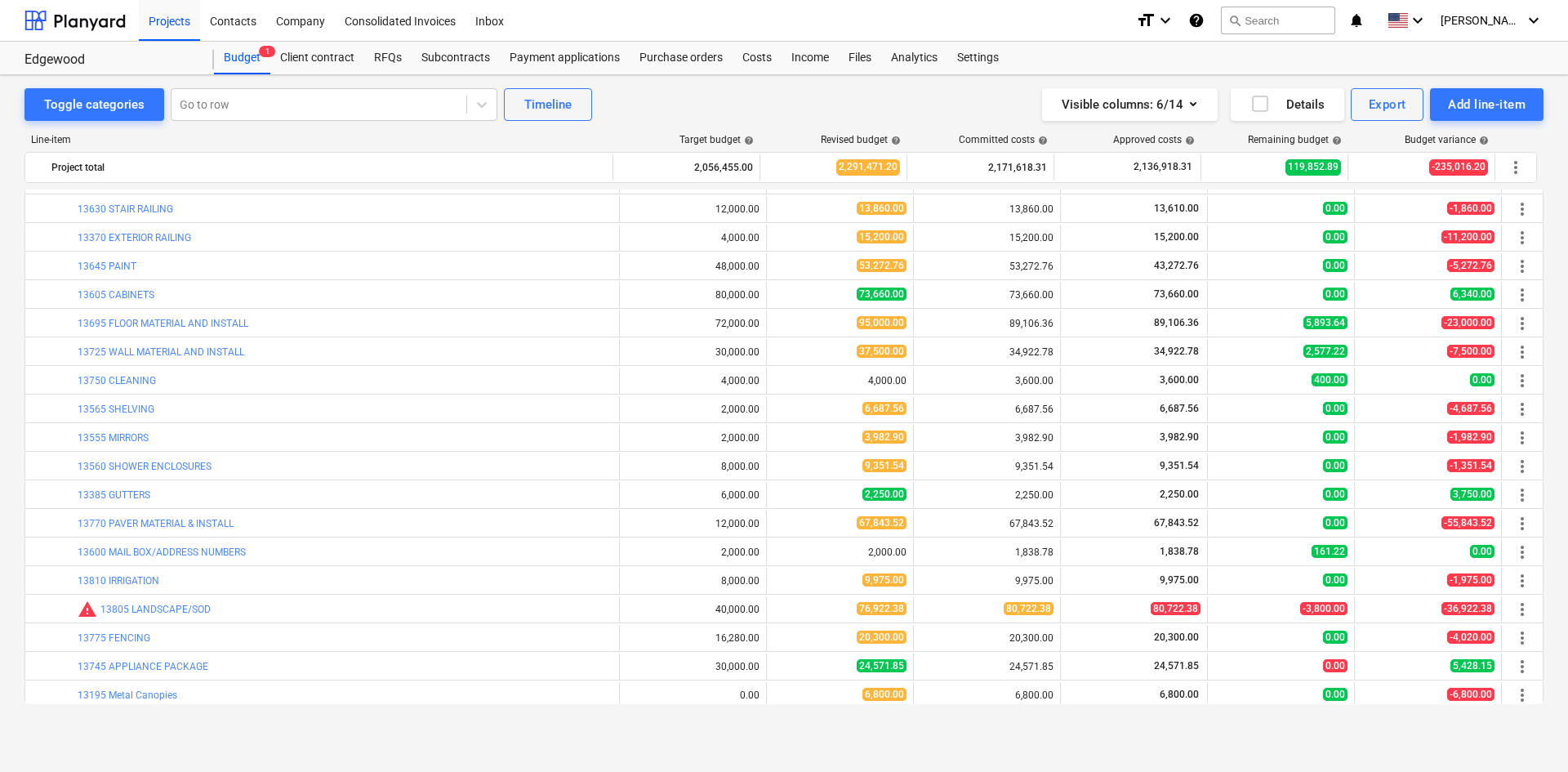
type textarea "x"
type input "1.00"
type input "80,772.00"
type textarea "x"
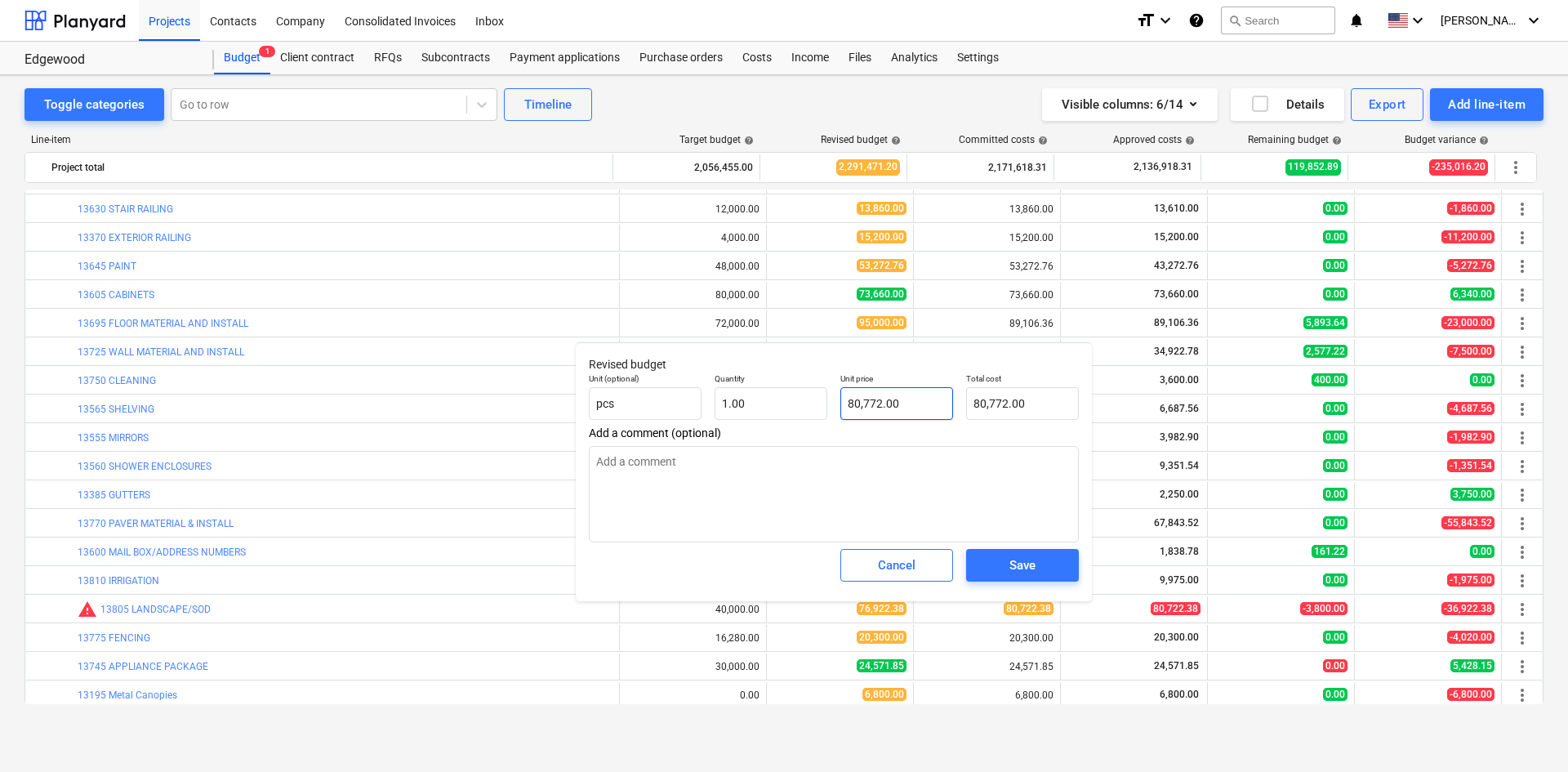
type input "80772"
click at [893, 412] on input "80772" at bounding box center [897, 404] width 113 height 33
click at [891, 406] on input "80772" at bounding box center [897, 404] width 113 height 33
type textarea "x"
type input "80772."
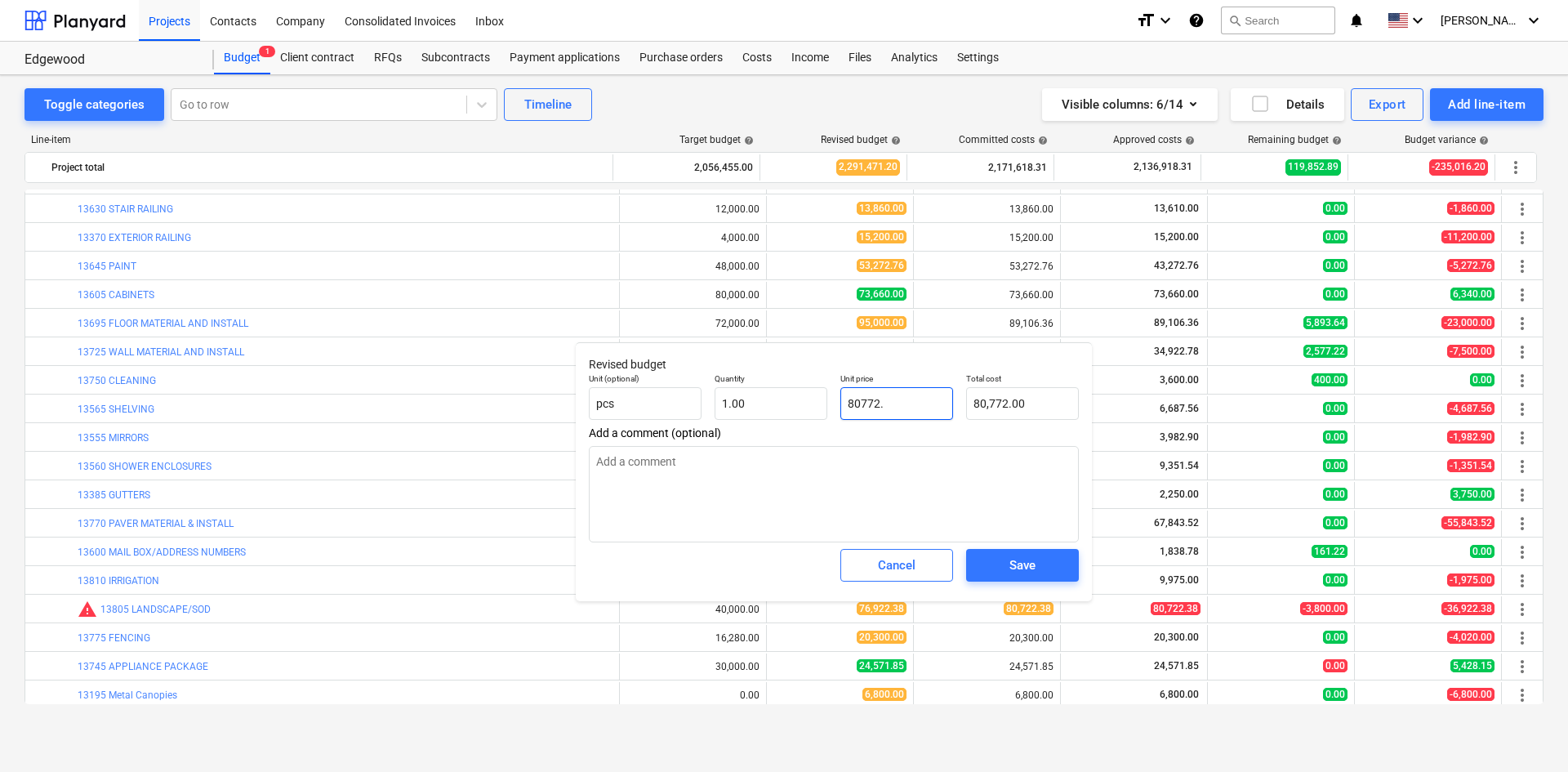
type textarea "x"
type input "80772.3"
type input "80,772.30"
type textarea "x"
type input "80772.38"
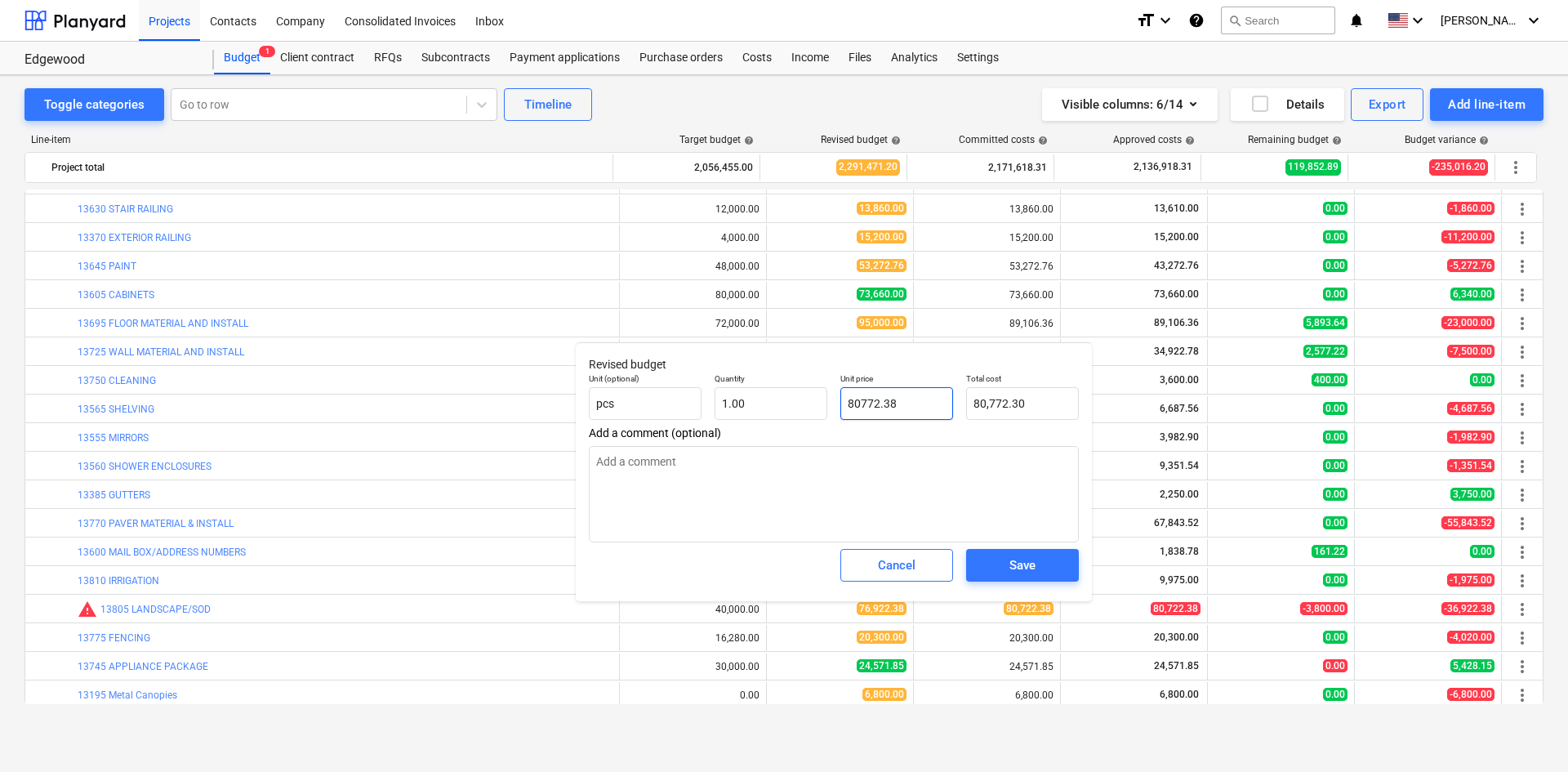
type input "80,772.38"
type input "80772.38"
type textarea "x"
type input "80,772.38"
click at [1010, 574] on div "Save" at bounding box center [1022, 565] width 26 height 21
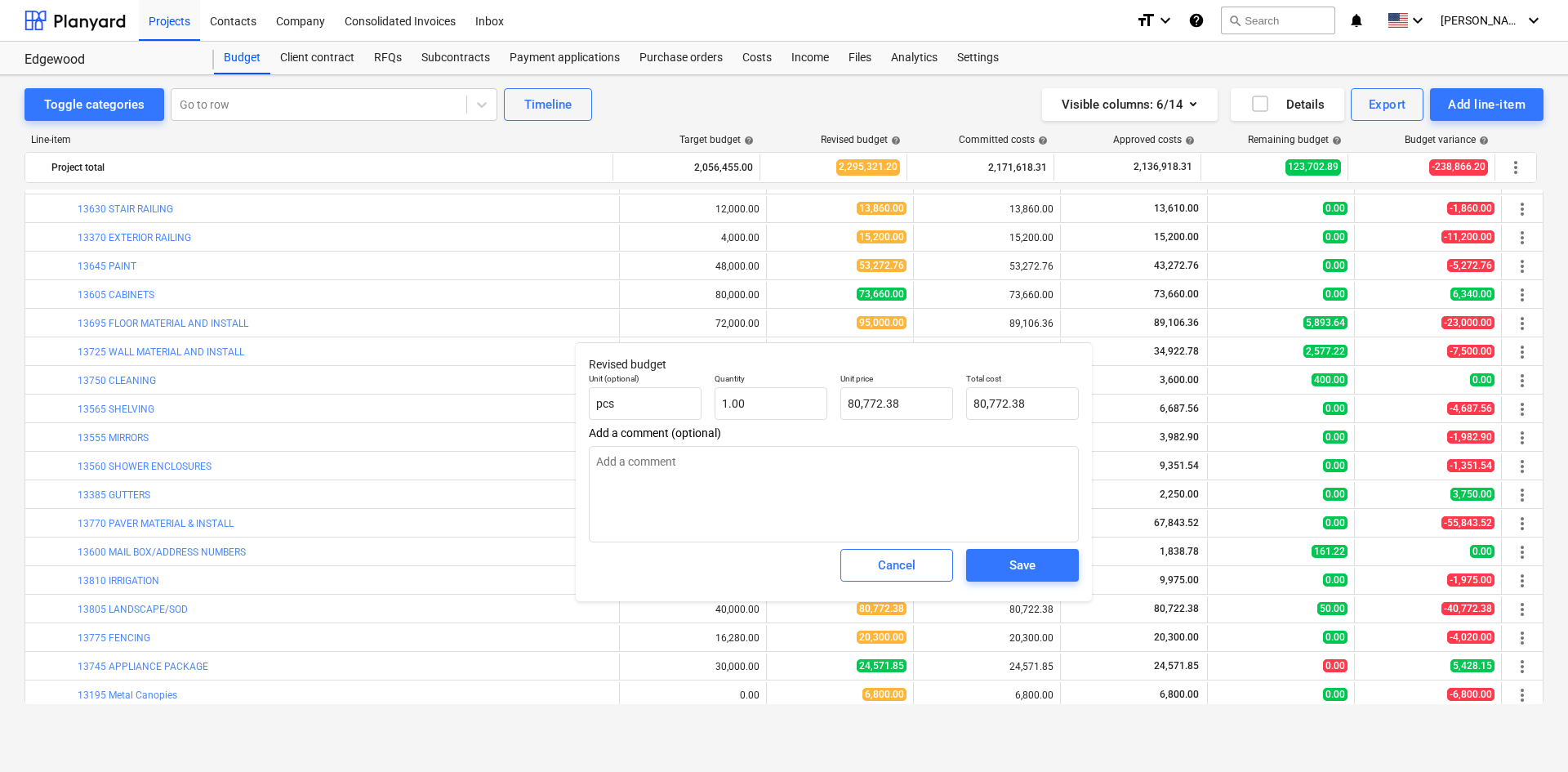
type textarea "x"
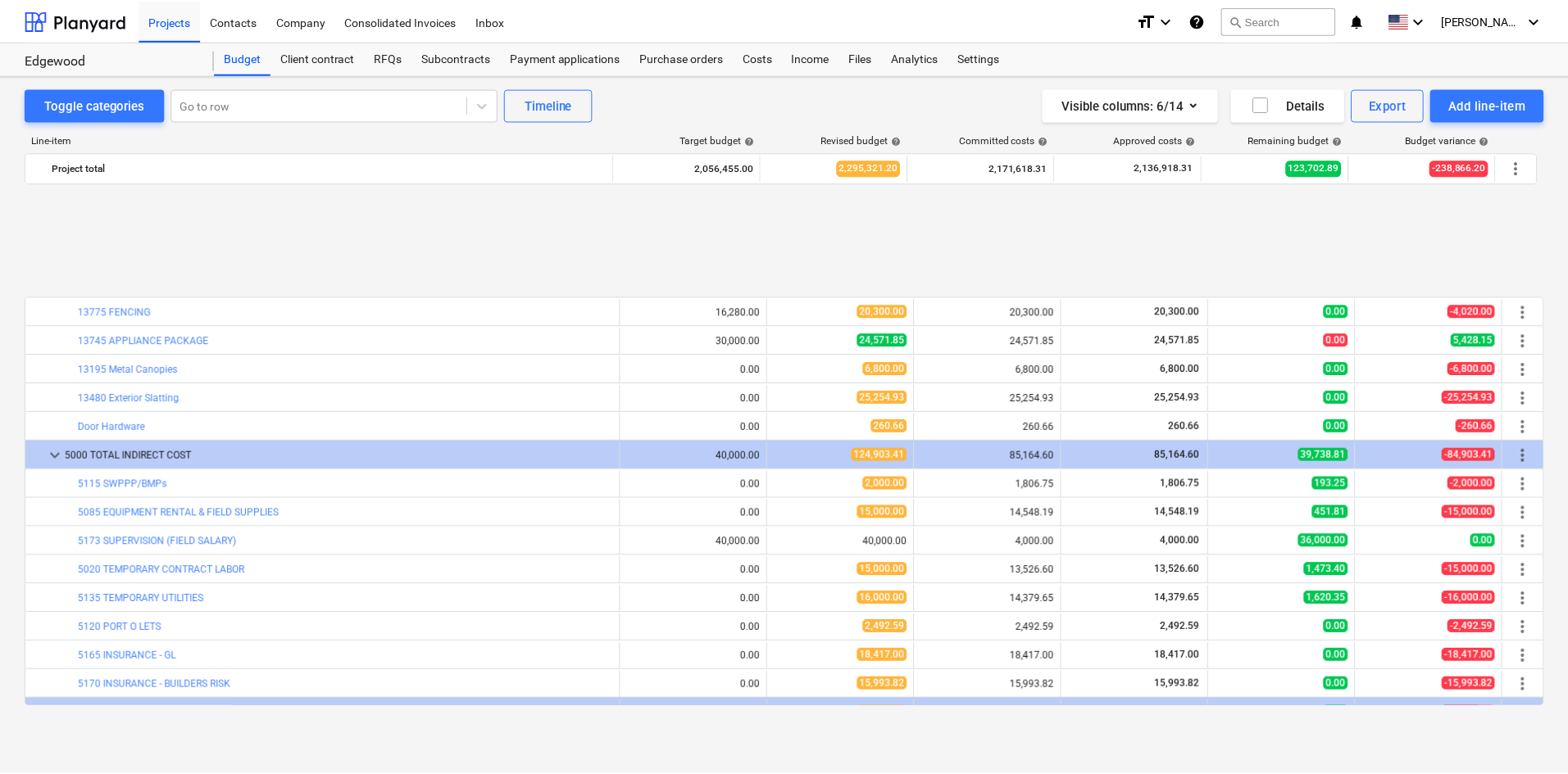
scroll to position [1778, 0]
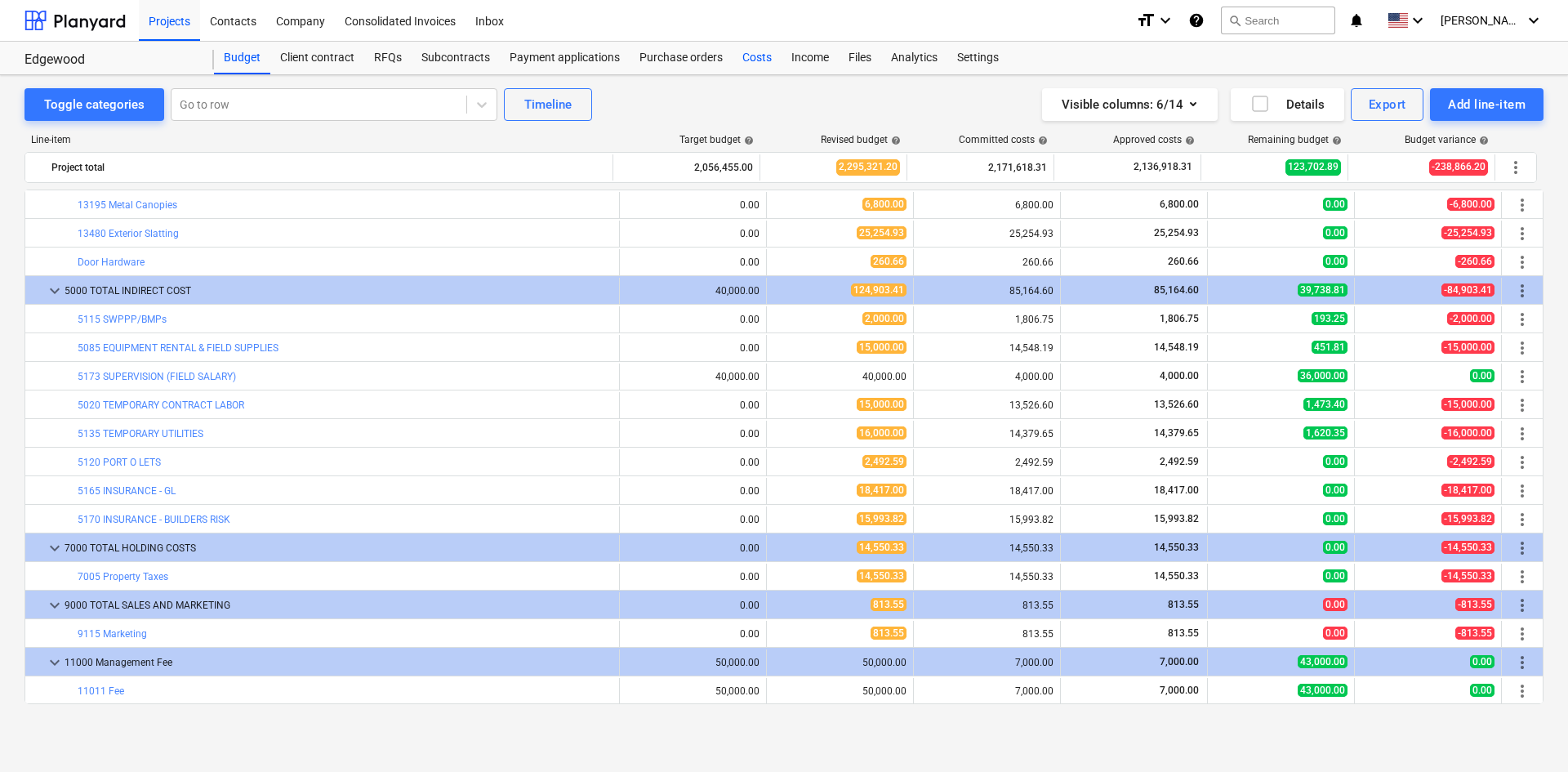
click at [765, 59] on div "Costs" at bounding box center [757, 58] width 49 height 33
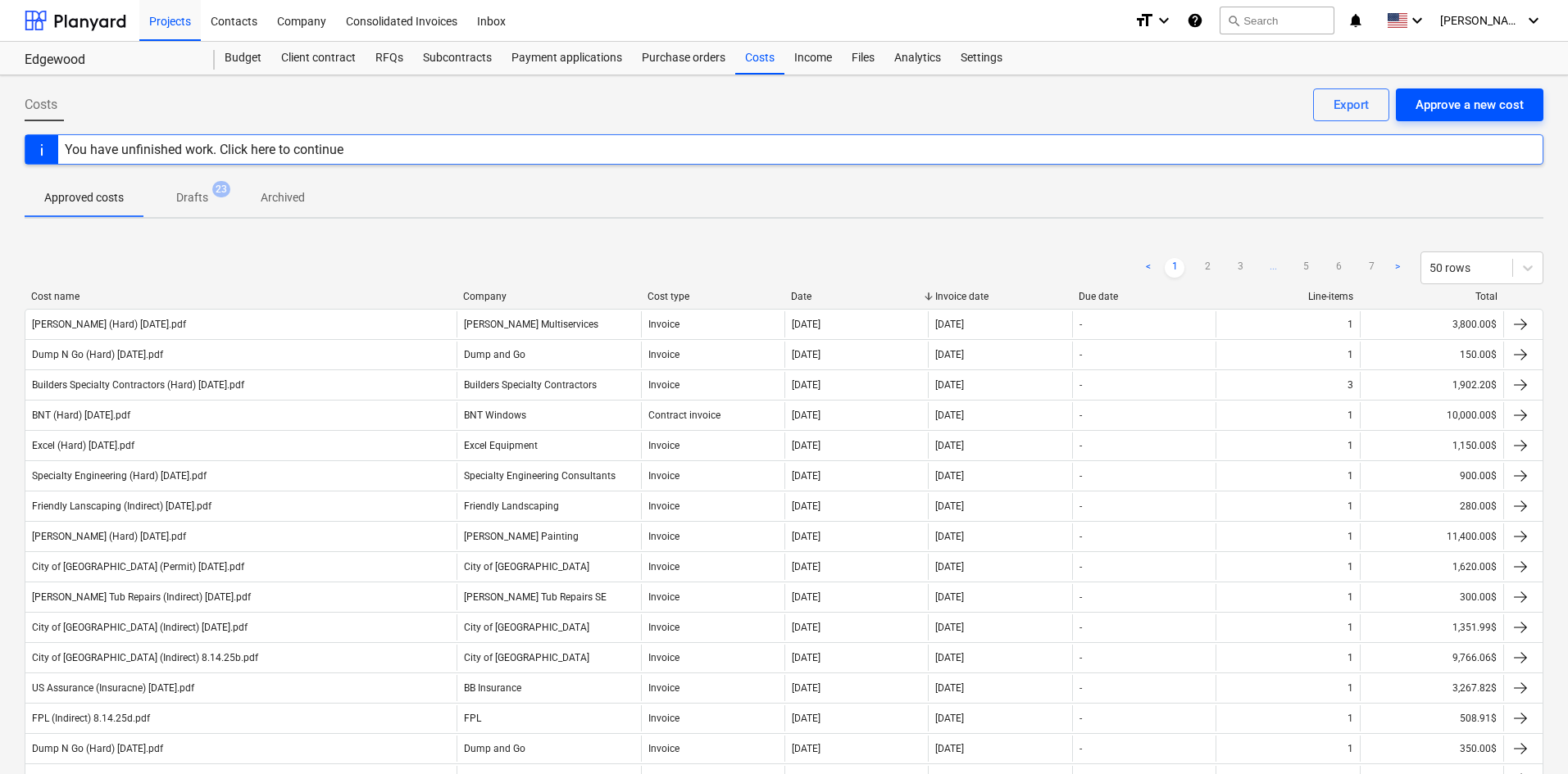
click at [1449, 114] on div "Approve a new cost" at bounding box center [1469, 104] width 108 height 21
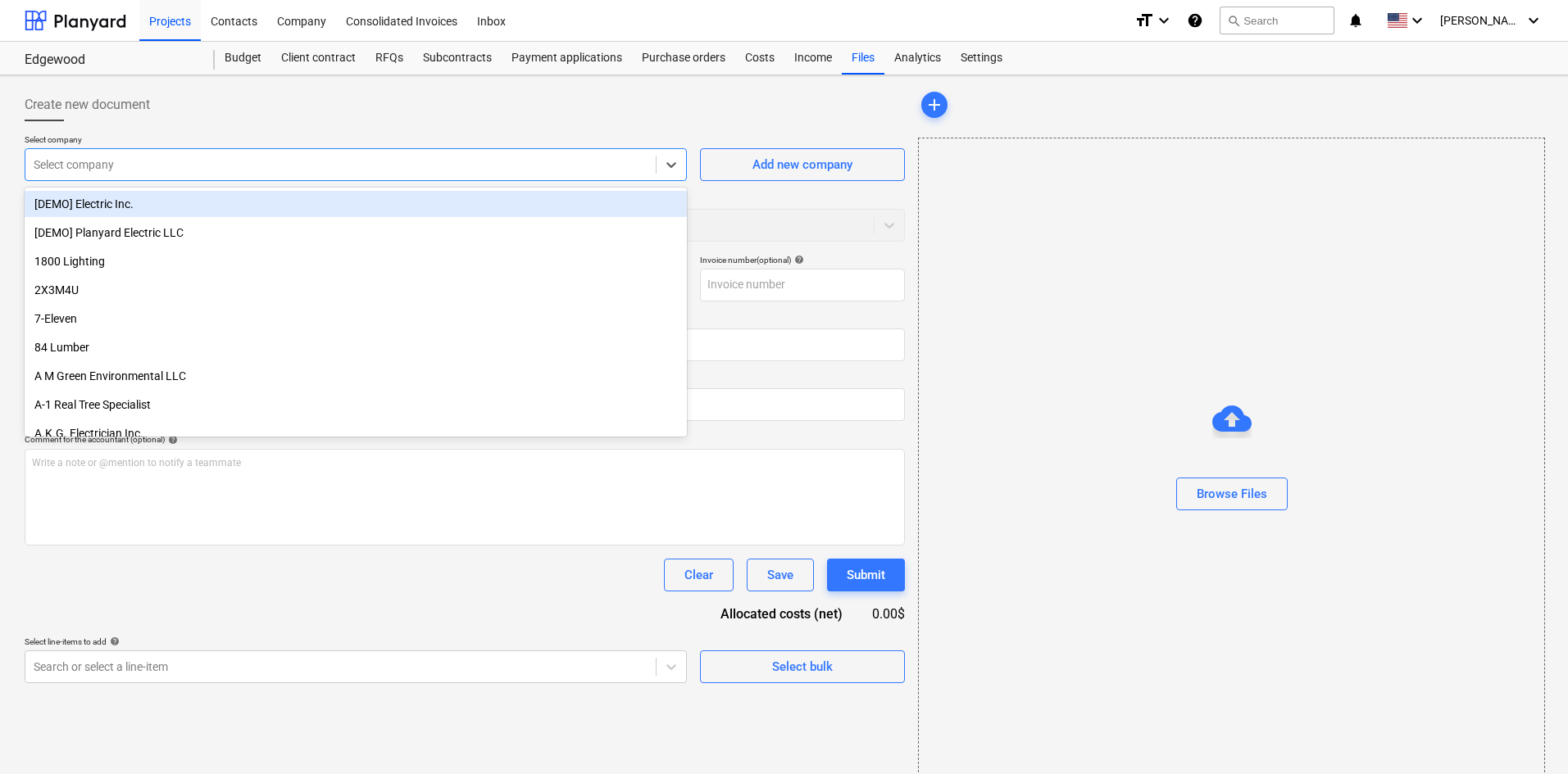
click at [191, 176] on div "Select company" at bounding box center [340, 164] width 630 height 23
type input "u"
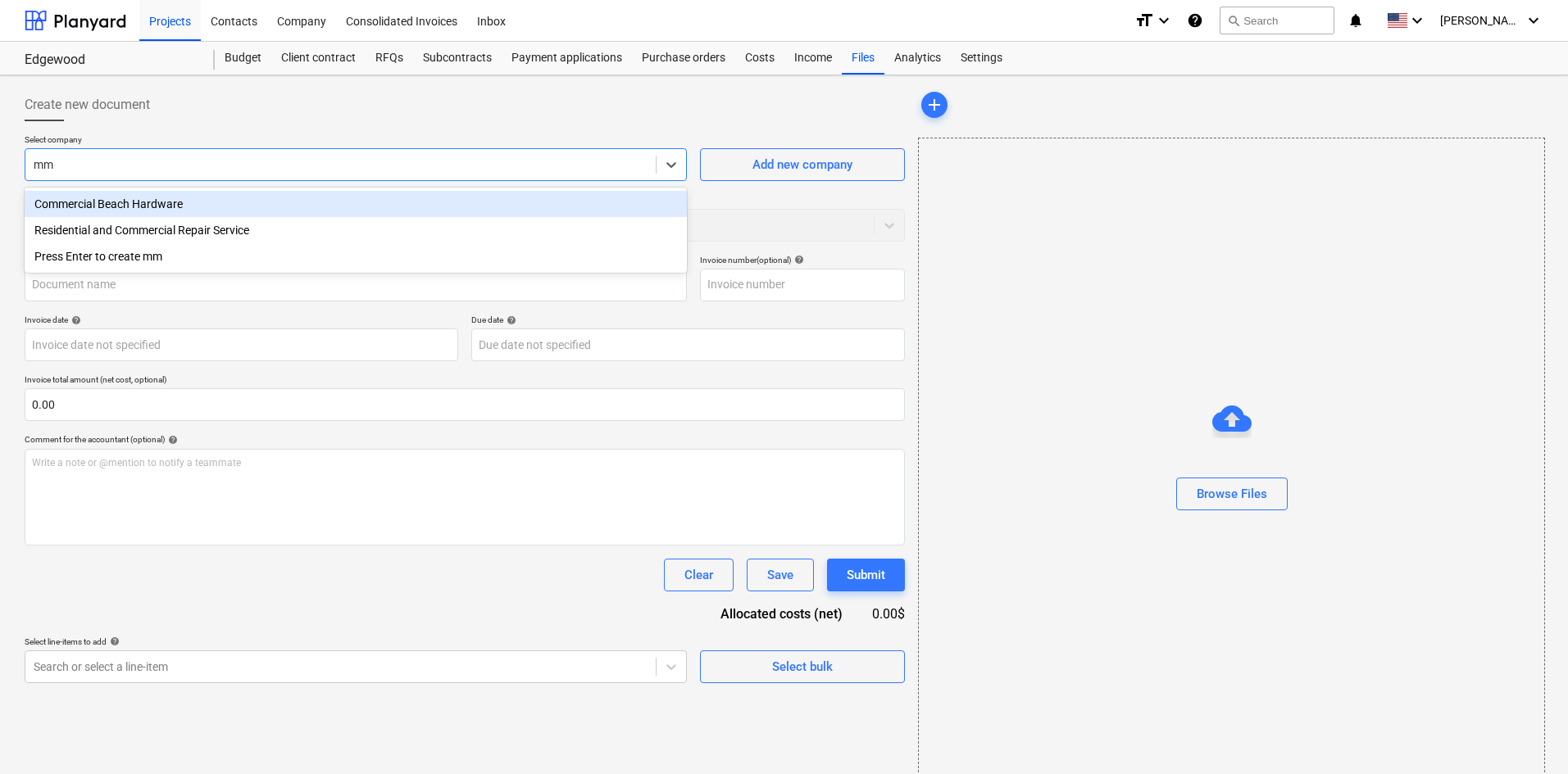
type input "m"
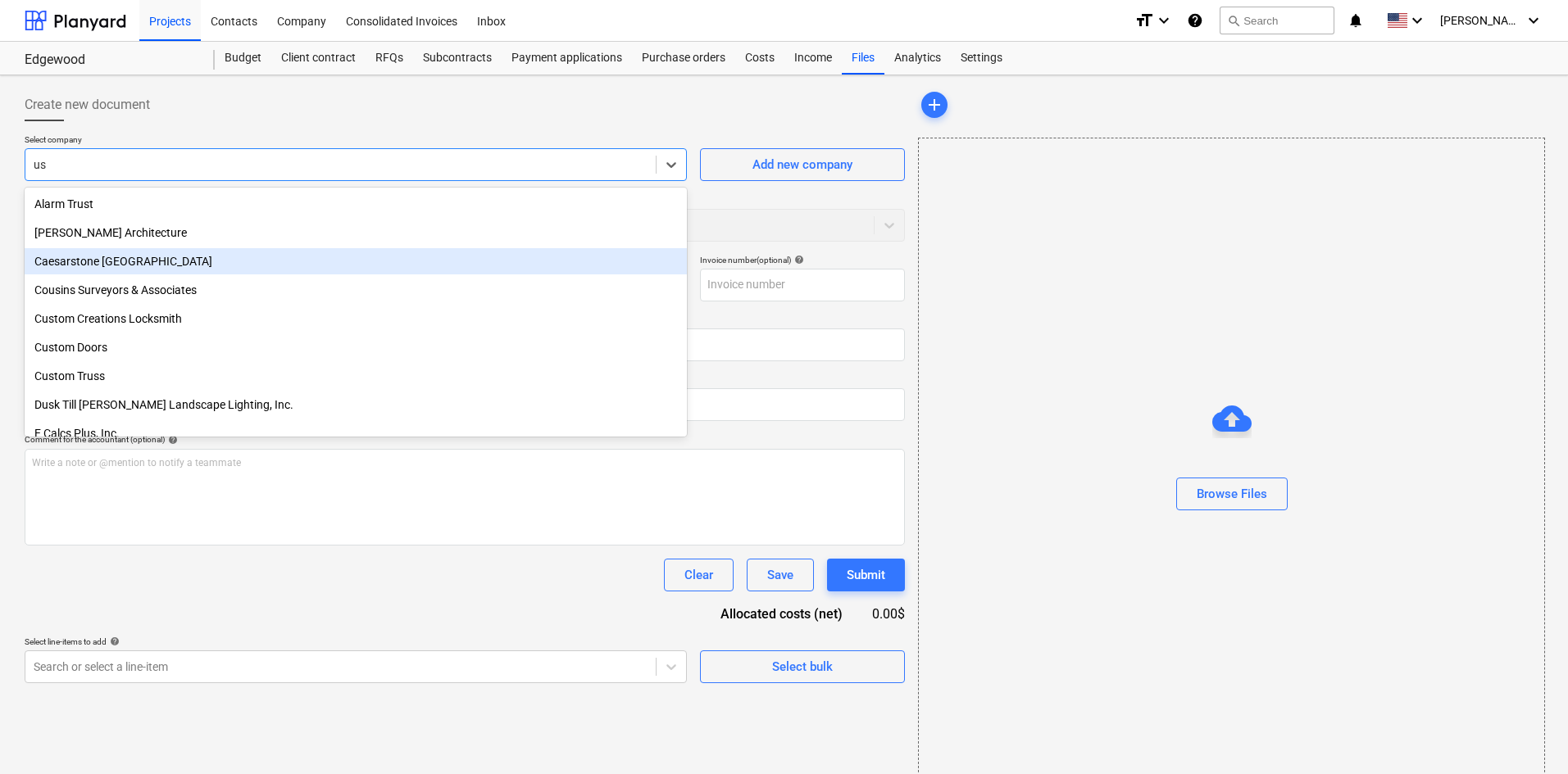
type input "u"
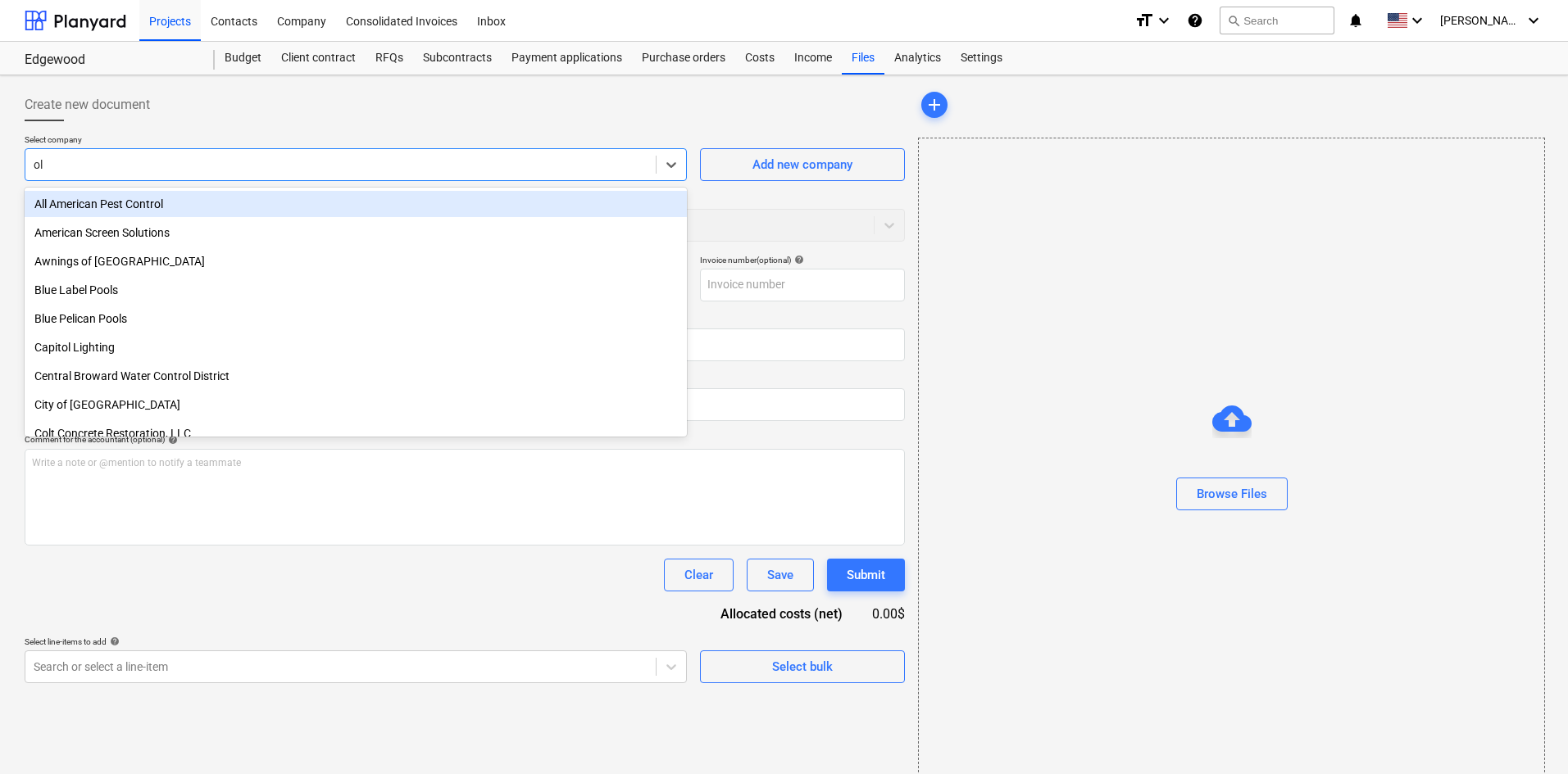
type input "oly"
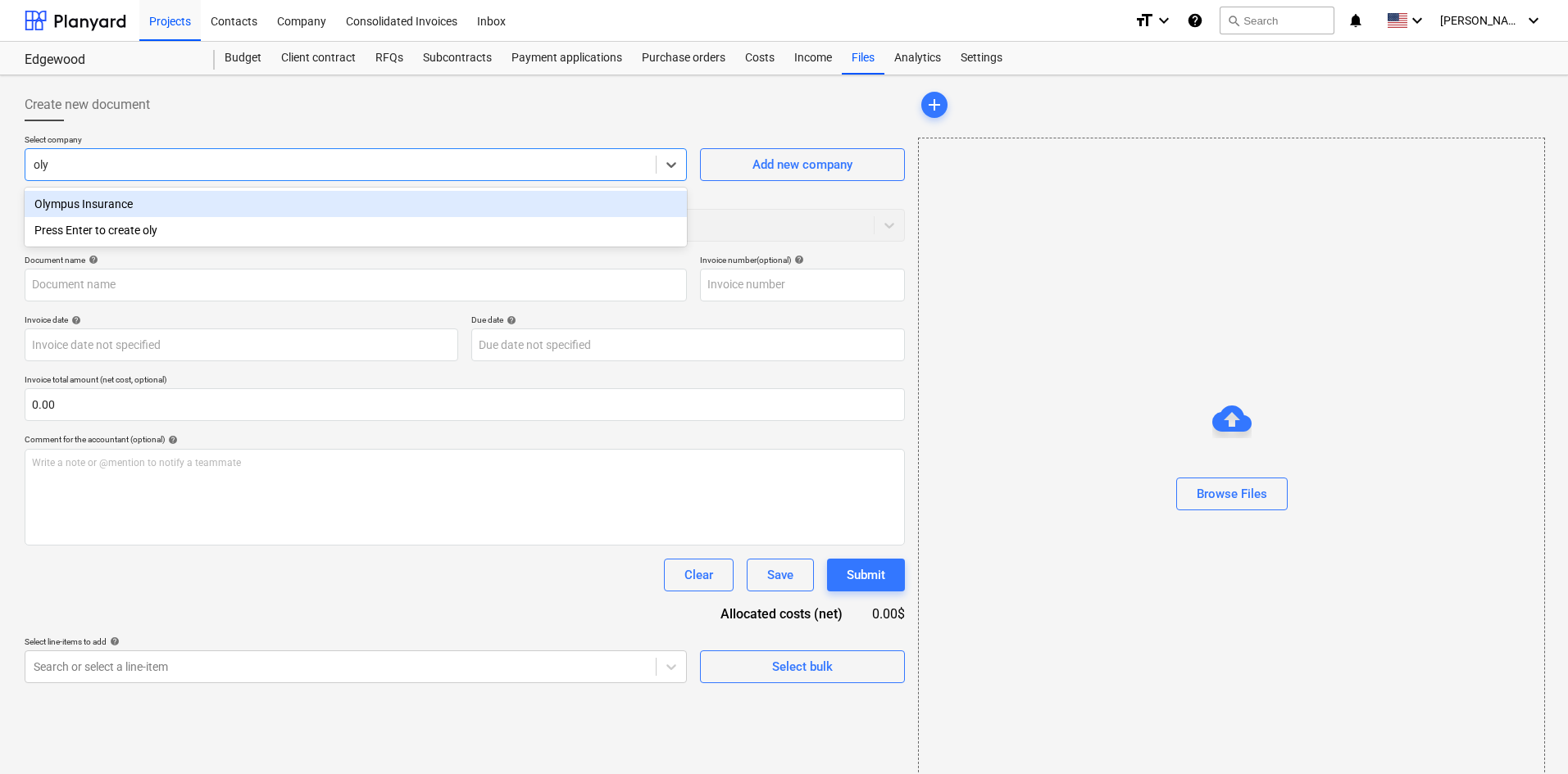
click at [232, 198] on div "Olympus Insurance" at bounding box center [355, 203] width 662 height 26
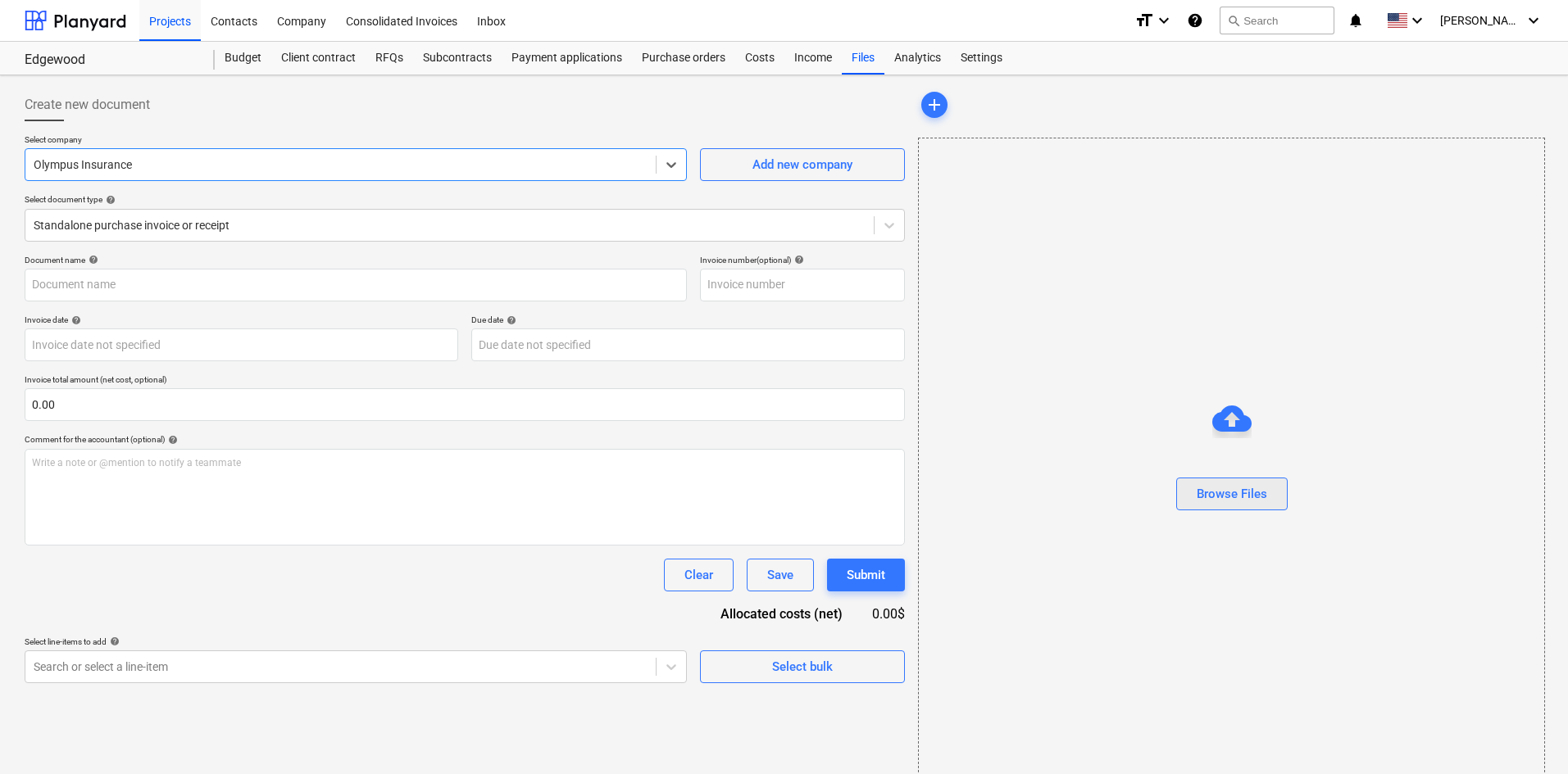
click at [1247, 494] on div "Browse Files" at bounding box center [1232, 494] width 71 height 21
click at [1558, 417] on div "Create new document Select company Olympus Insurance Add new company Select doc…" at bounding box center [784, 436] width 1568 height 722
click at [1226, 493] on div "Browse Files" at bounding box center [1232, 494] width 71 height 21
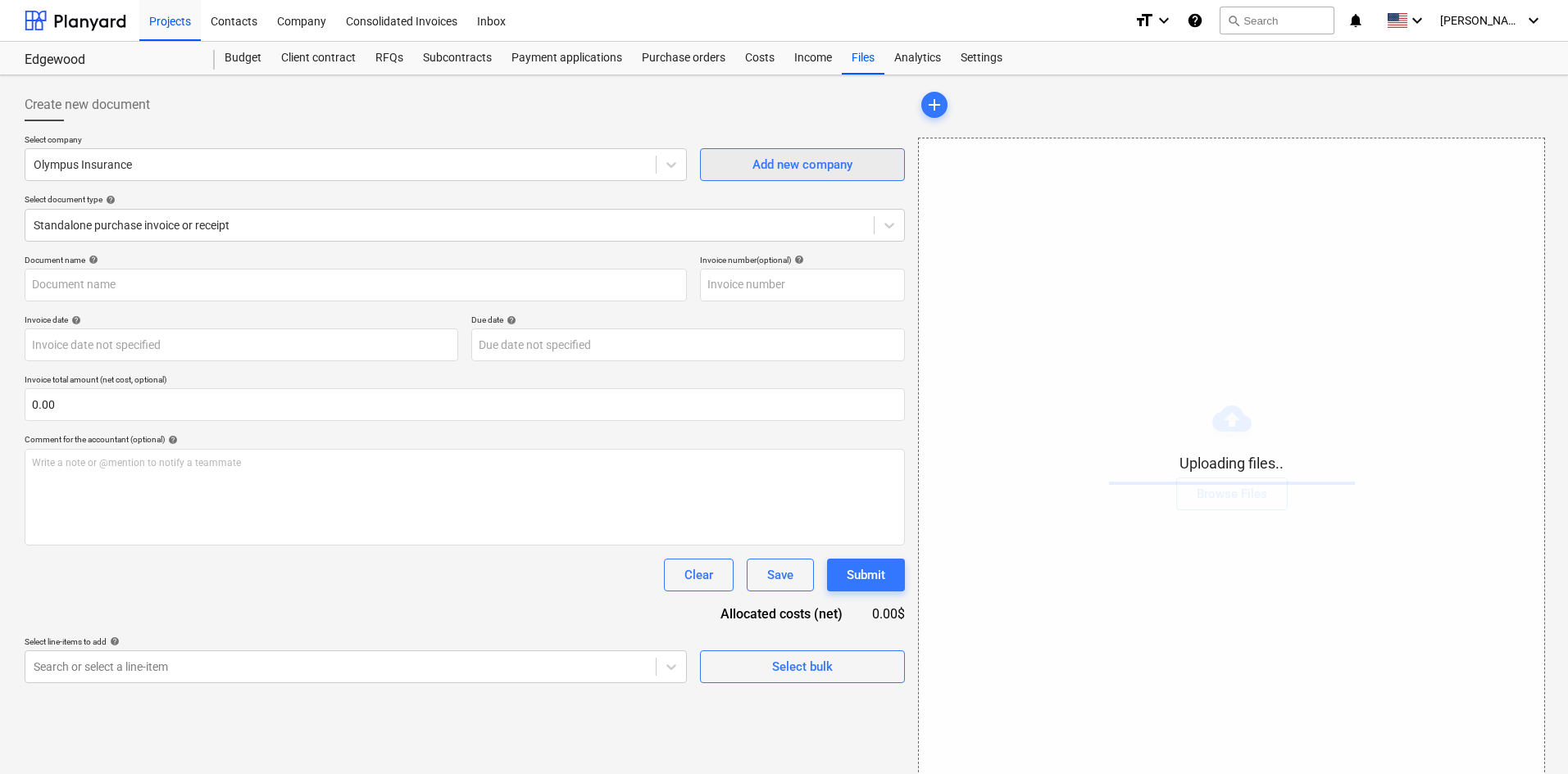
click at [792, 162] on div "Add new company" at bounding box center [803, 164] width 100 height 21
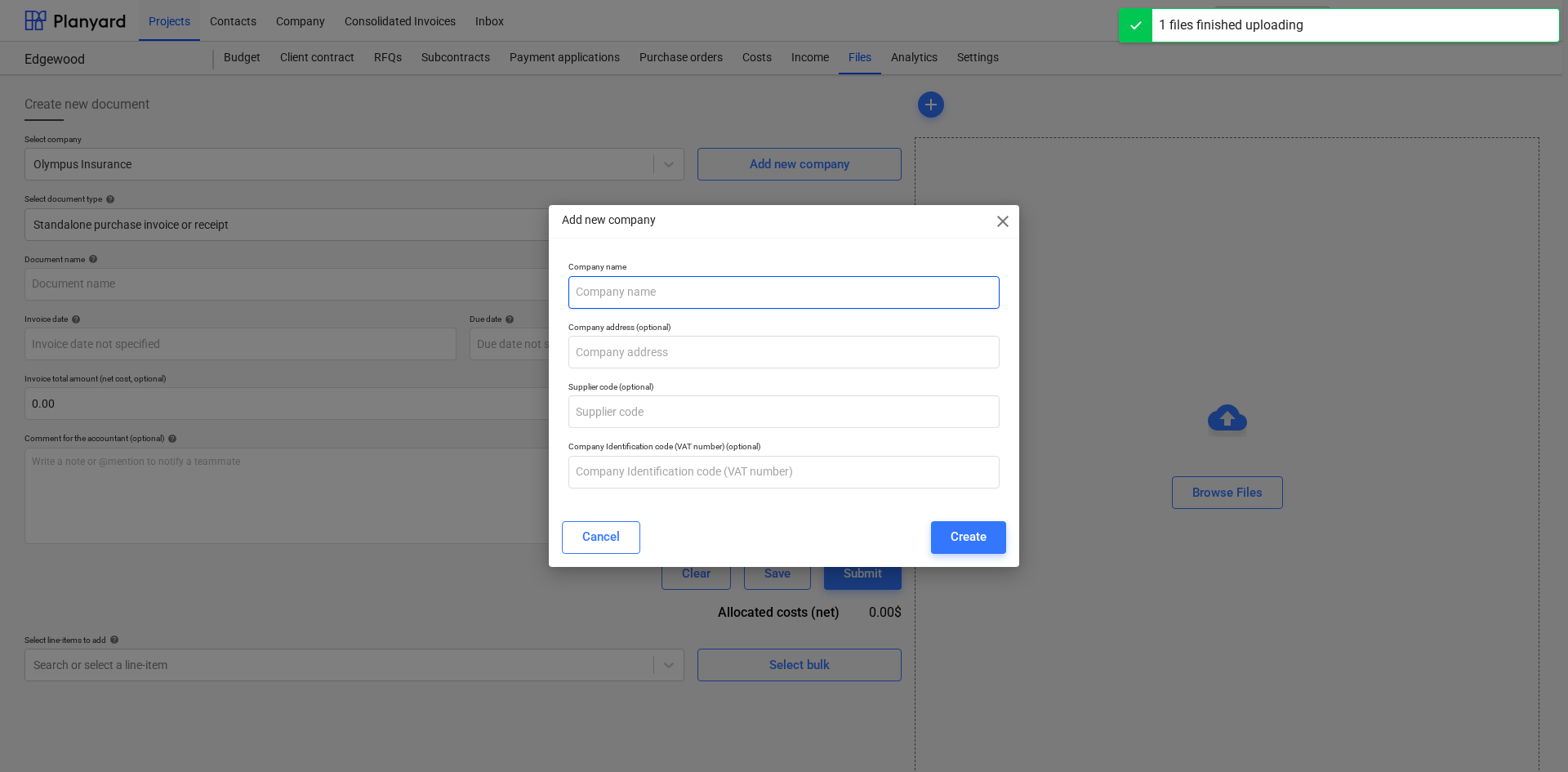
type input "US Aassure (Insurance) [DATE].pdf"
click at [635, 289] on input "text" at bounding box center [784, 292] width 432 height 33
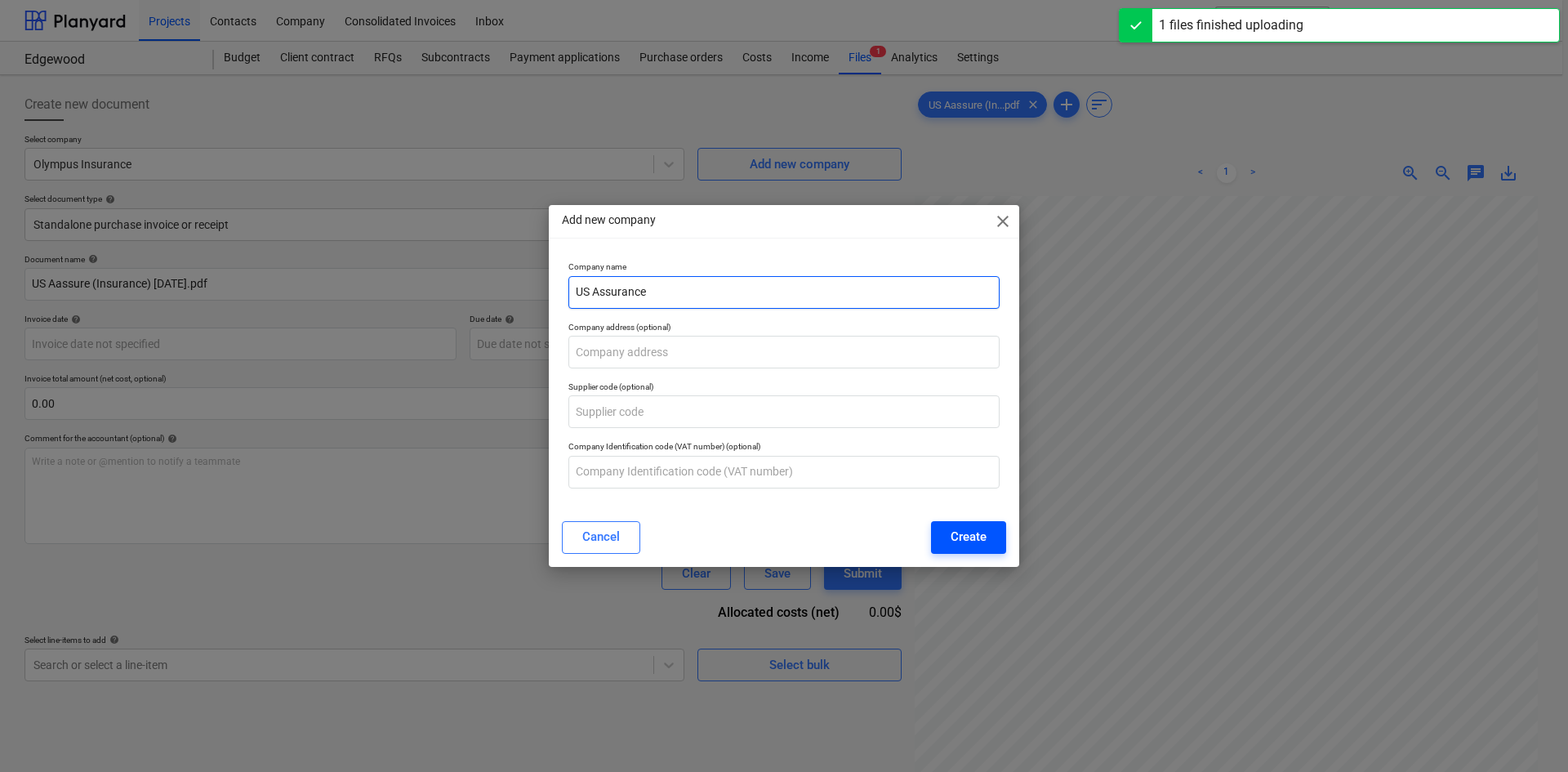
type input "US Assurance"
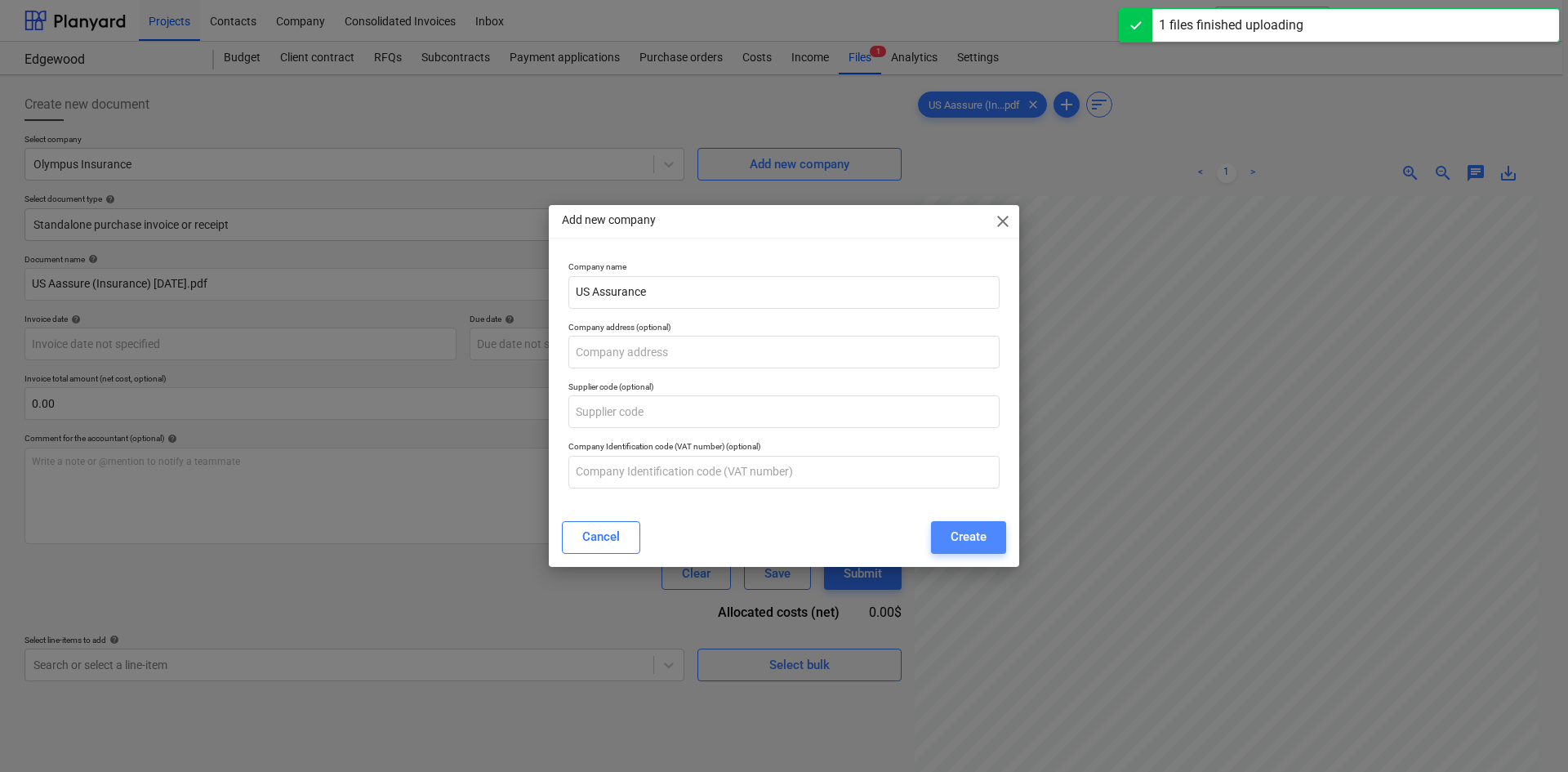
click at [993, 535] on button "Create" at bounding box center [968, 538] width 75 height 33
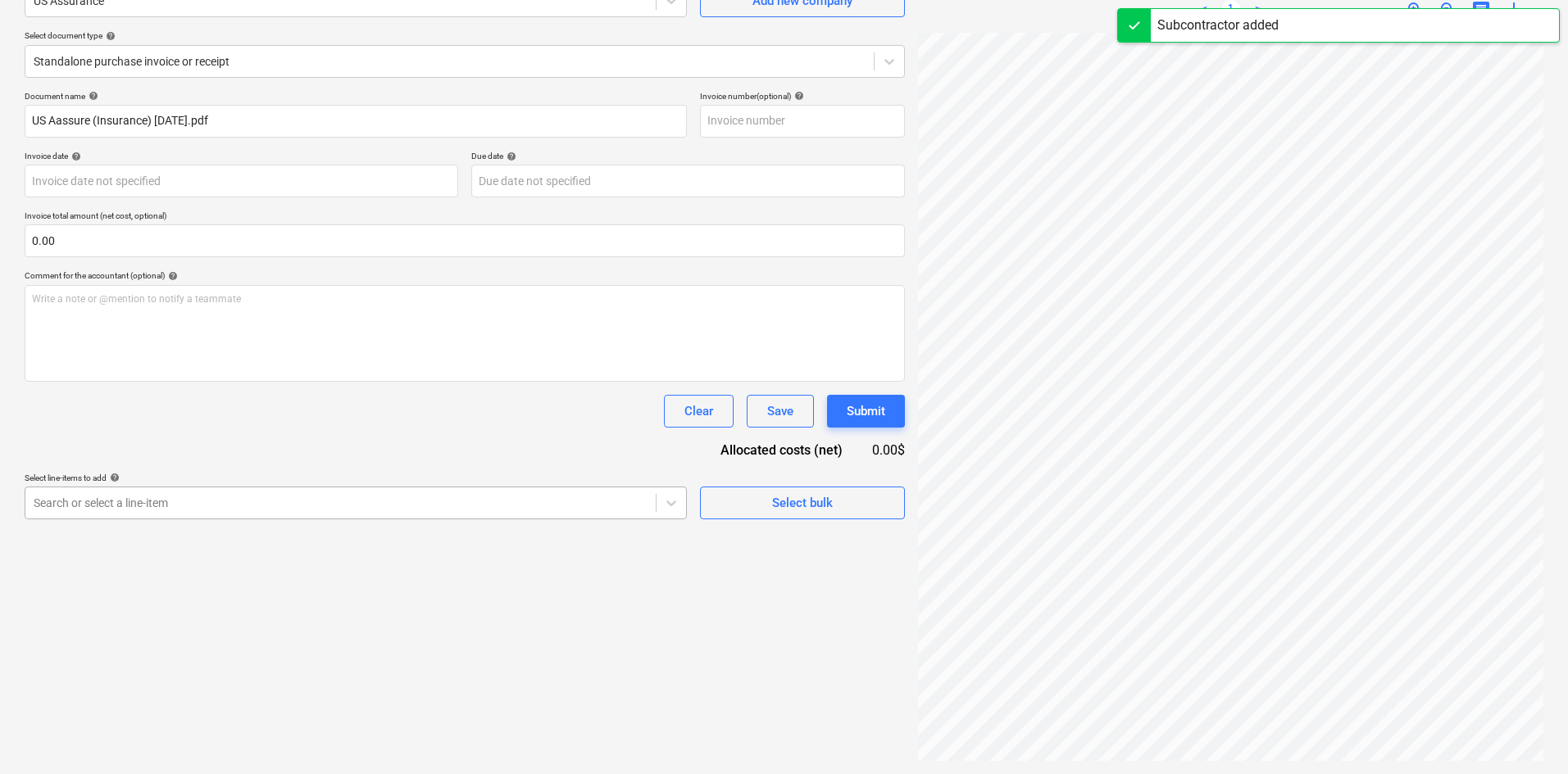
click at [544, 511] on div "Search or select a line-item" at bounding box center [340, 503] width 630 height 23
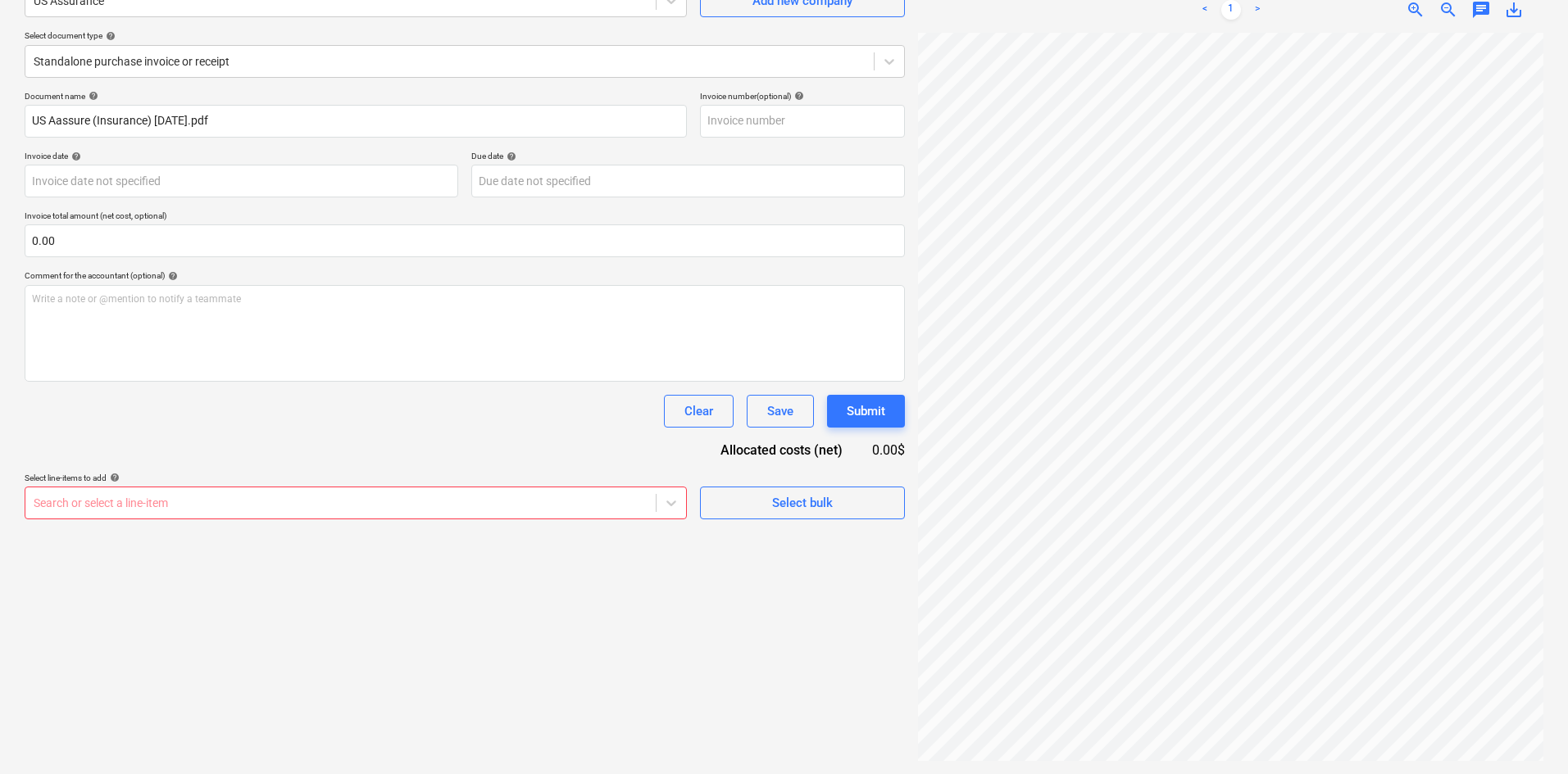
scroll to position [56, 23]
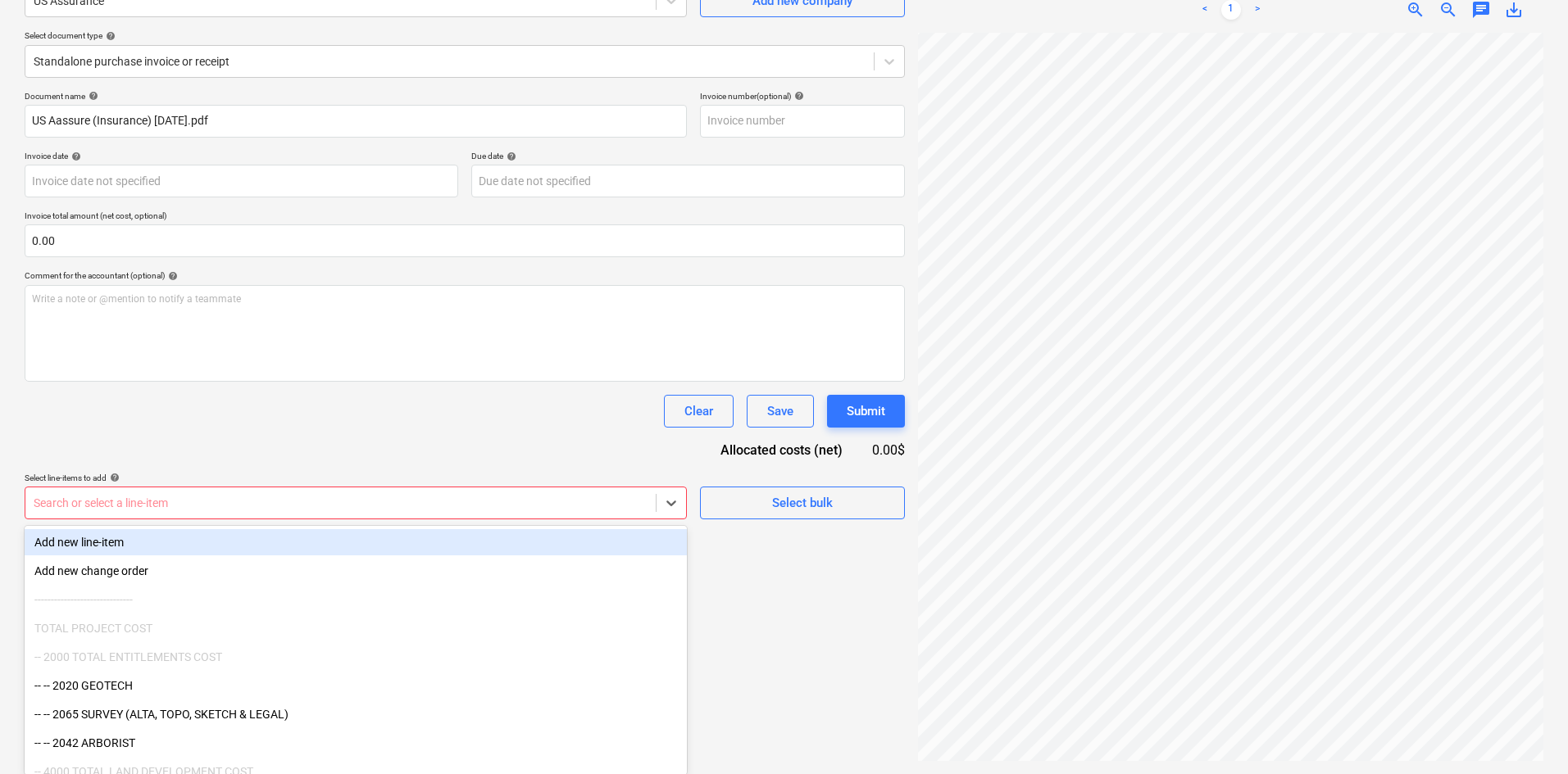
click at [610, 504] on div at bounding box center [340, 503] width 614 height 16
type input "is"
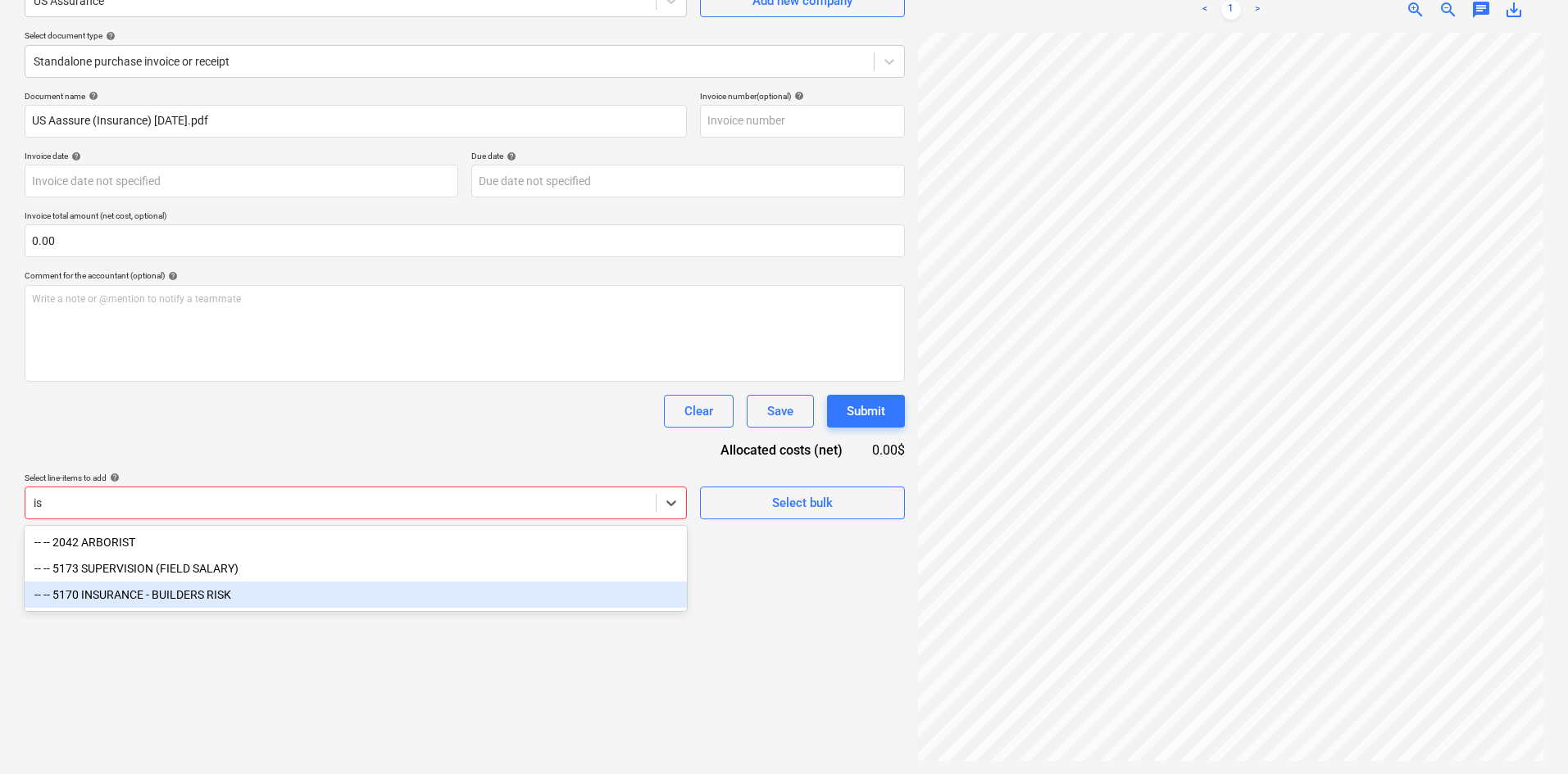
click at [202, 601] on div "-- -- 5170 INSURANCE - BUILDERS RISK" at bounding box center [355, 594] width 662 height 26
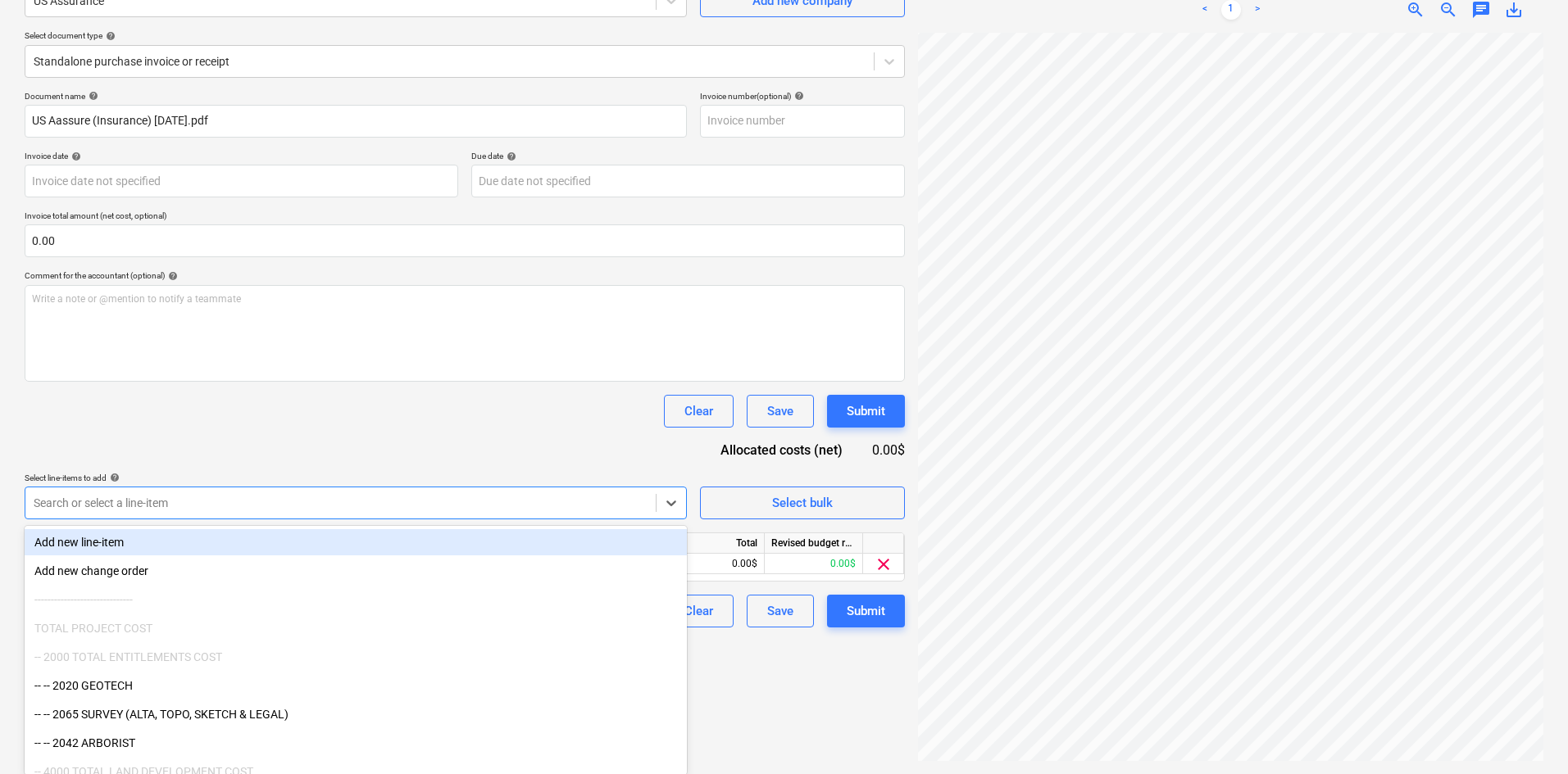
click at [430, 451] on div "Document name help US Aassure (Insurance) [DATE].pdf Invoice number (optional) …" at bounding box center [464, 358] width 880 height 536
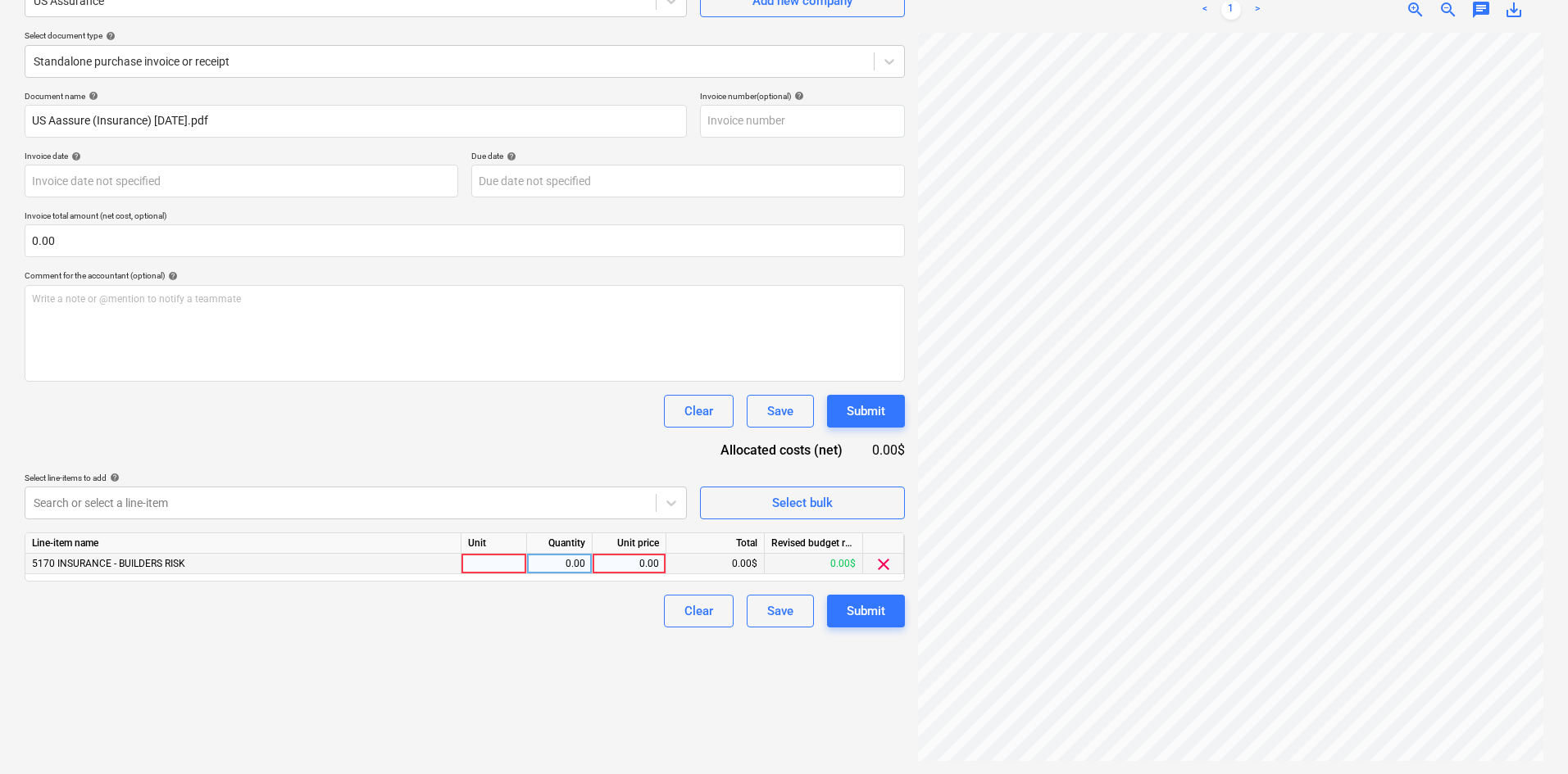
click at [647, 561] on div "0.00" at bounding box center [629, 563] width 60 height 21
type input "1352"
drag, startPoint x: 471, startPoint y: 697, endPoint x: 478, endPoint y: 707, distance: 12.2
click at [467, 710] on div "Create new document Select company US Assurance Add new company Select document…" at bounding box center [465, 343] width 893 height 849
click at [853, 612] on div "Submit" at bounding box center [865, 611] width 38 height 21
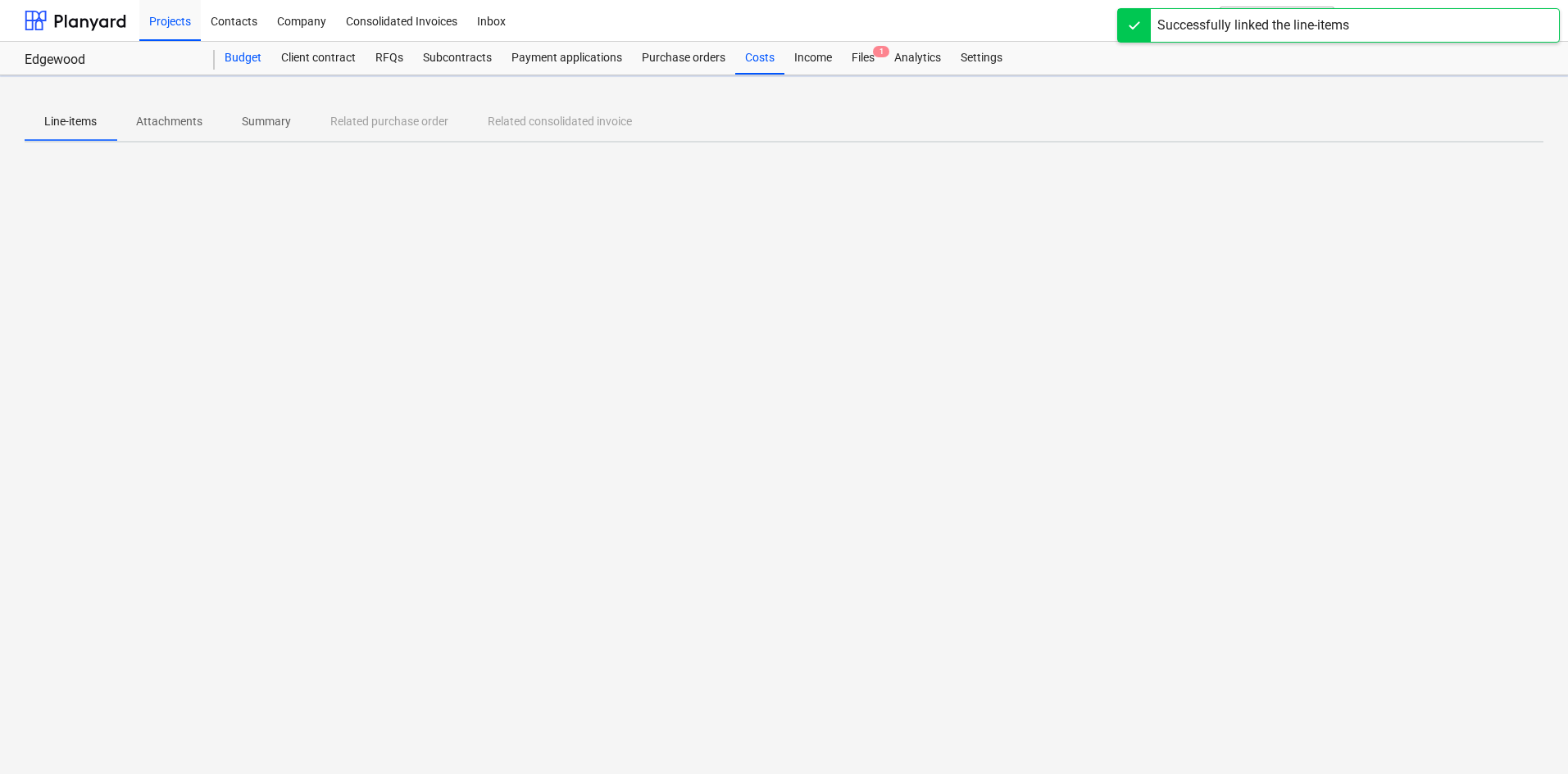
click at [261, 58] on div "Budget" at bounding box center [242, 58] width 56 height 33
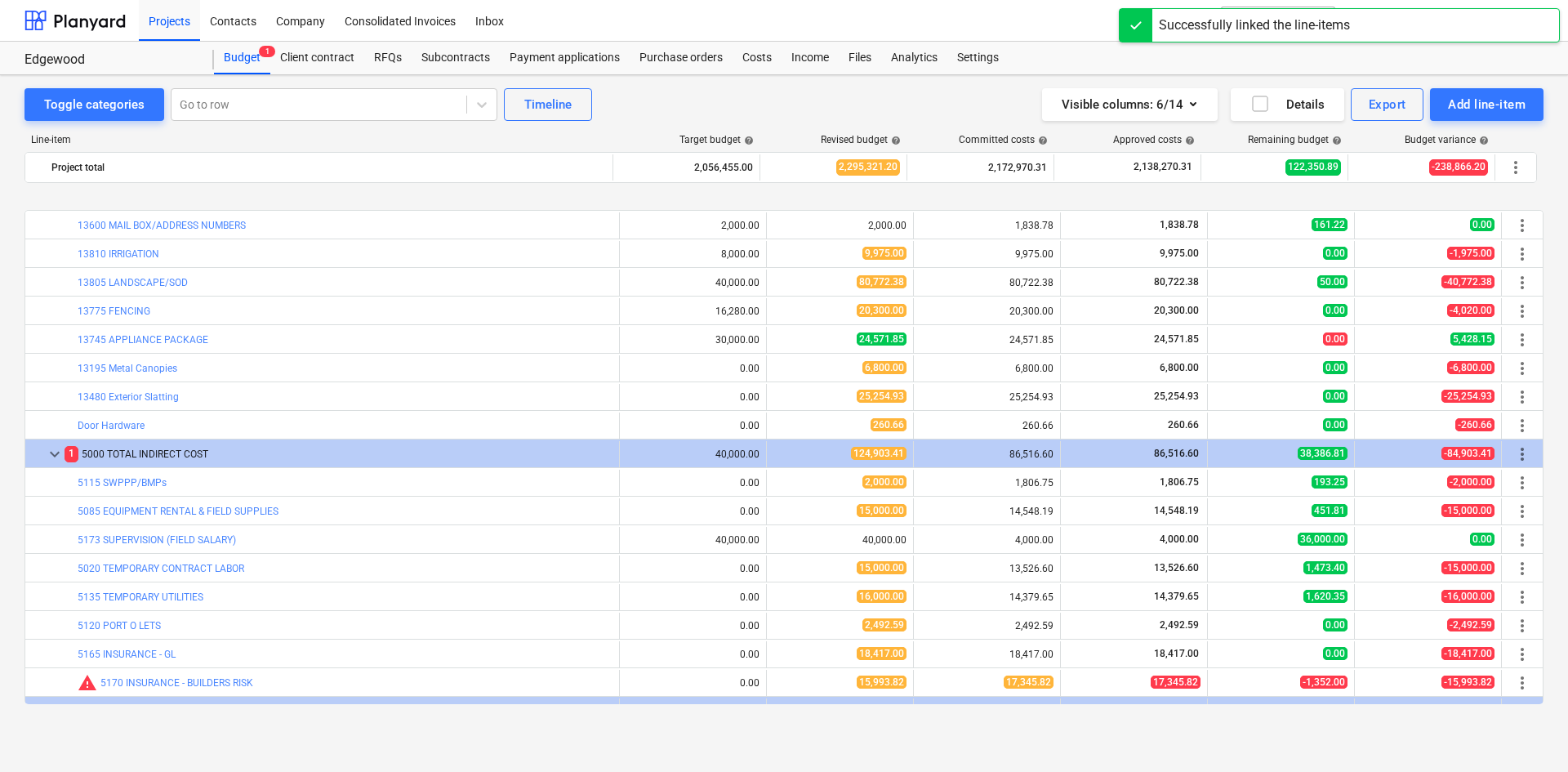
scroll to position [1773, 0]
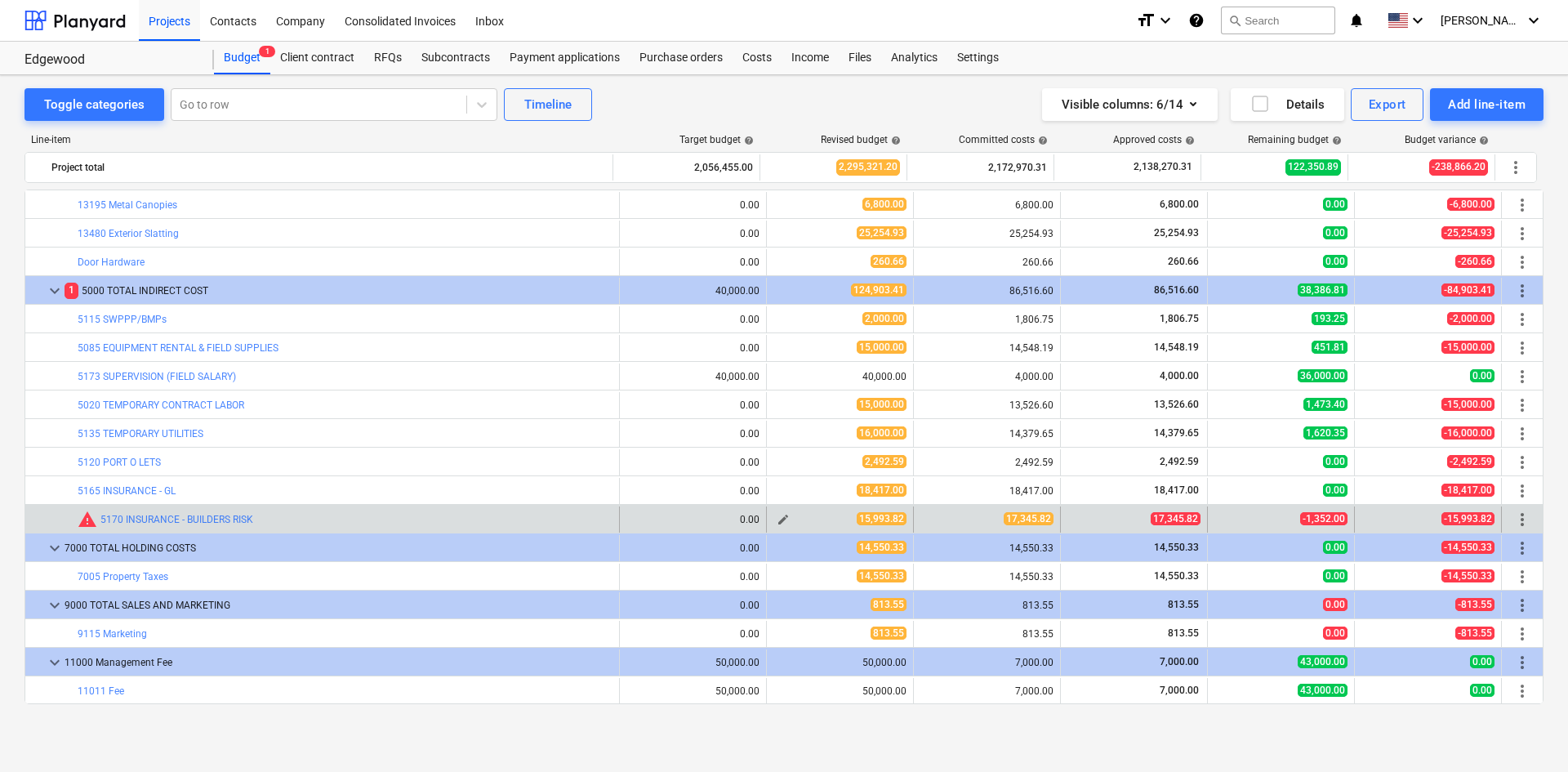
click at [776, 520] on span "edit" at bounding box center [783, 519] width 13 height 13
type textarea "x"
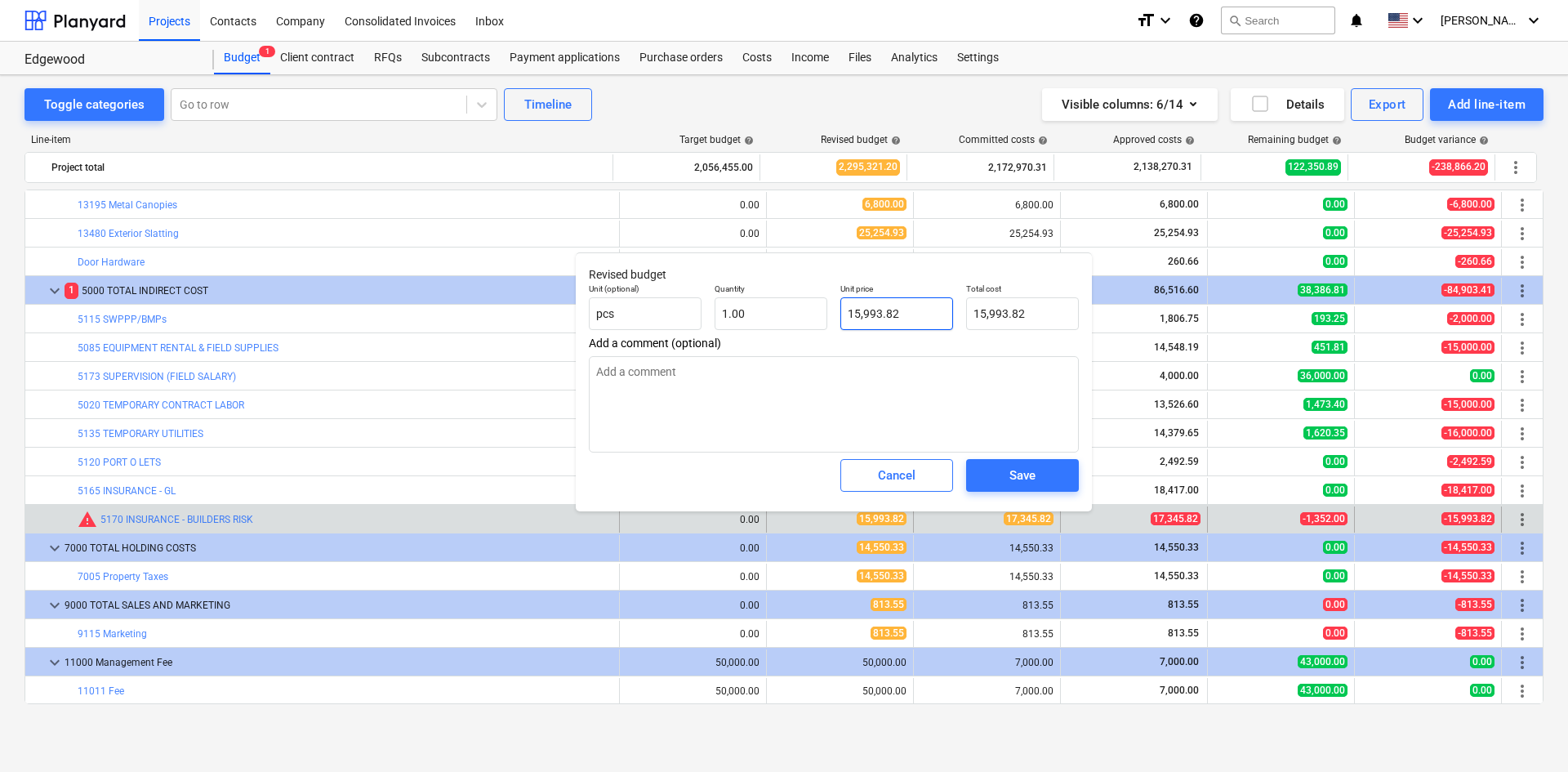
type input "15993.82"
drag, startPoint x: 920, startPoint y: 317, endPoint x: 812, endPoint y: 323, distance: 108.2
click at [812, 323] on div "Unit (optional) pcs Quantity 1.00 Unit price 15993.82 Total cost 15,993.82" at bounding box center [834, 307] width 503 height 60
type textarea "x"
type input "1"
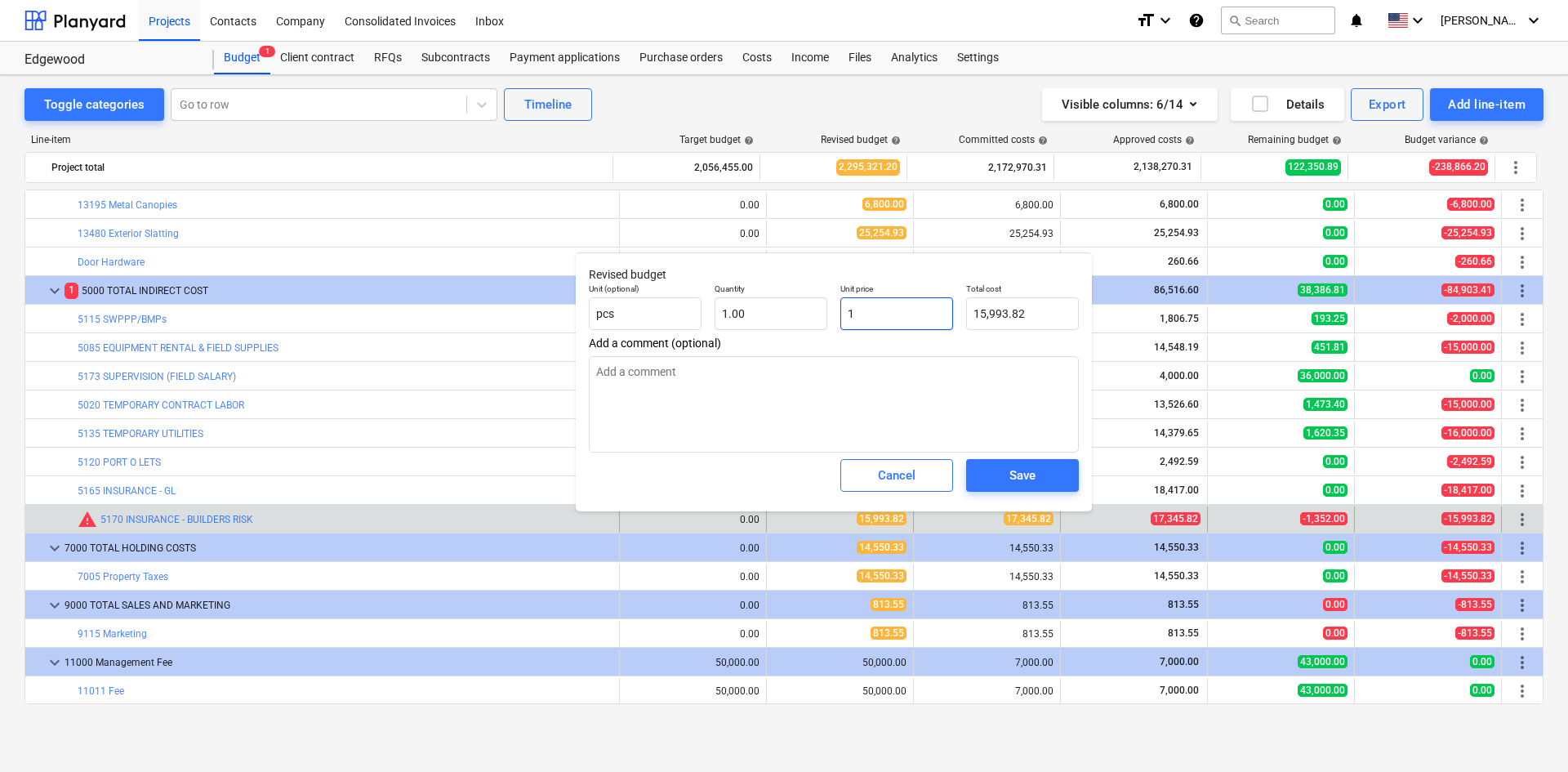
type input "1.00"
type textarea "x"
type input "17"
type input "17.00"
type textarea "x"
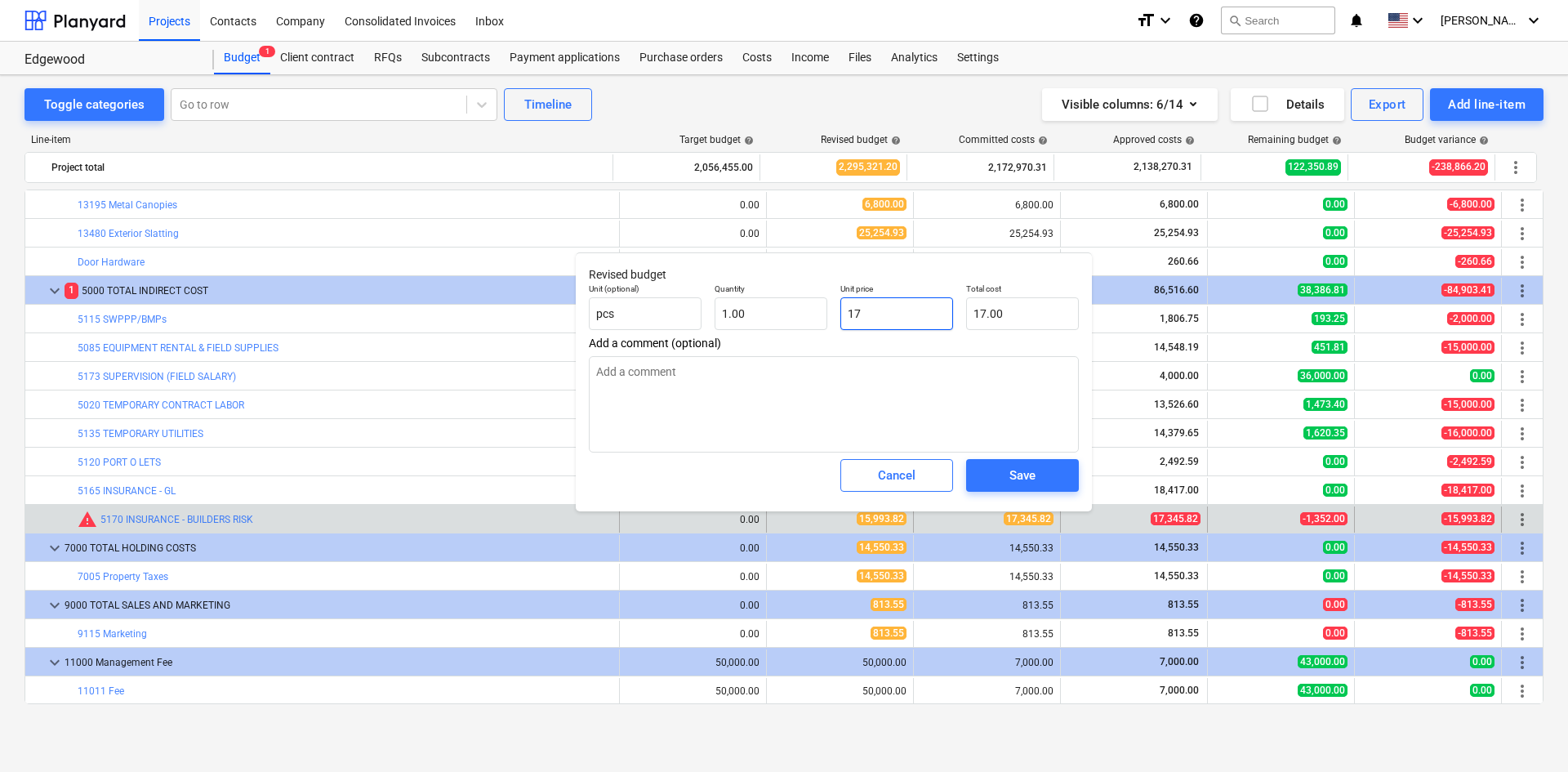
type input "173"
type input "173.00"
type textarea "x"
type input "1734"
type input "1,734.00"
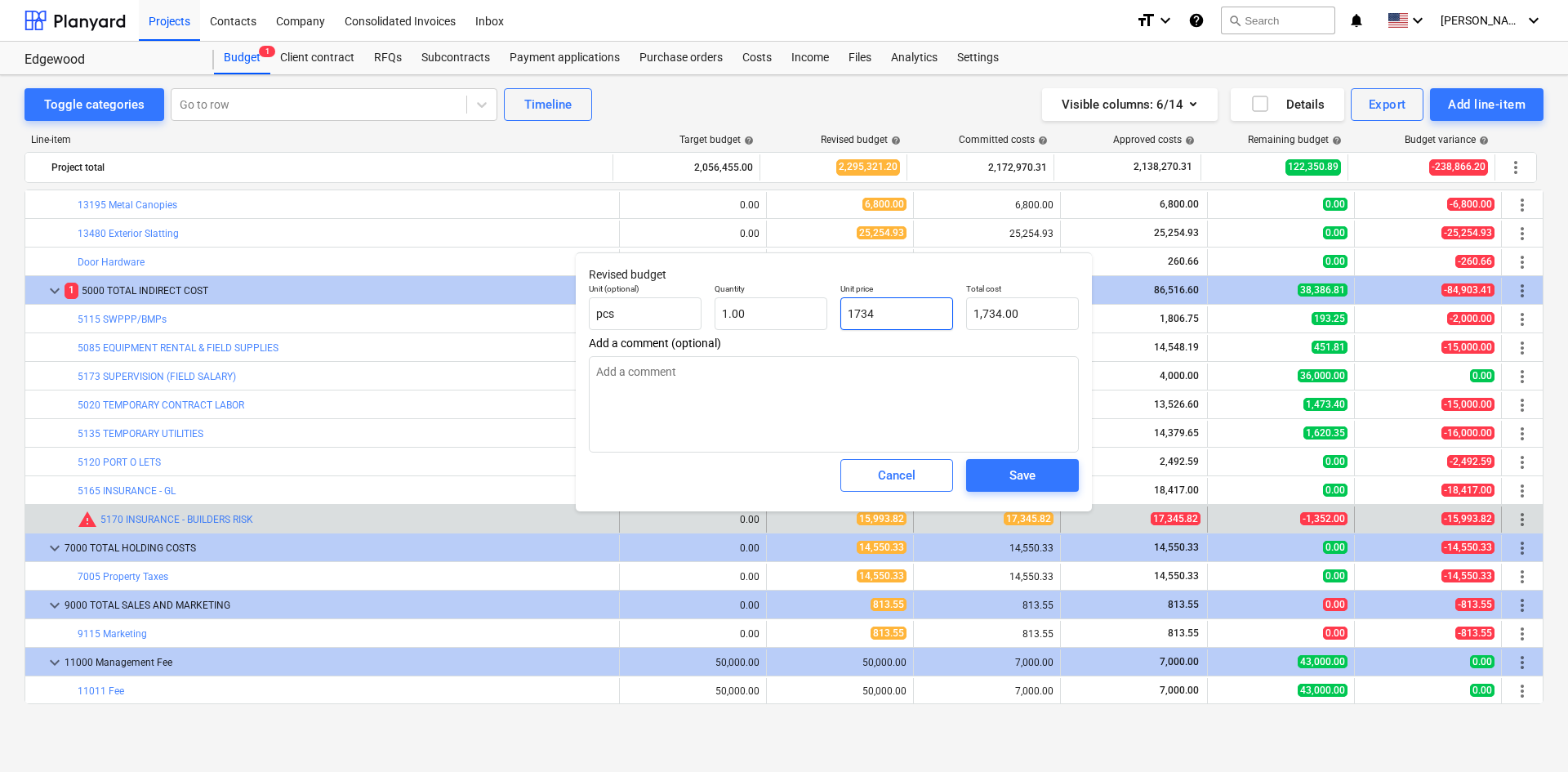
type textarea "x"
type input "17345"
type input "17,345.00"
type textarea "x"
type input "17345."
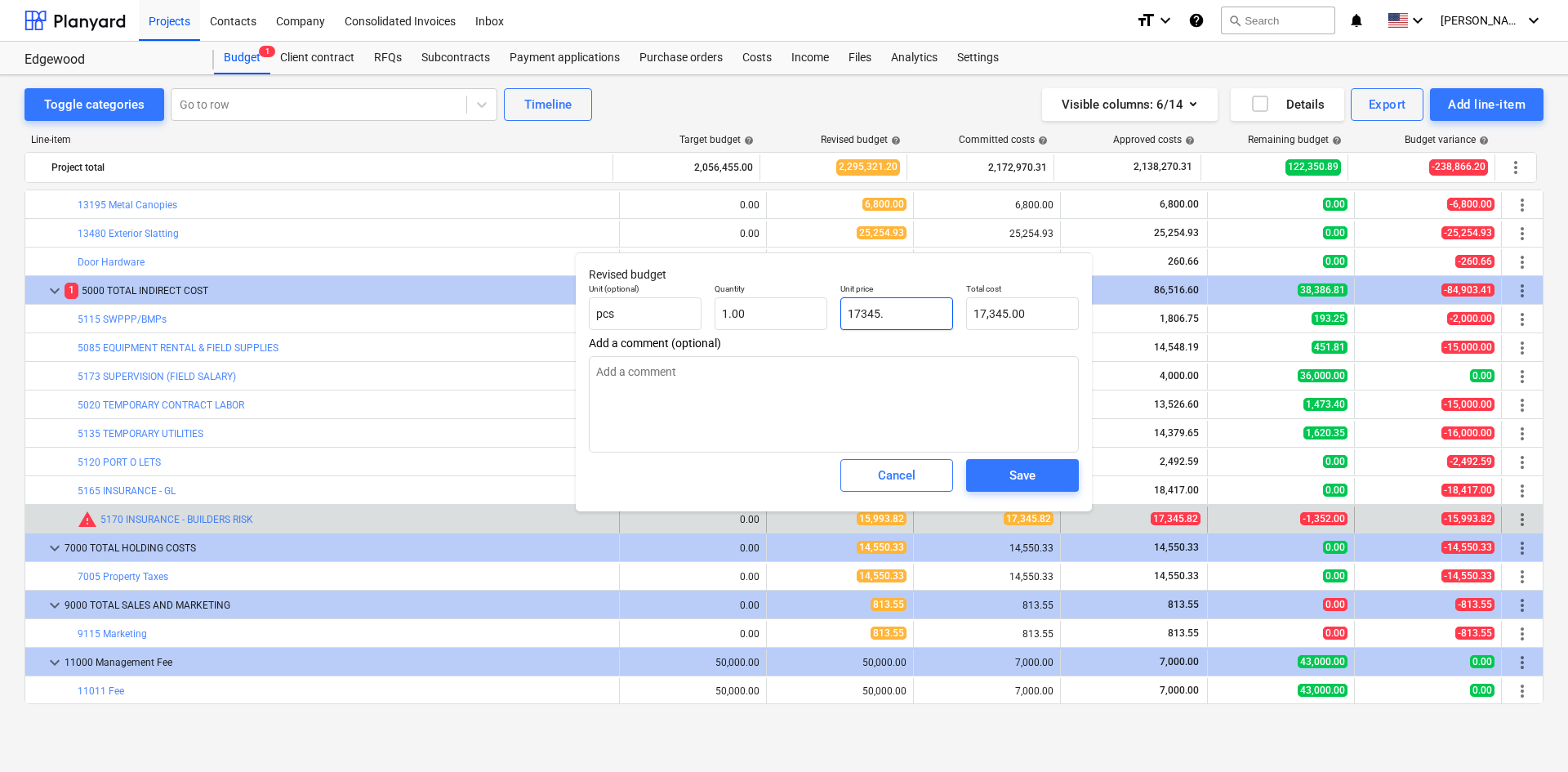
type textarea "x"
type input "17345.8"
type input "17,345.80"
type textarea "x"
type input "17345.82"
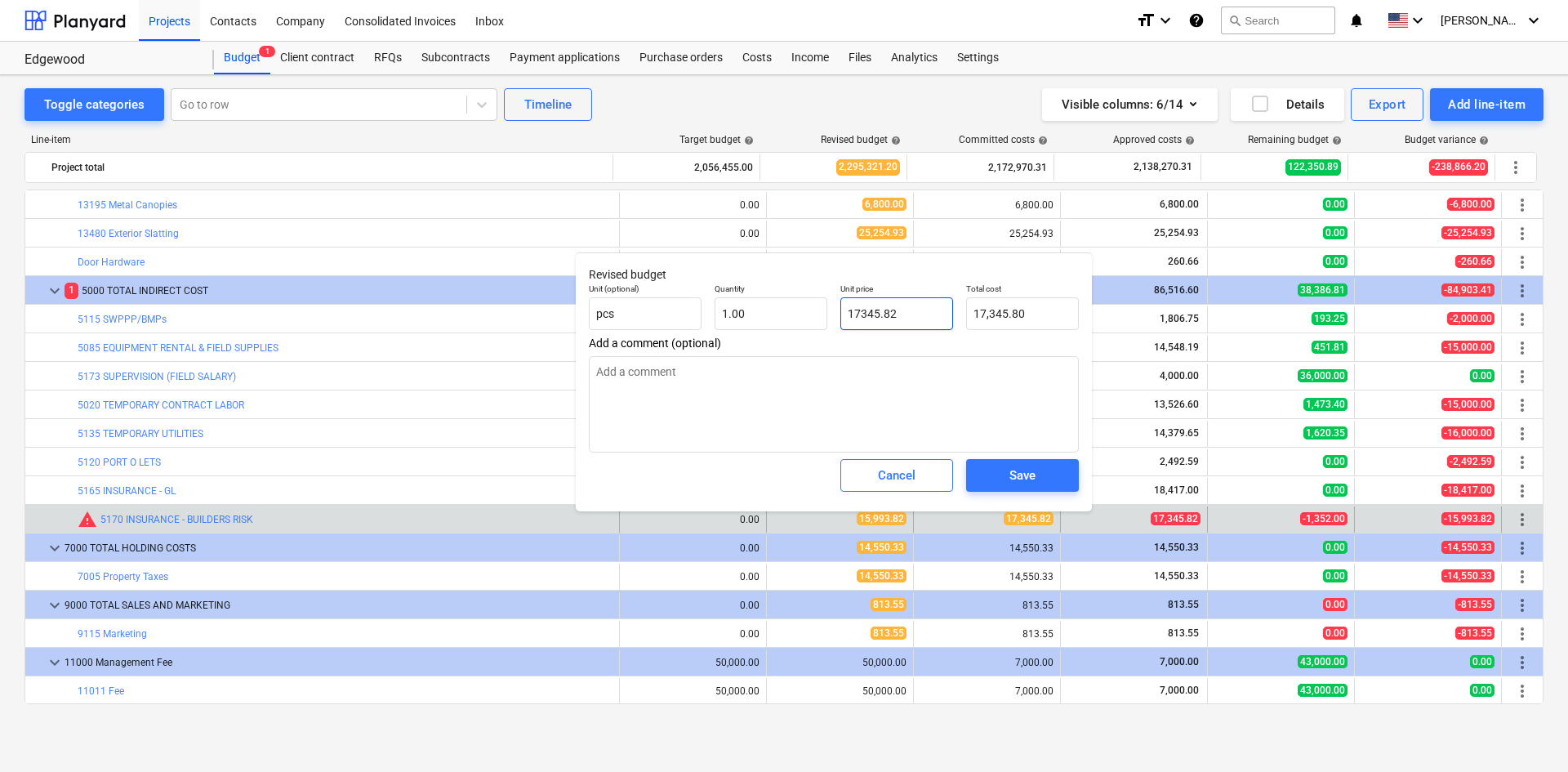
type input "17,345.82"
type input "17345.82"
type textarea "x"
type input "17,345.82"
click at [1031, 472] on div "Save" at bounding box center [1022, 475] width 26 height 21
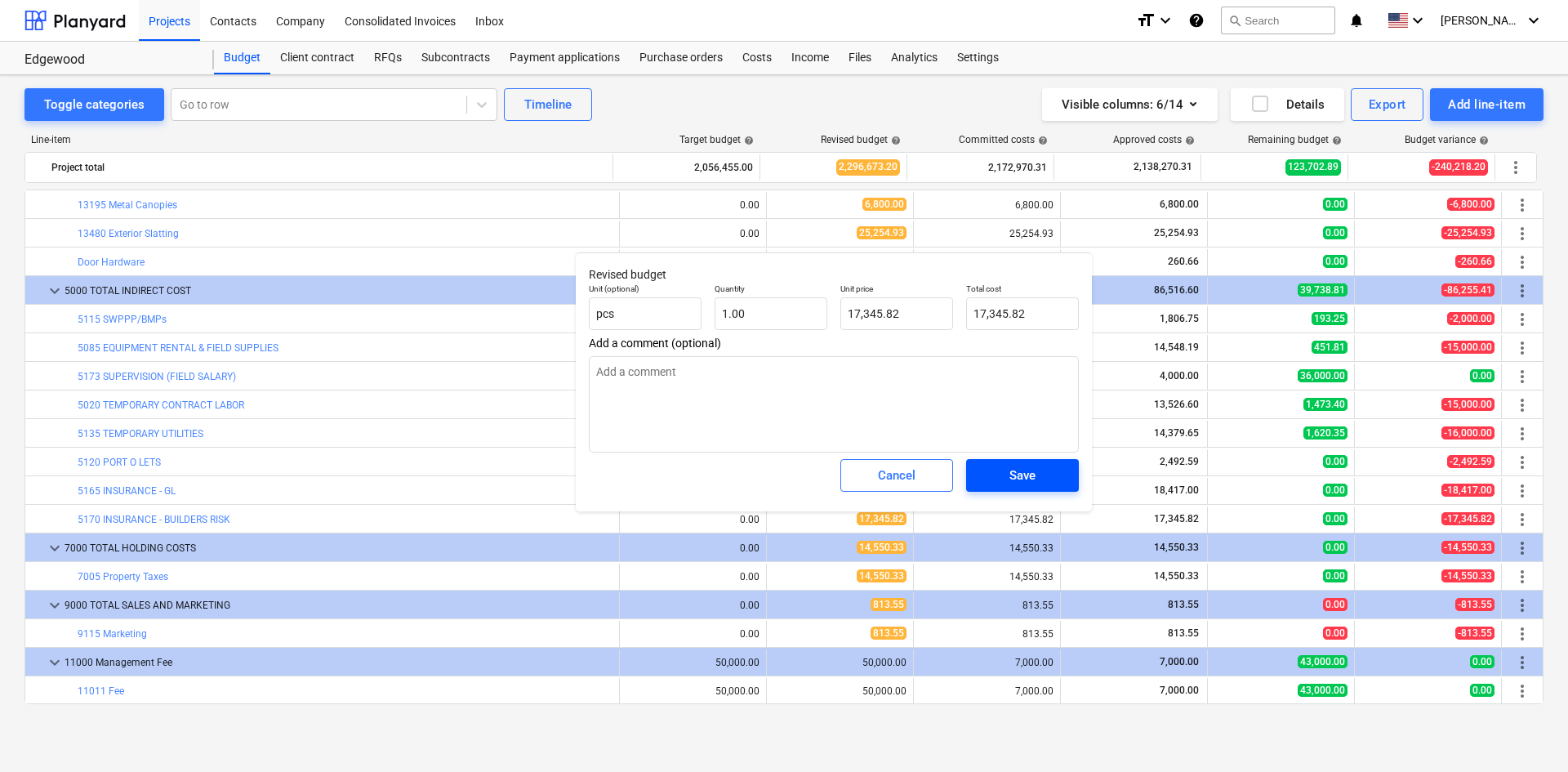
type textarea "x"
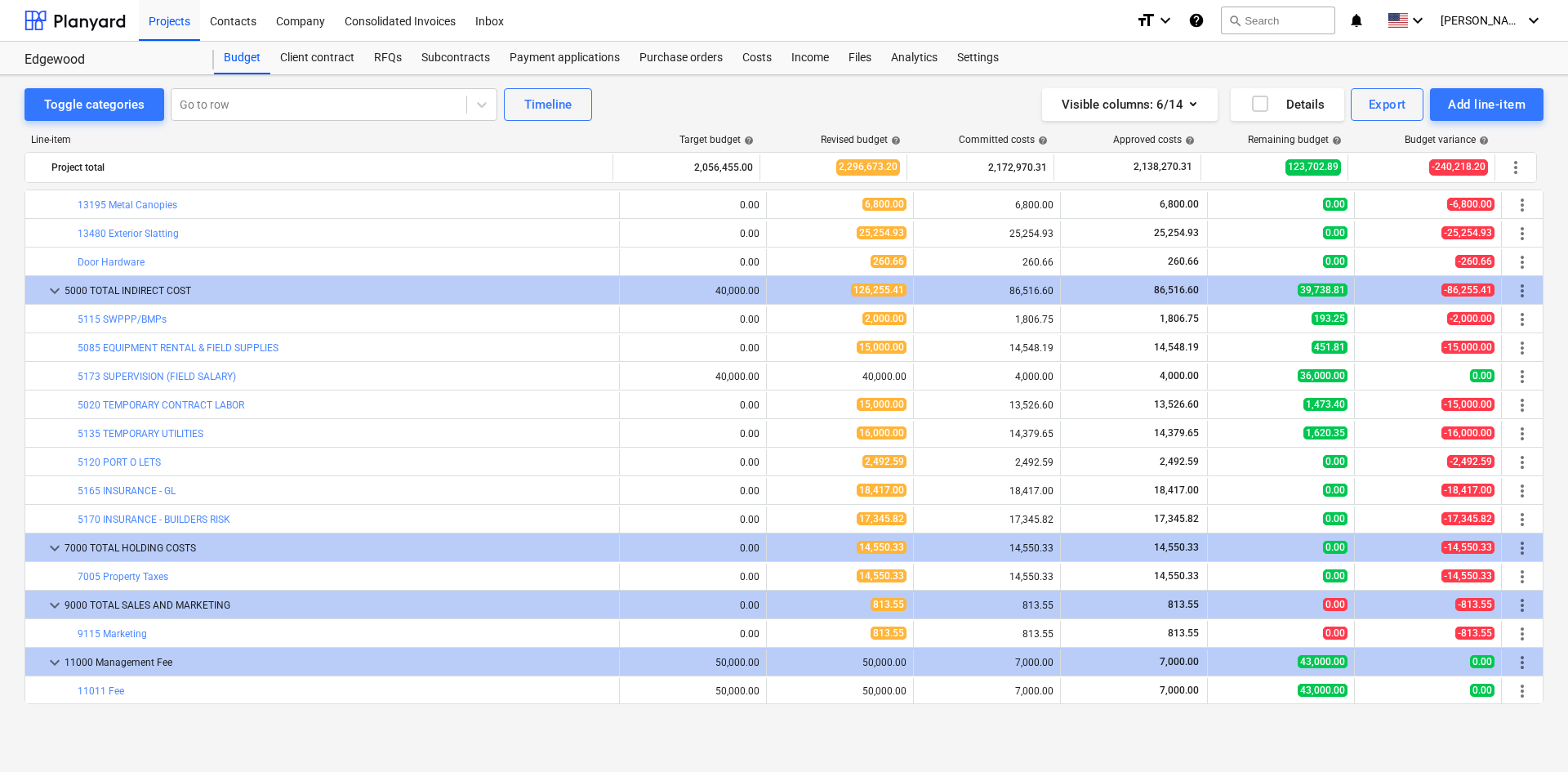
click at [1204, 749] on div "Toggle categories Go to row Timeline Visible columns : 6/14 Details Export Add …" at bounding box center [784, 424] width 1568 height 697
click at [0, 96] on div "Toggle categories Go to row Timeline Visible columns : 6/14 Details Export Add …" at bounding box center [784, 405] width 1568 height 662
click at [746, 68] on div "Costs" at bounding box center [757, 58] width 49 height 33
